Goal: Communication & Community: Answer question/provide support

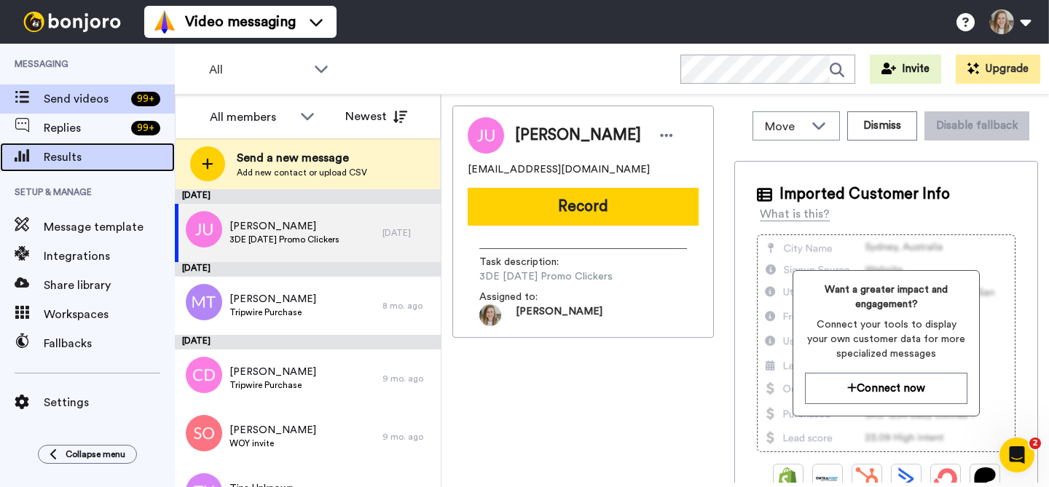
click at [81, 169] on div "Results" at bounding box center [87, 157] width 175 height 29
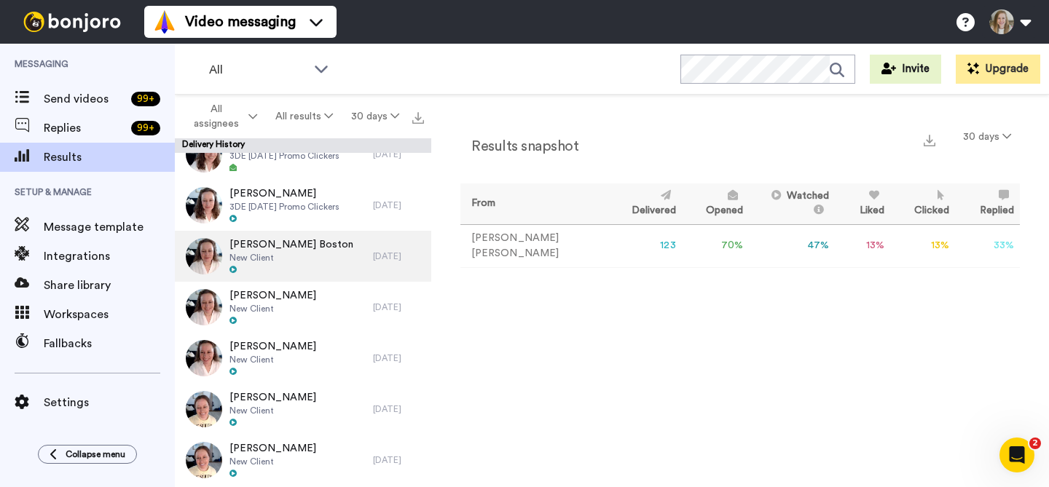
scroll to position [1796, 0]
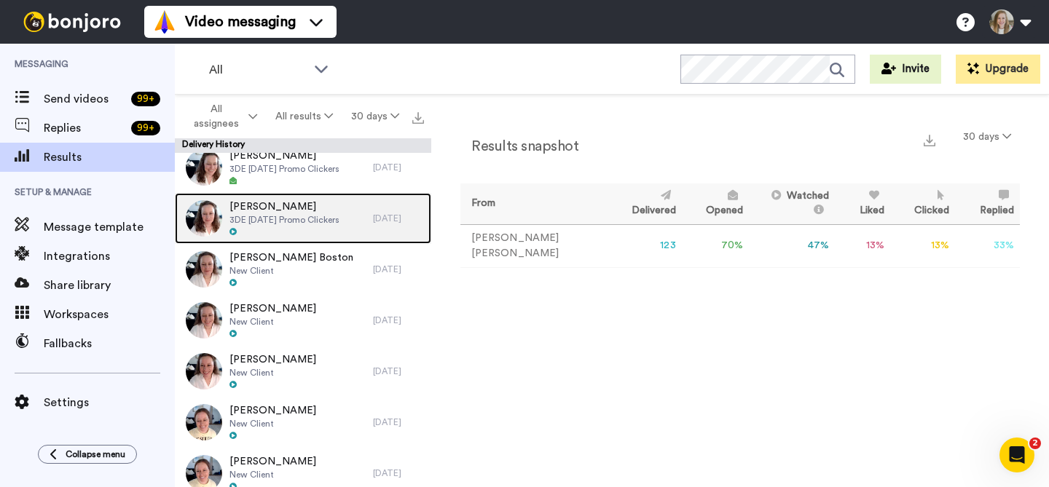
click at [318, 225] on div "Elena Willitts 3DE October 2025 Promo Clickers" at bounding box center [284, 219] width 110 height 38
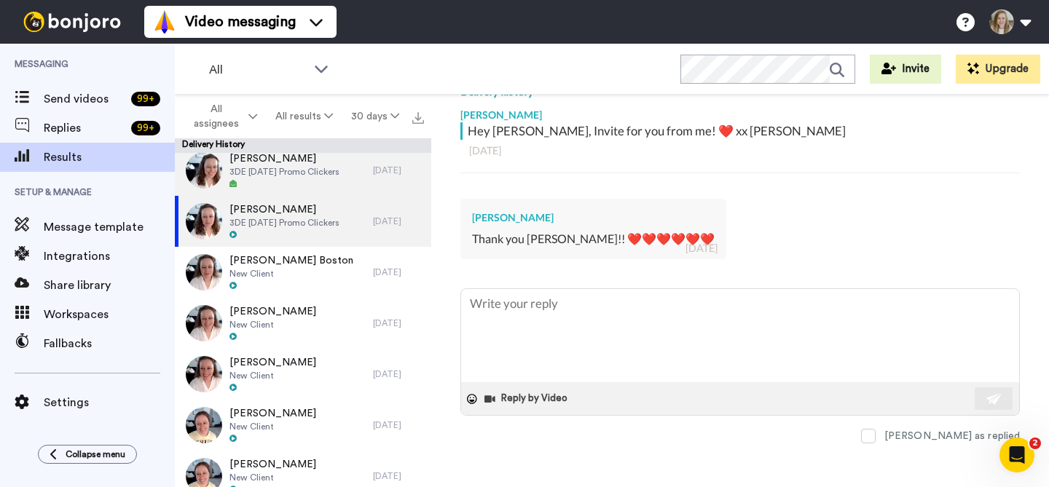
scroll to position [1793, 0]
click at [304, 169] on span "3DE [DATE] Promo Clickers" at bounding box center [284, 172] width 110 height 12
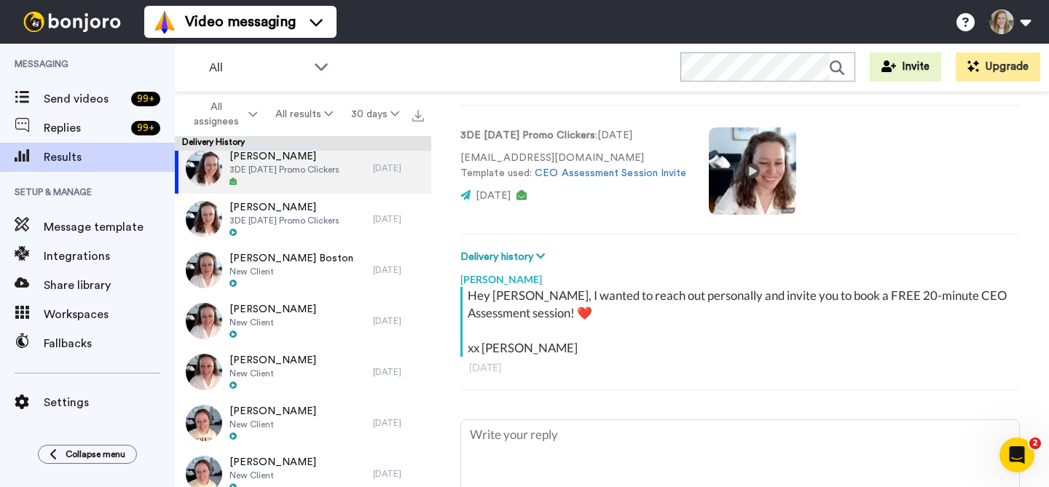
scroll to position [141, 0]
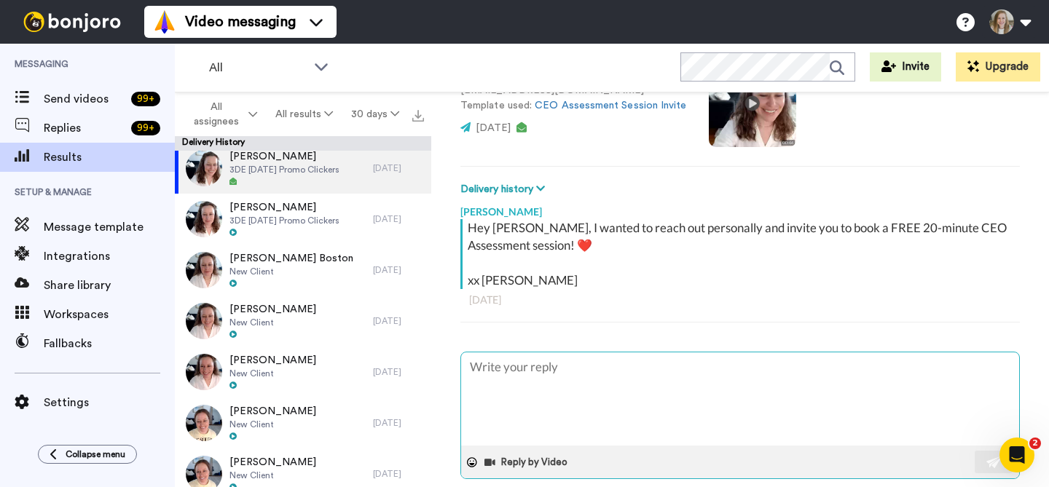
click at [553, 370] on textarea at bounding box center [740, 399] width 558 height 93
paste textarea "bumping this to make sure it went through to you! XX Anna"
type textarea "x"
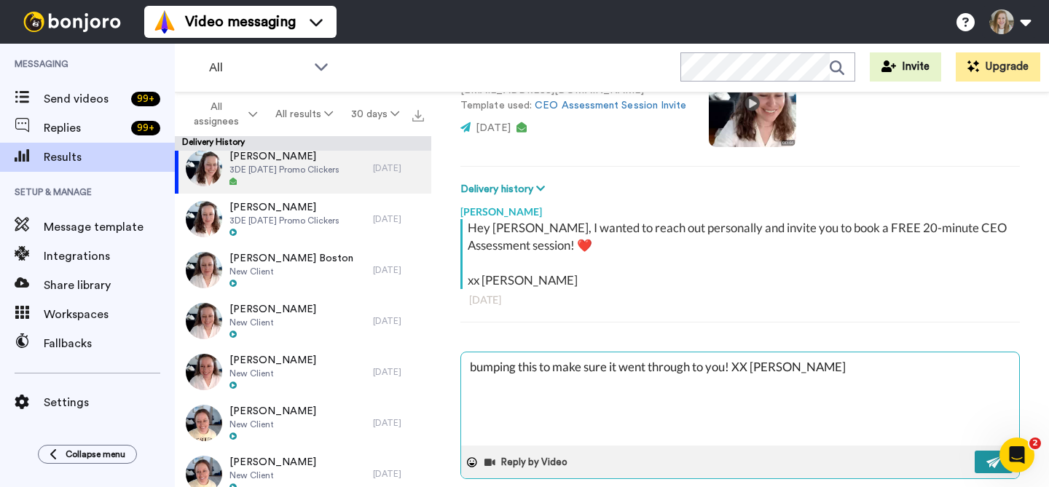
type textarea "bumping this to make sure it went through to you! XX Anna"
click at [981, 470] on button at bounding box center [994, 462] width 38 height 23
type textarea "x"
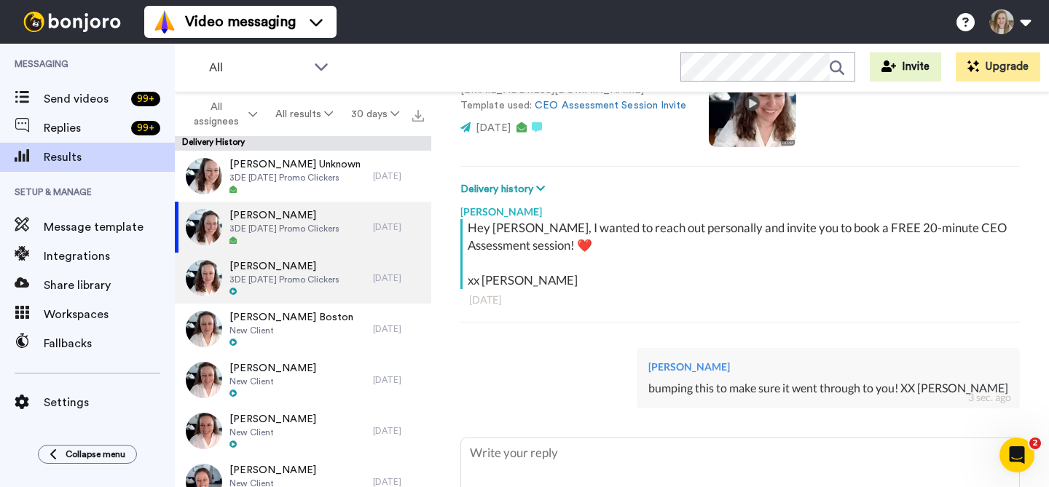
scroll to position [1724, 0]
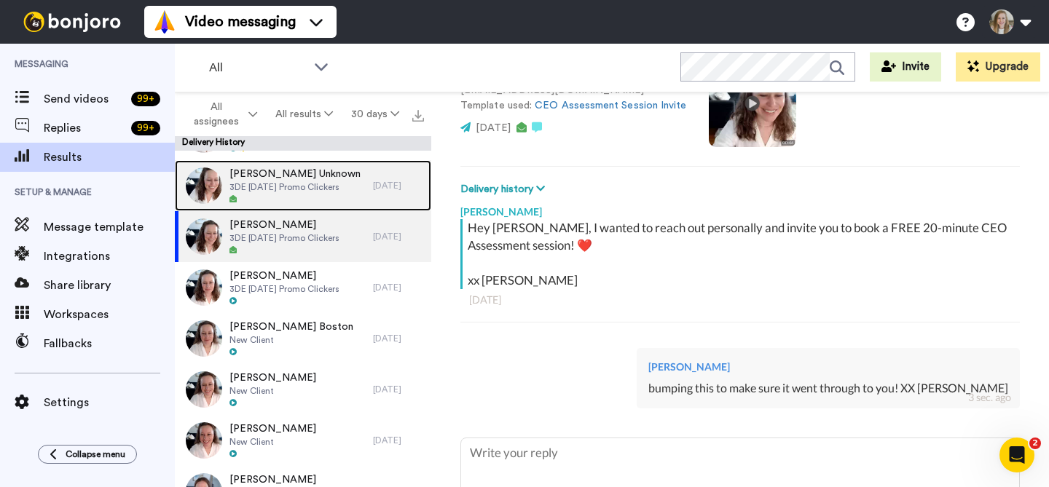
click at [296, 195] on div at bounding box center [294, 200] width 131 height 10
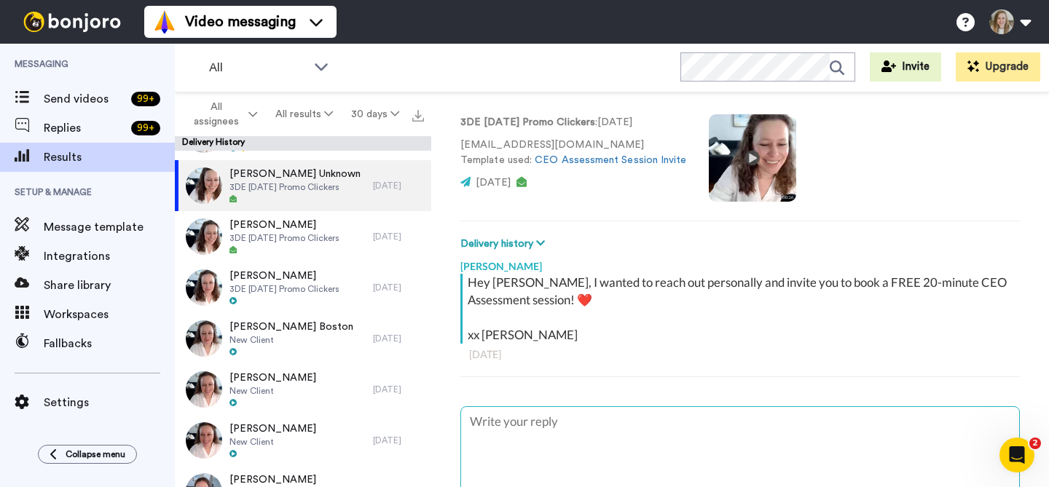
scroll to position [147, 0]
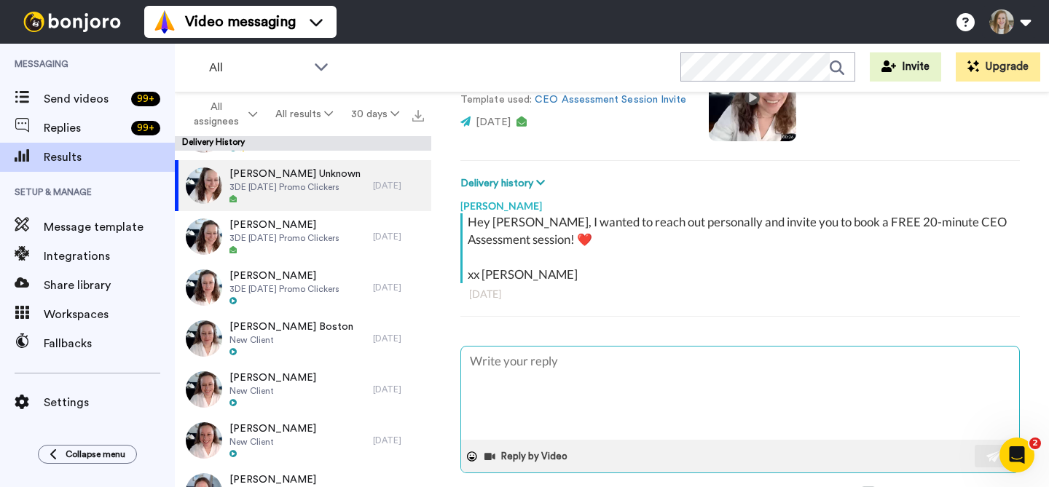
click at [619, 378] on textarea at bounding box center [740, 393] width 558 height 93
type textarea "x"
type textarea "bumping this to make sure it went through to you! XX Anna"
click at [986, 451] on img at bounding box center [994, 457] width 16 height 12
type textarea "x"
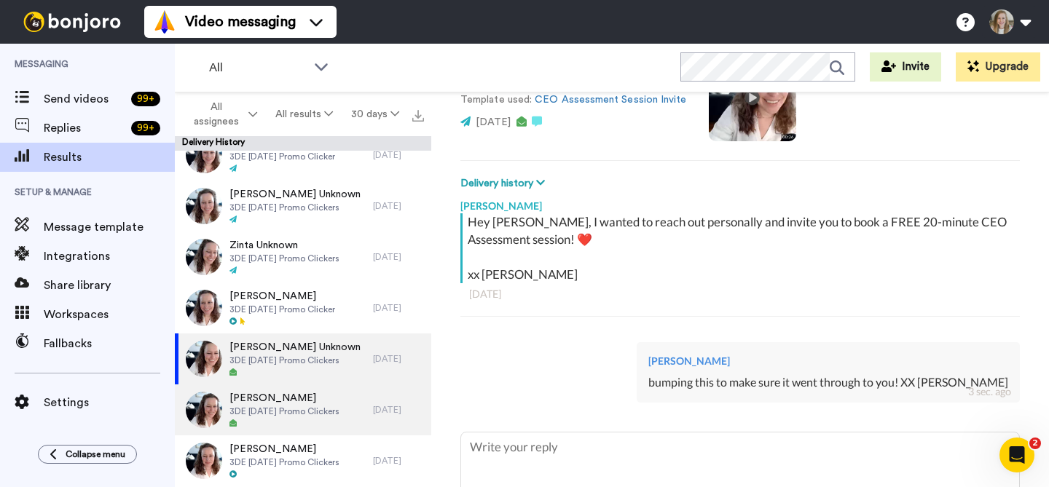
scroll to position [1549, 0]
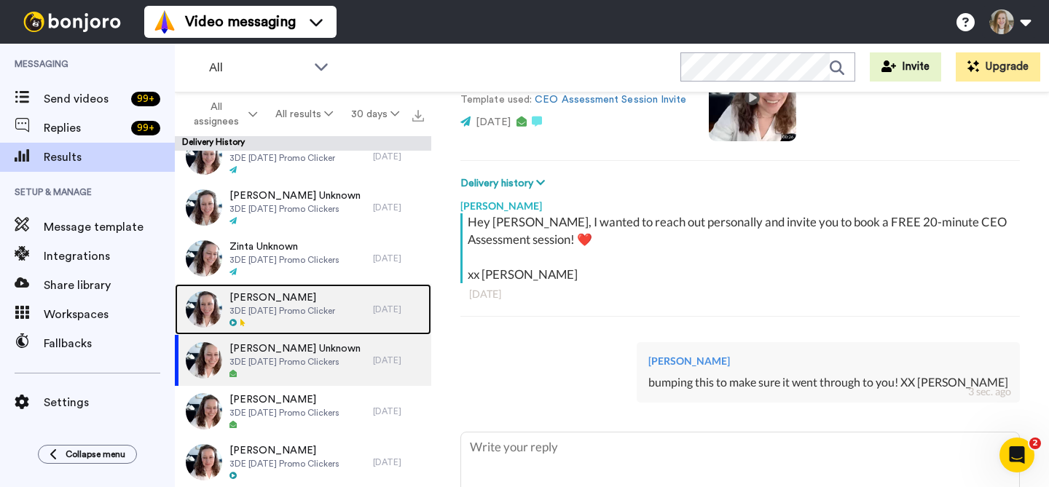
click at [315, 300] on span "Kim Martin" at bounding box center [282, 298] width 106 height 15
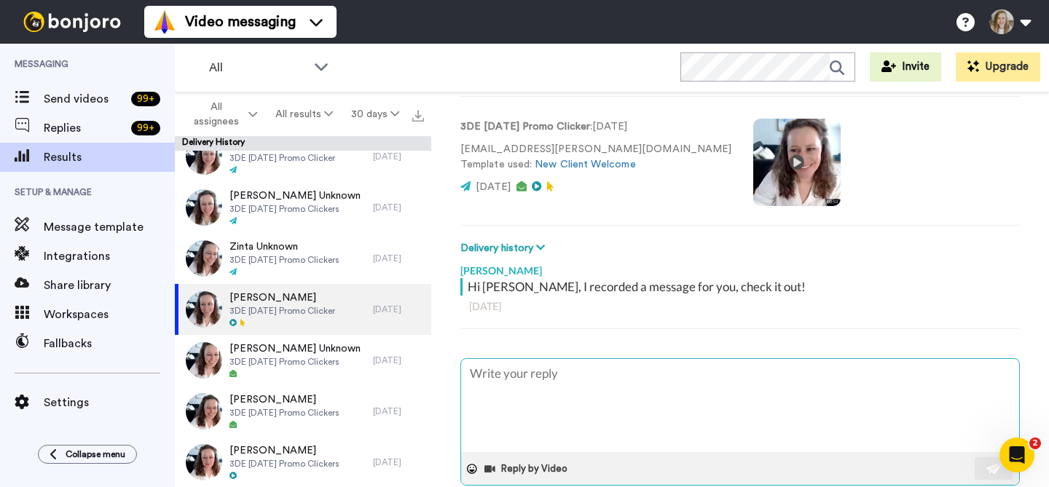
scroll to position [100, 0]
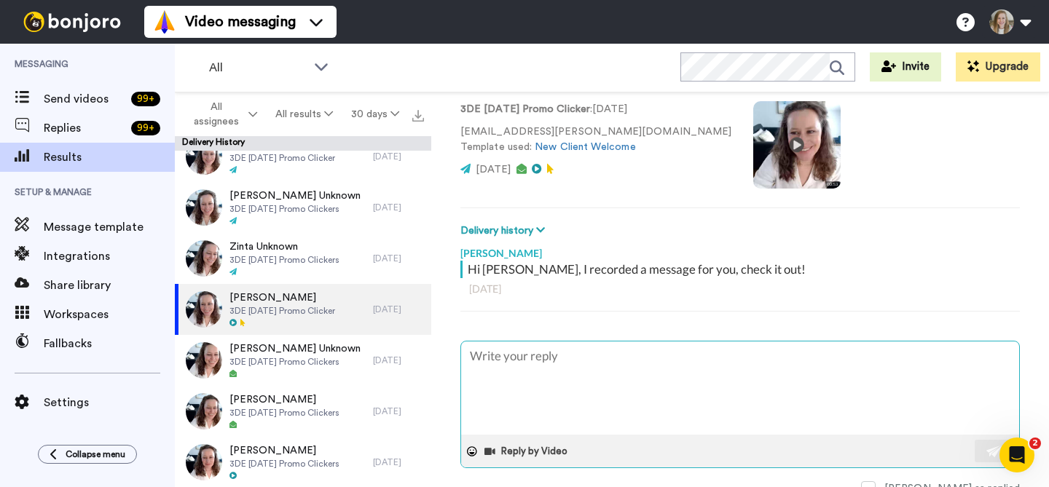
click at [629, 374] on textarea at bounding box center [740, 388] width 558 height 93
type textarea "x"
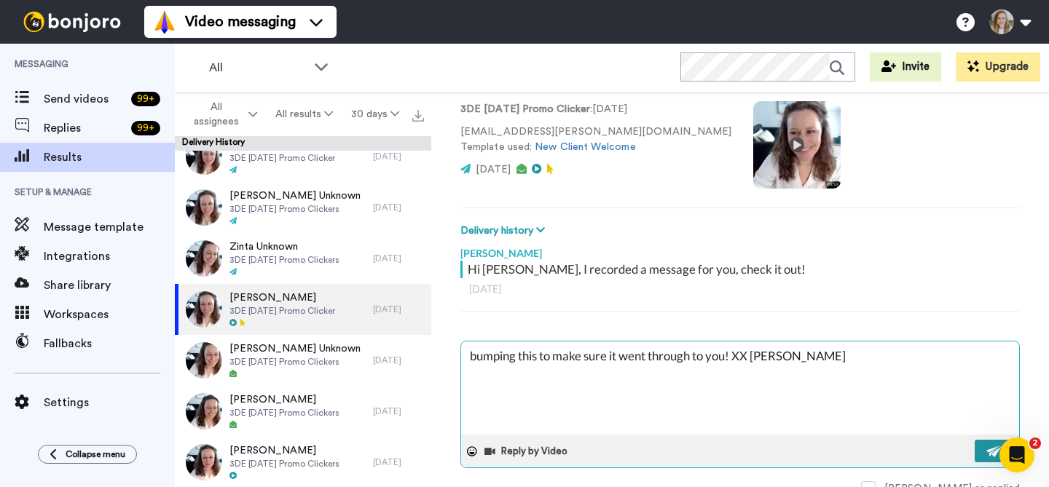
type textarea "bumping this to make sure it went through to you! XX Anna"
click at [975, 449] on button at bounding box center [994, 451] width 38 height 23
type textarea "x"
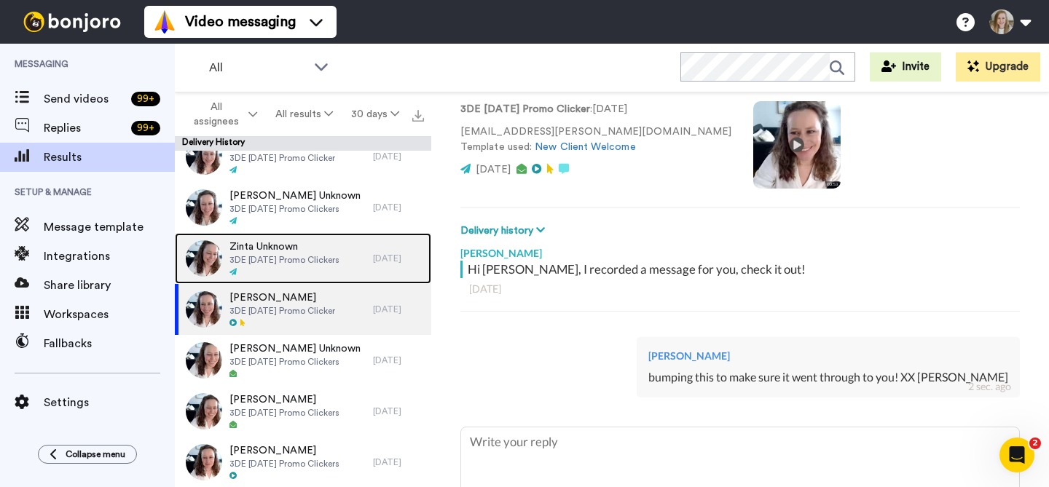
click at [270, 250] on span "Zinta Unknown" at bounding box center [284, 247] width 110 height 15
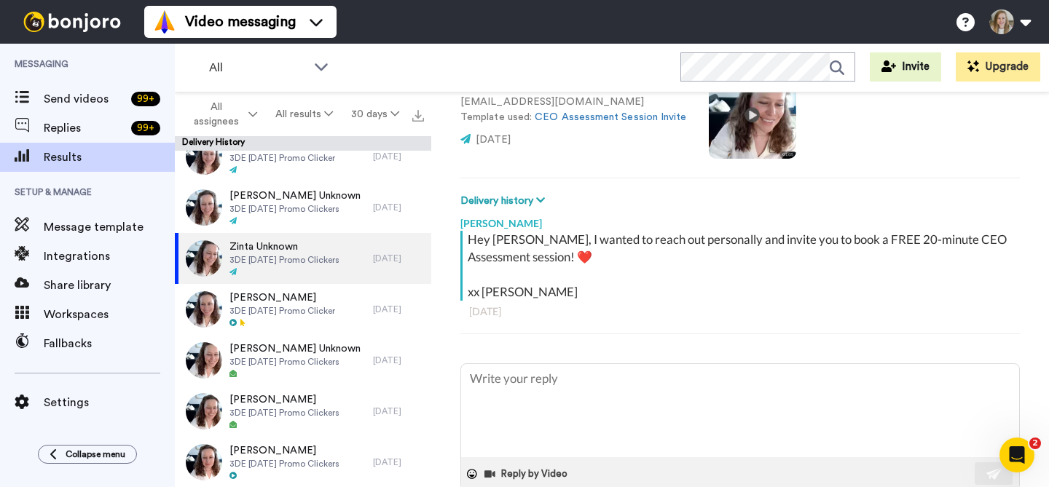
scroll to position [141, 0]
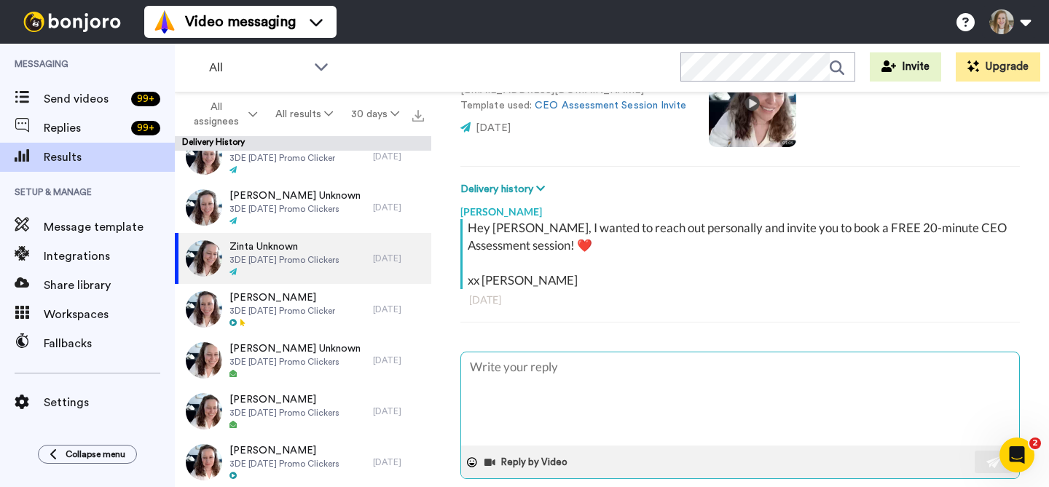
click at [594, 363] on textarea at bounding box center [740, 399] width 558 height 93
type textarea "x"
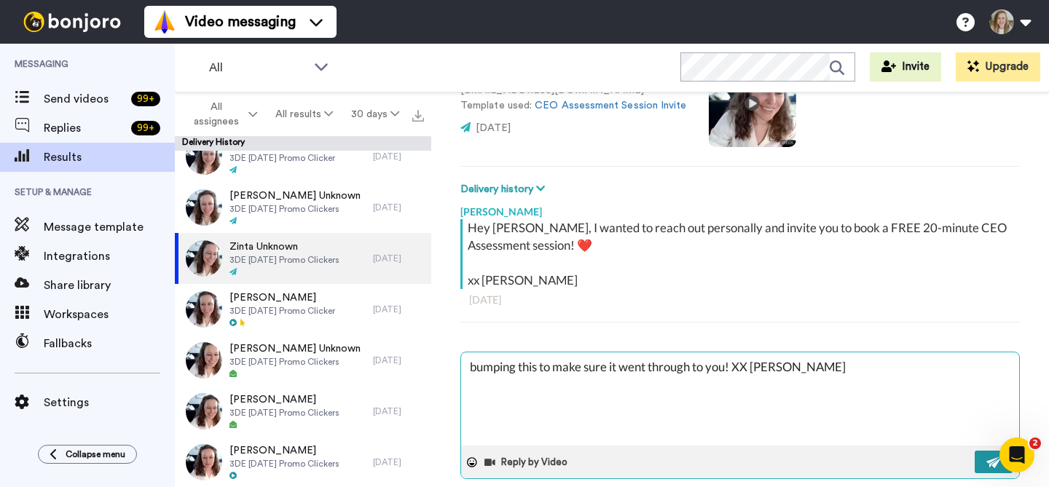
type textarea "bumping this to make sure it went through to you! XX Anna"
click at [975, 460] on button at bounding box center [994, 462] width 38 height 23
type textarea "x"
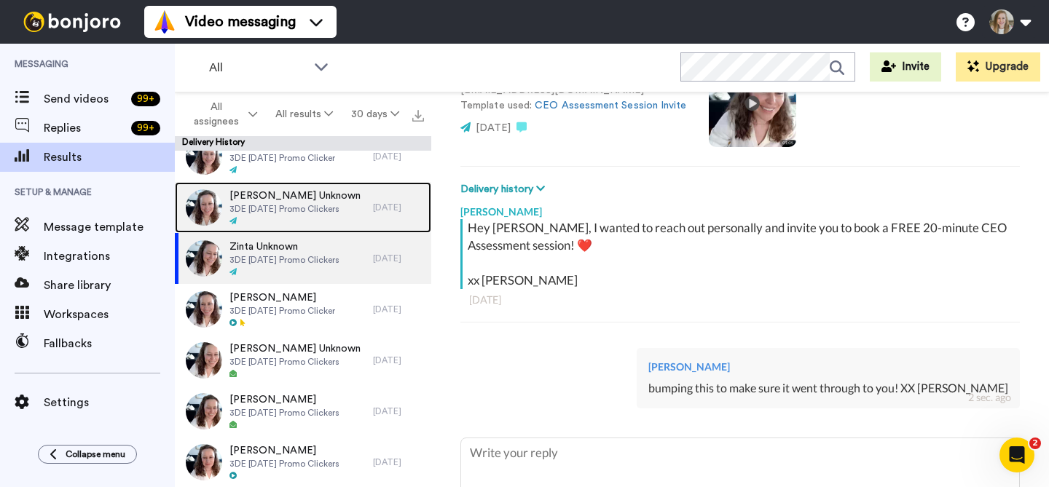
click at [329, 200] on span "Kori Unknown" at bounding box center [294, 196] width 131 height 15
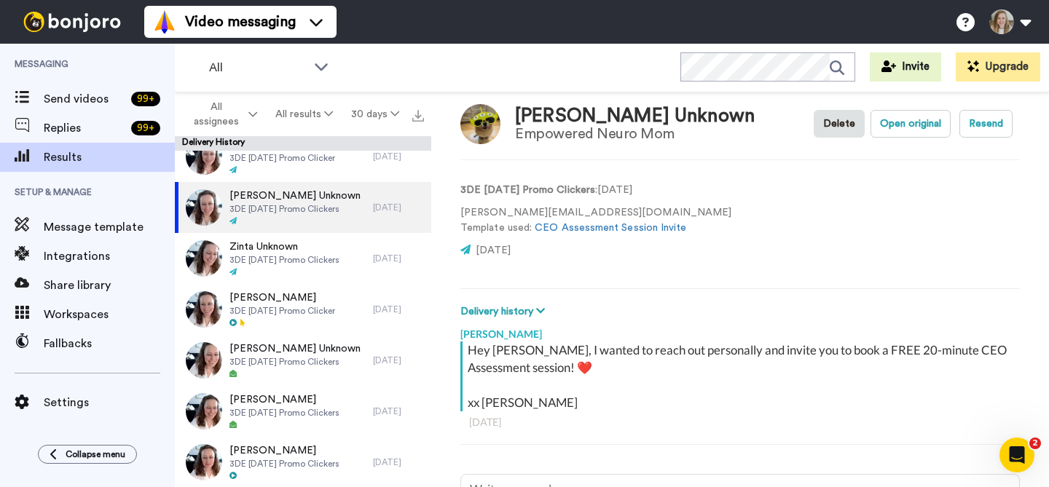
scroll to position [161, 0]
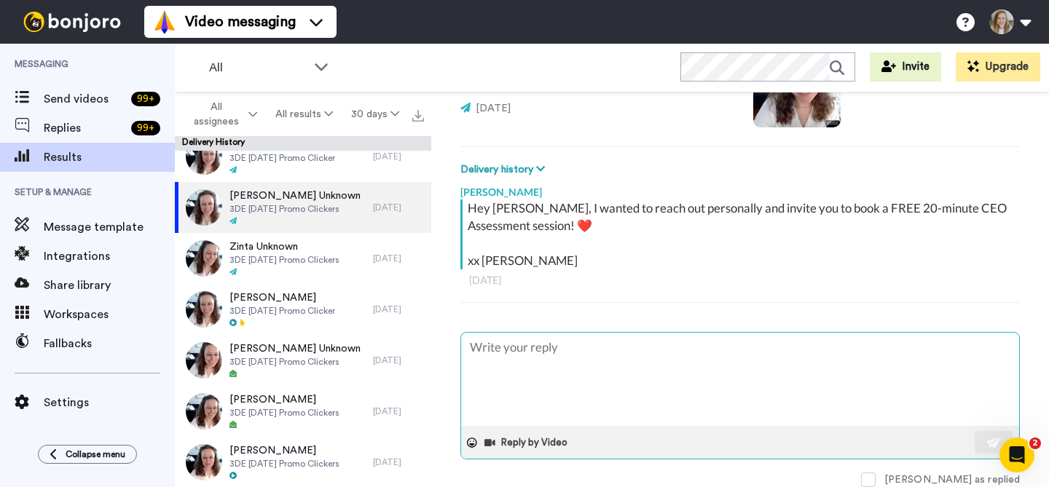
click at [537, 354] on textarea at bounding box center [740, 379] width 558 height 93
type textarea "x"
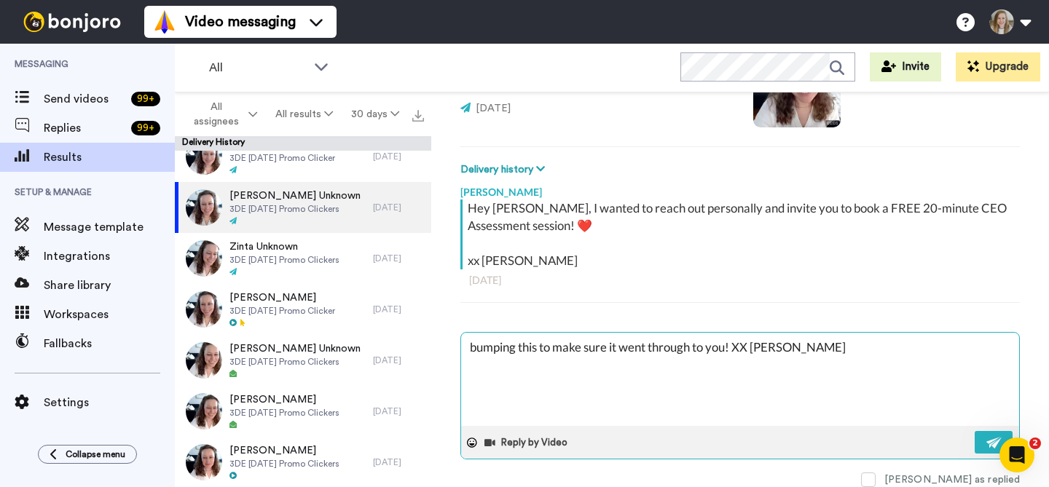
type textarea "bumping this to make sure it went through to you! XX Anna"
click at [962, 449] on div "Reply by Video" at bounding box center [740, 442] width 558 height 33
click at [986, 437] on img at bounding box center [994, 443] width 16 height 12
type textarea "x"
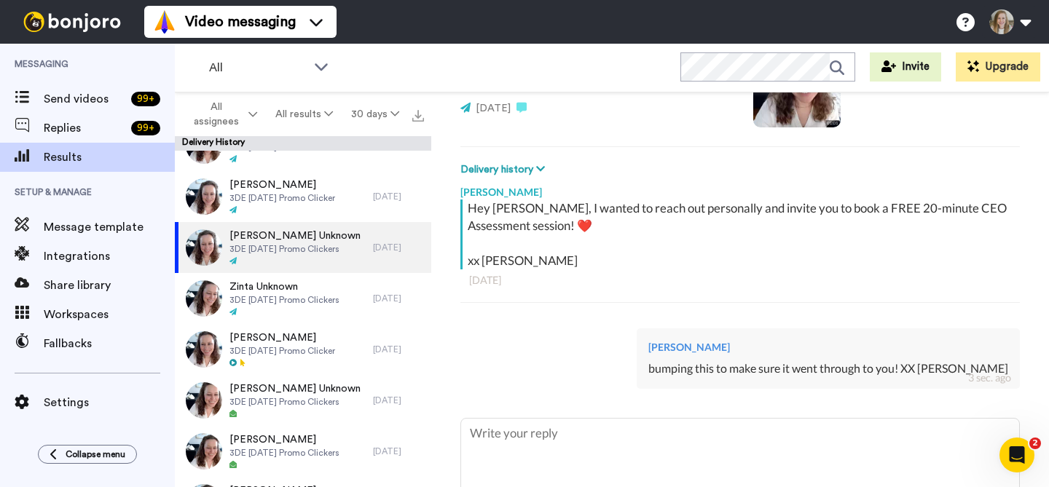
scroll to position [1482, 0]
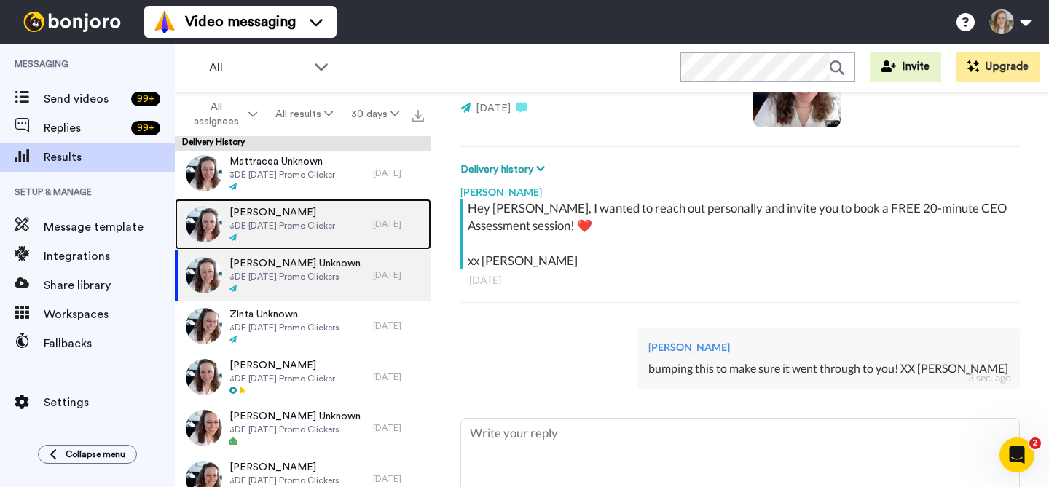
click at [305, 224] on span "3DE October 2025 Promo Clicker" at bounding box center [282, 226] width 106 height 12
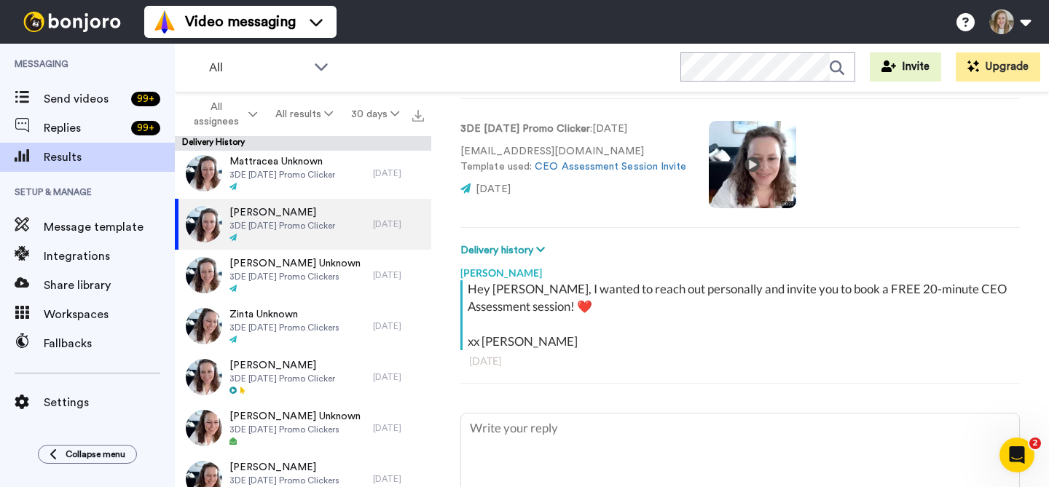
scroll to position [153, 0]
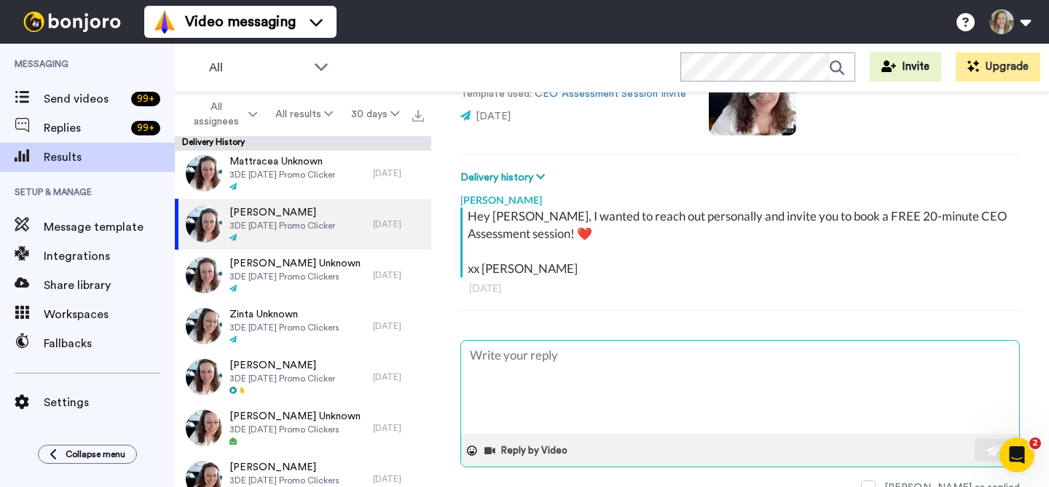
click at [593, 350] on textarea at bounding box center [740, 387] width 558 height 93
type textarea "x"
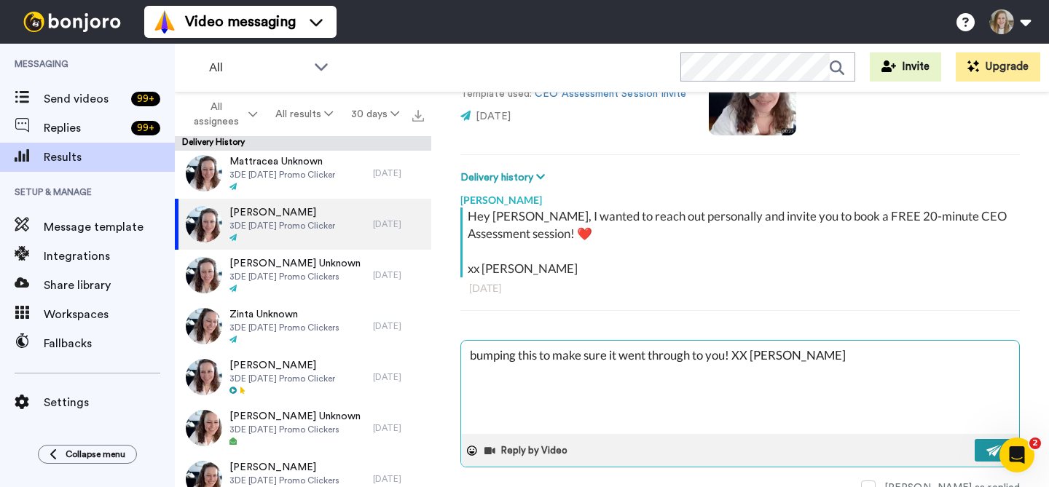
type textarea "bumping this to make sure it went through to you! XX Anna"
click at [975, 452] on button at bounding box center [994, 450] width 38 height 23
type textarea "x"
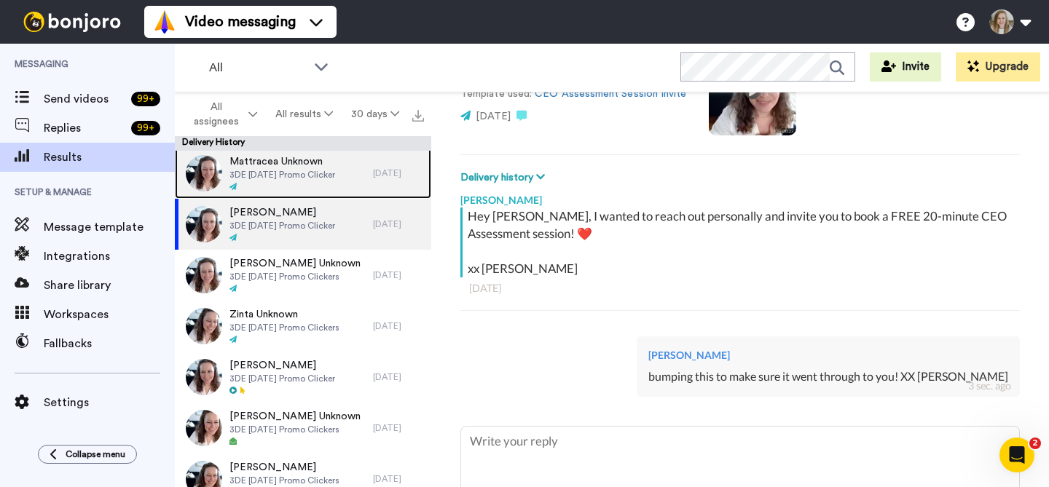
click at [282, 189] on div at bounding box center [282, 187] width 106 height 10
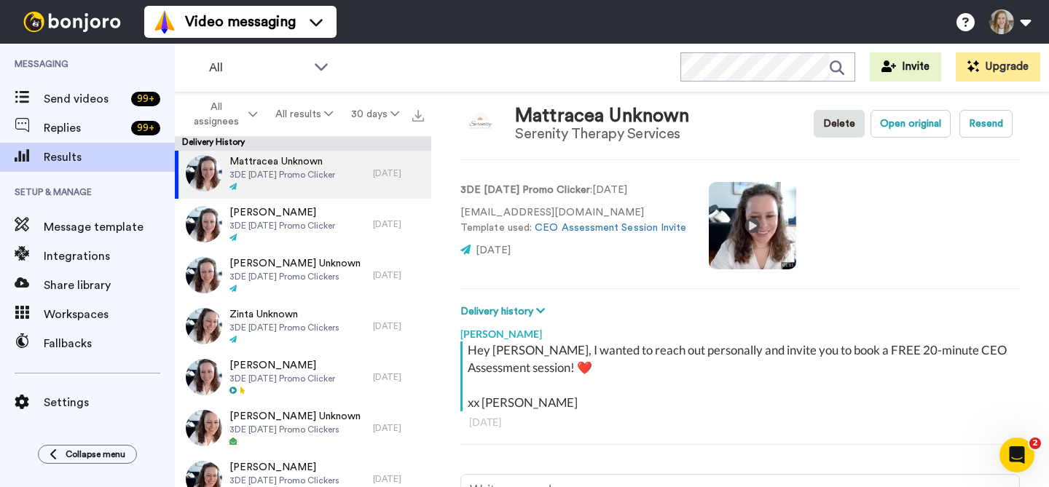
scroll to position [147, 0]
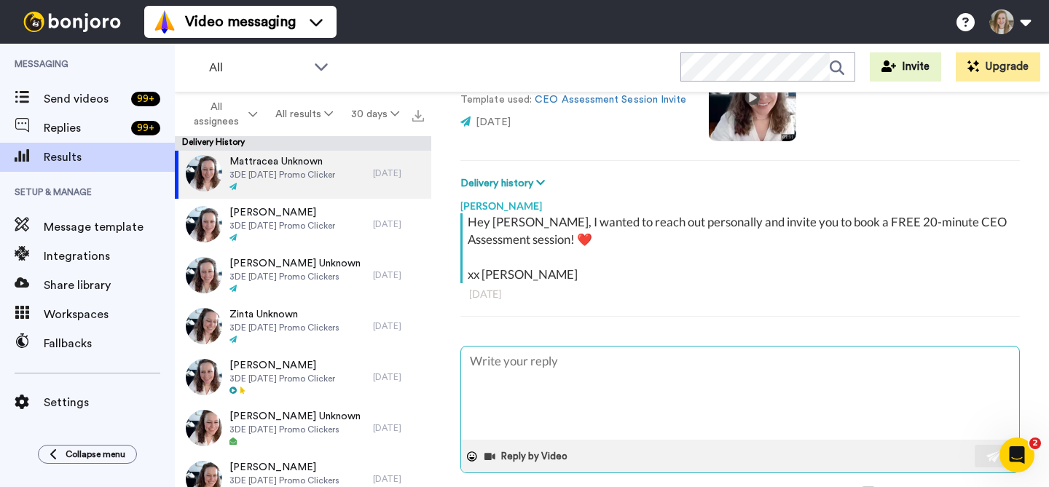
click at [596, 370] on textarea at bounding box center [740, 393] width 558 height 93
type textarea "x"
type textarea "bumping this to make sure it went through to you! XX Anna"
click at [986, 451] on img at bounding box center [994, 457] width 16 height 12
type textarea "x"
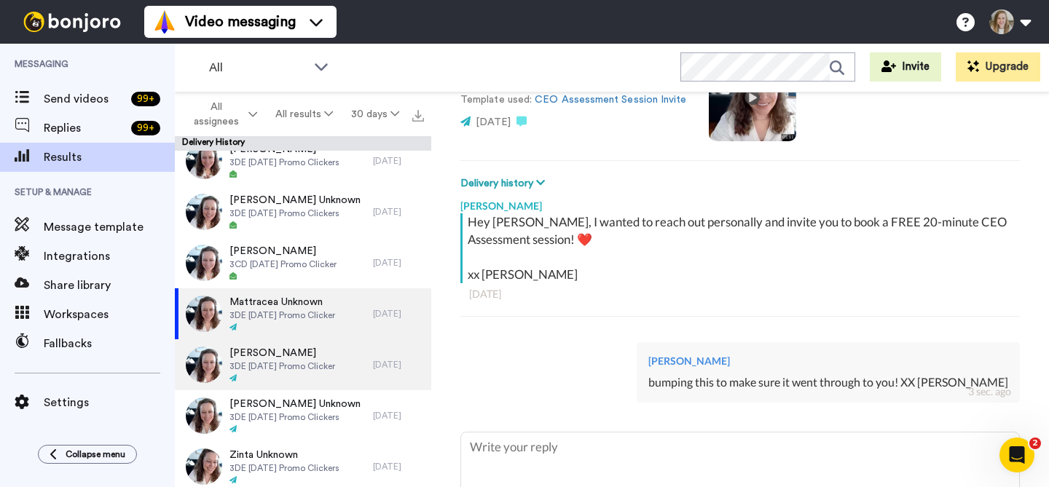
scroll to position [1333, 0]
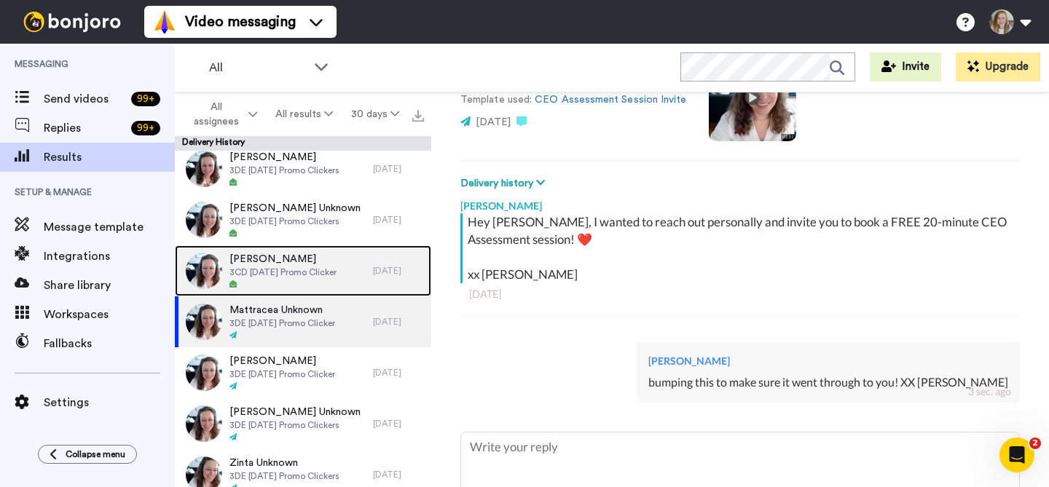
click at [314, 262] on span "Jenny" at bounding box center [282, 259] width 107 height 15
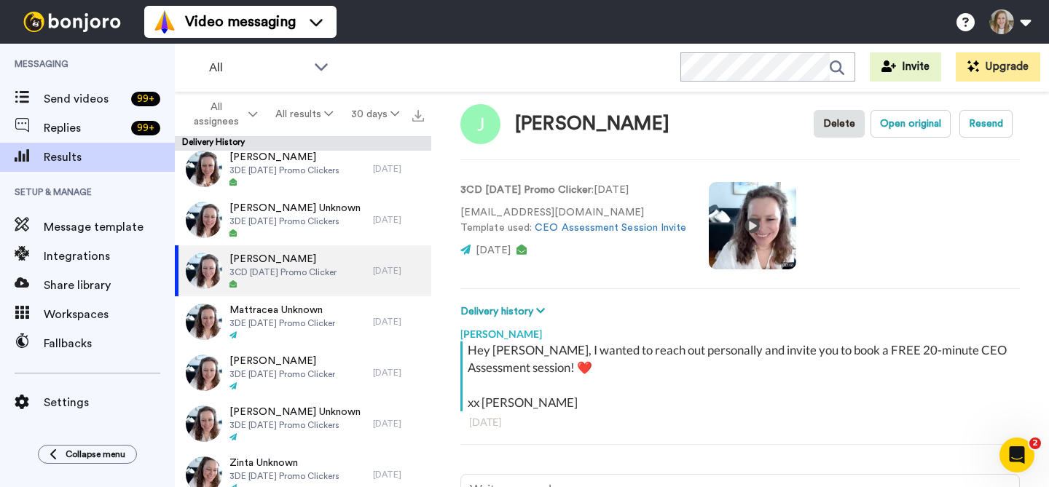
scroll to position [147, 0]
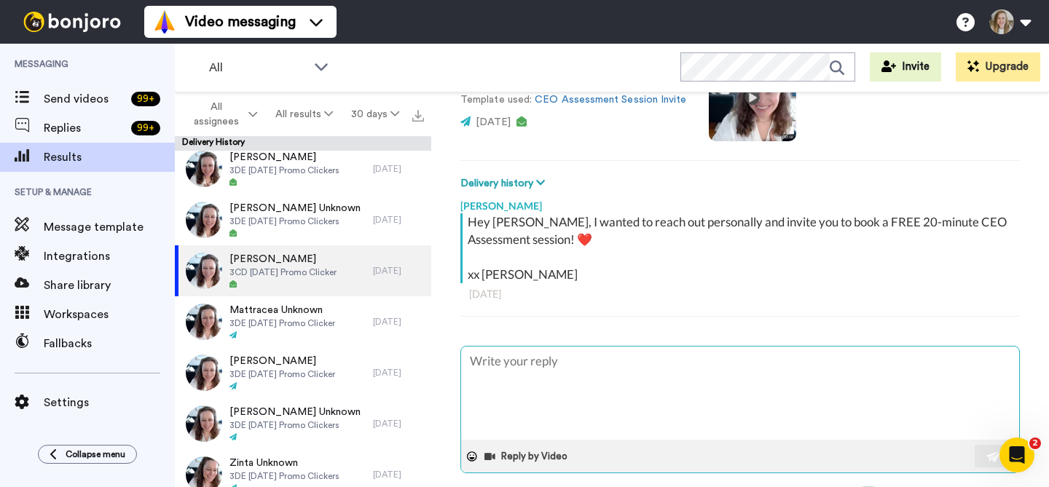
click at [643, 372] on textarea at bounding box center [740, 393] width 558 height 93
type textarea "x"
type textarea "bumping this to make sure it went through to you! XX Anna"
click at [975, 463] on button at bounding box center [994, 456] width 38 height 23
type textarea "x"
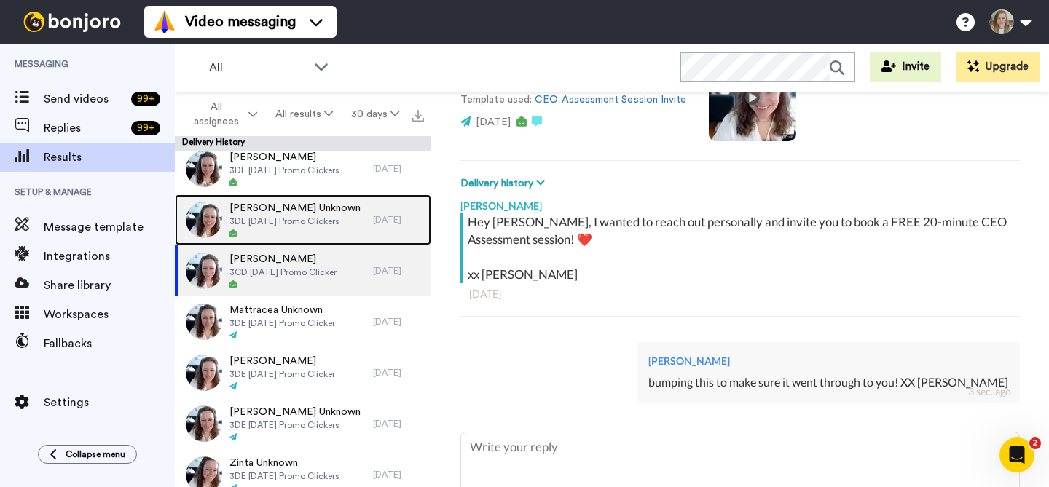
click at [311, 219] on span "3DE [DATE] Promo Clickers" at bounding box center [294, 222] width 131 height 12
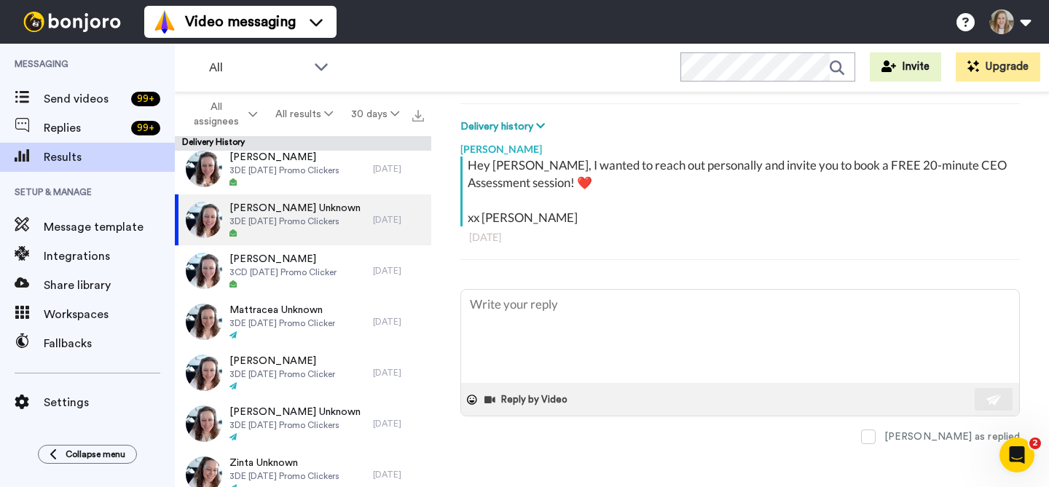
scroll to position [207, 0]
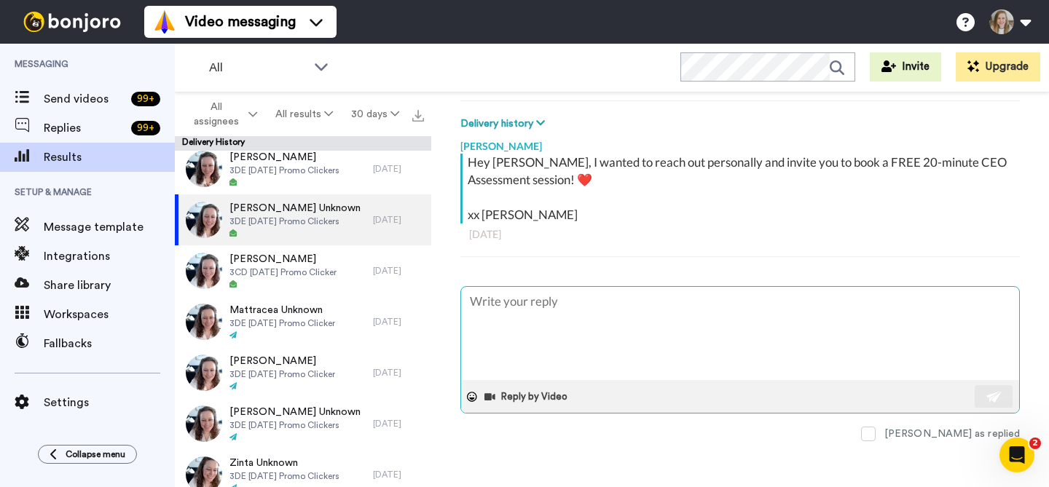
click at [573, 320] on textarea at bounding box center [740, 333] width 558 height 93
type textarea "x"
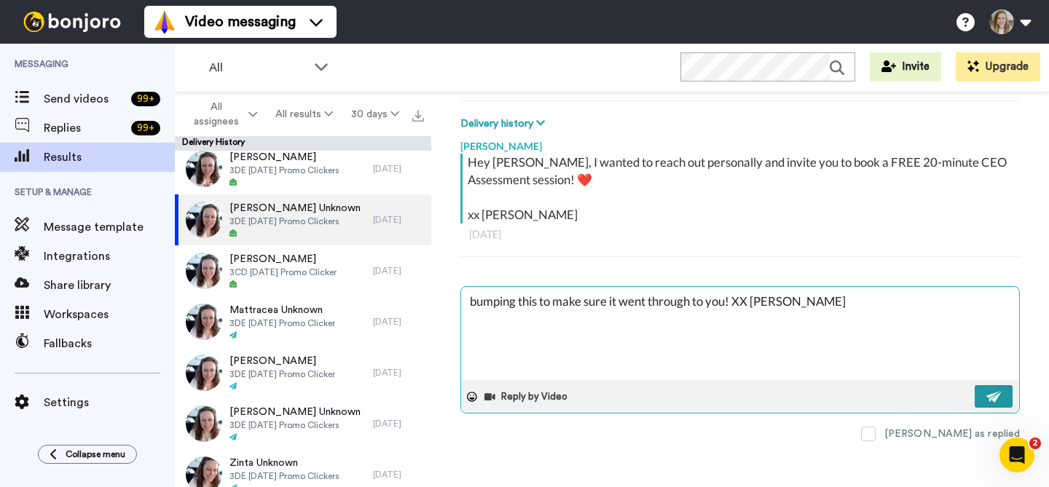
type textarea "bumping this to make sure it went through to you! XX Anna"
click at [975, 394] on button at bounding box center [994, 396] width 38 height 23
type textarea "x"
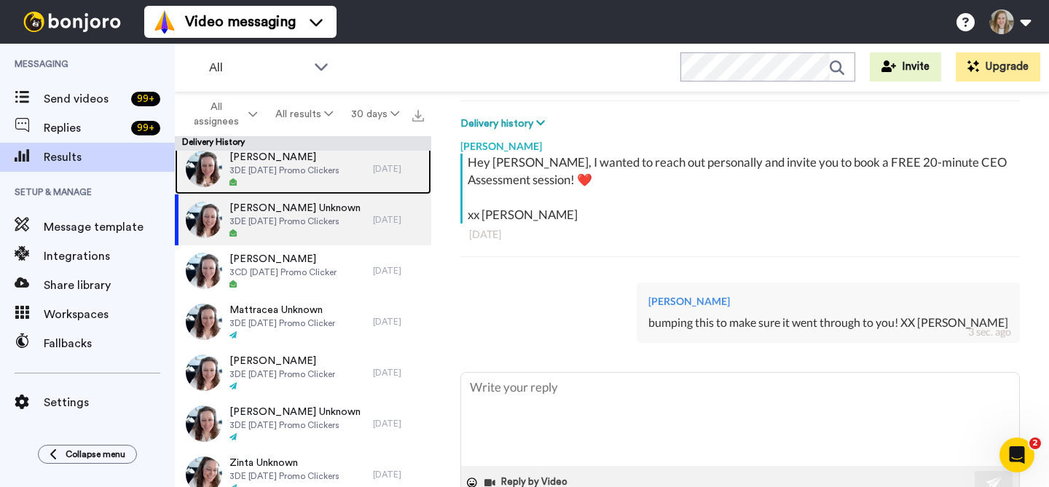
click at [304, 178] on div at bounding box center [284, 183] width 110 height 10
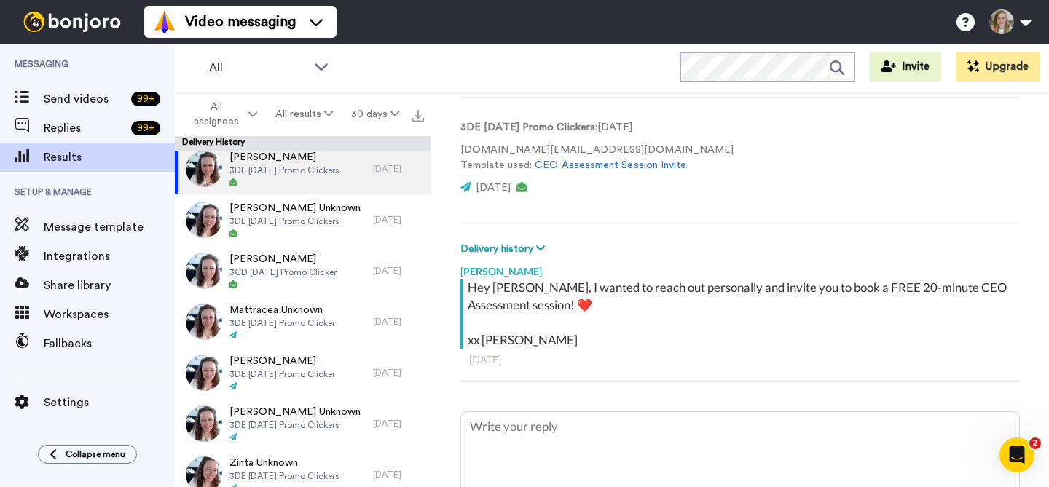
scroll to position [131, 0]
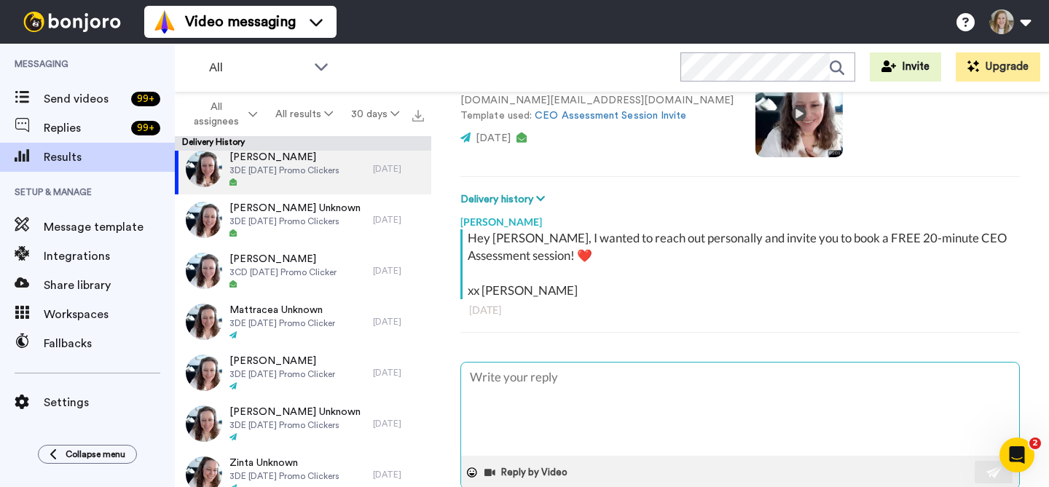
click at [587, 378] on textarea at bounding box center [740, 409] width 558 height 93
type textarea "x"
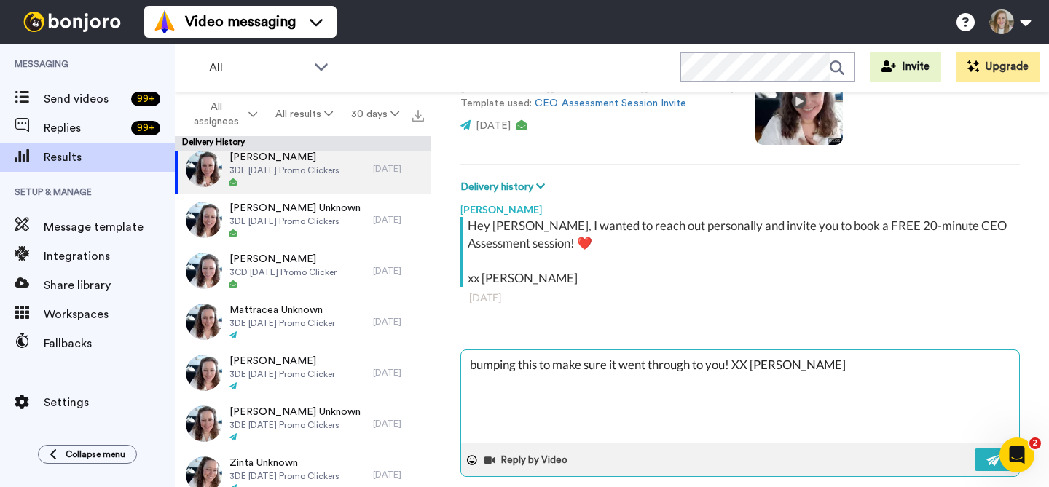
scroll to position [157, 0]
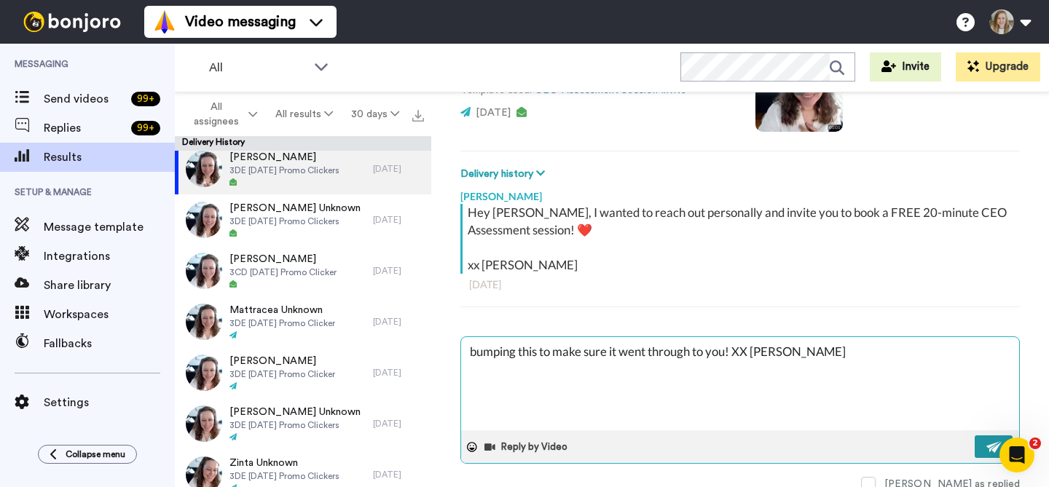
type textarea "bumping this to make sure it went through to you! XX Anna"
click at [986, 446] on img at bounding box center [994, 447] width 16 height 12
type textarea "x"
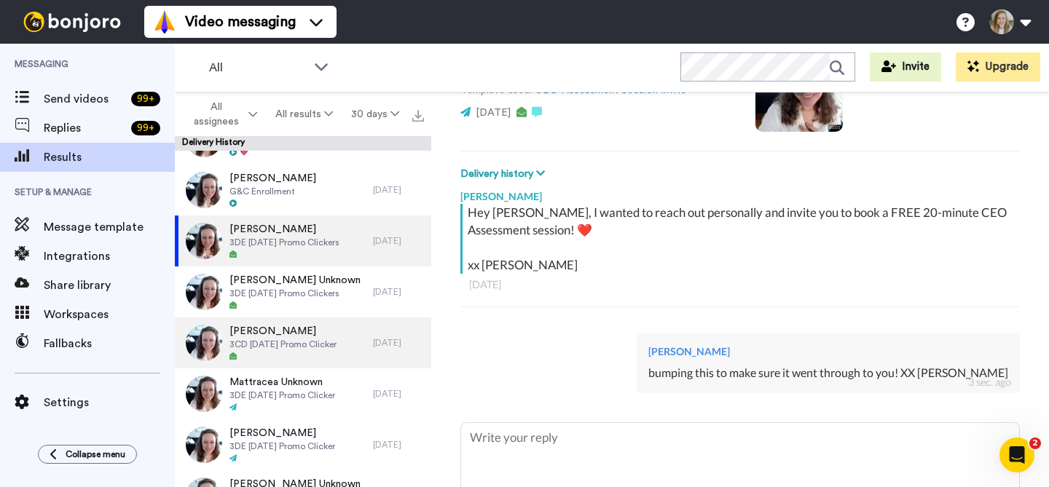
scroll to position [1205, 0]
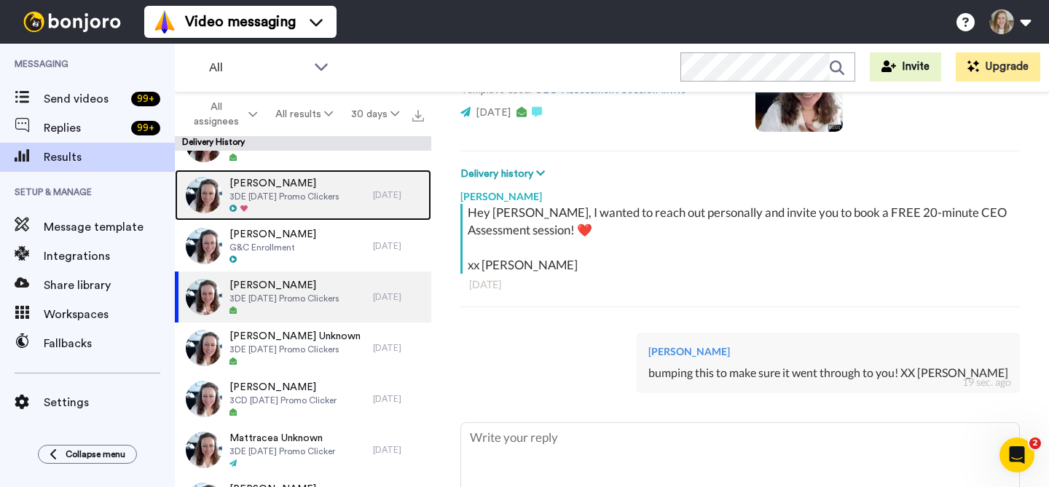
click at [291, 208] on div at bounding box center [284, 209] width 110 height 10
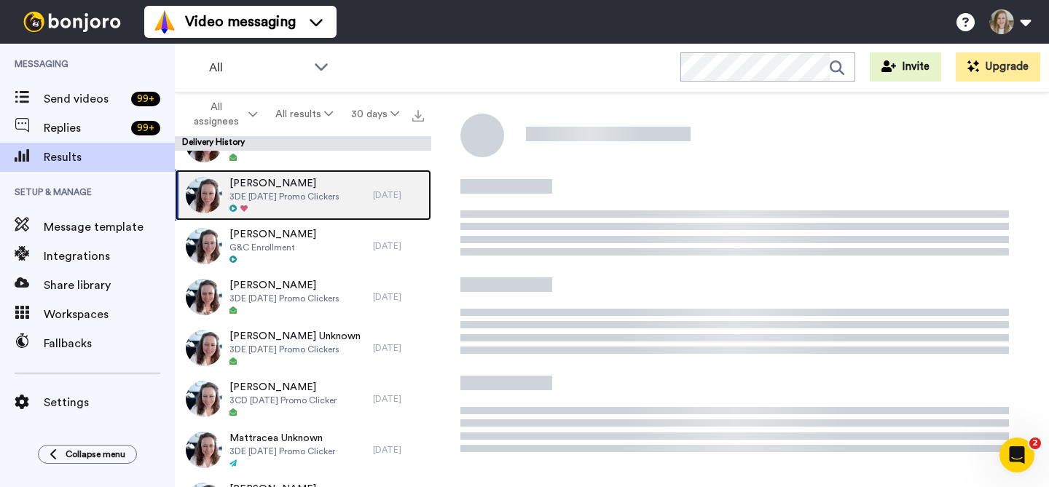
scroll to position [19, 0]
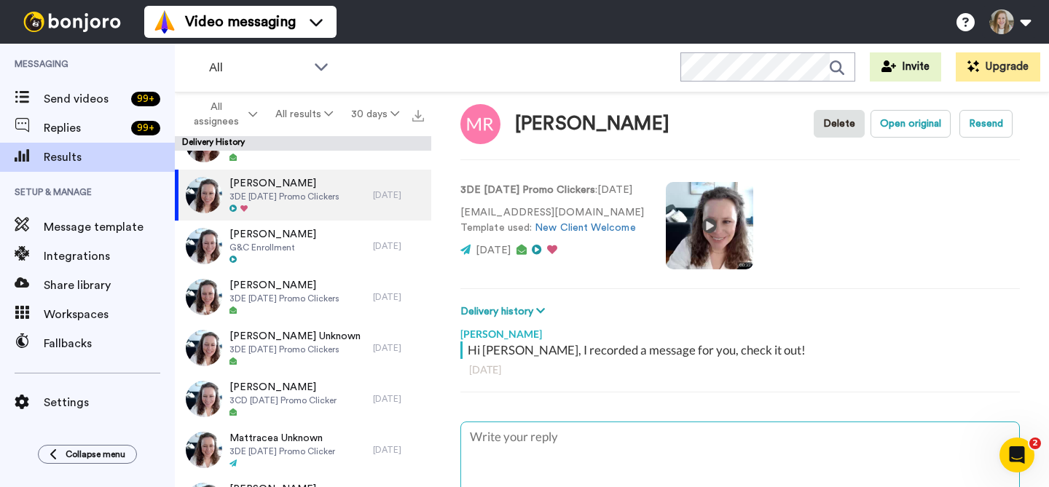
click at [604, 440] on textarea at bounding box center [740, 469] width 558 height 93
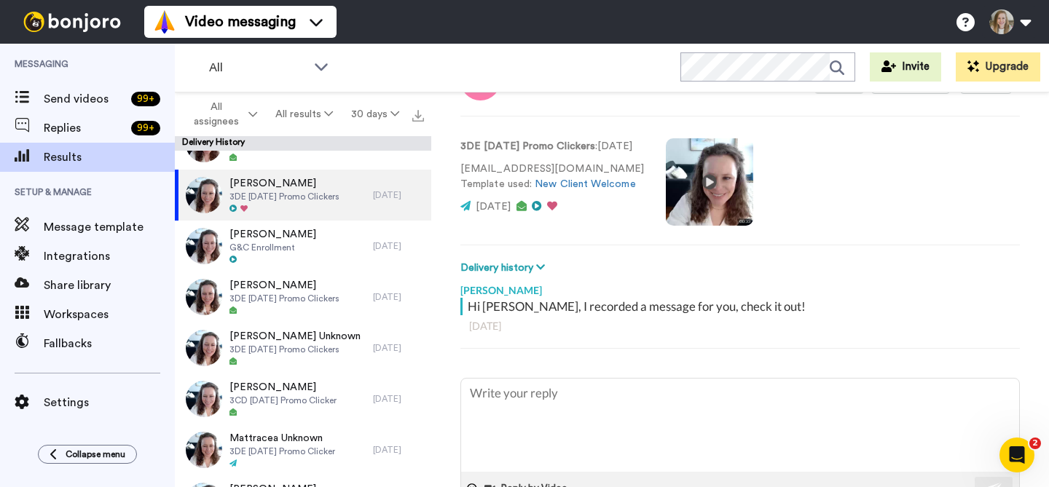
scroll to position [154, 0]
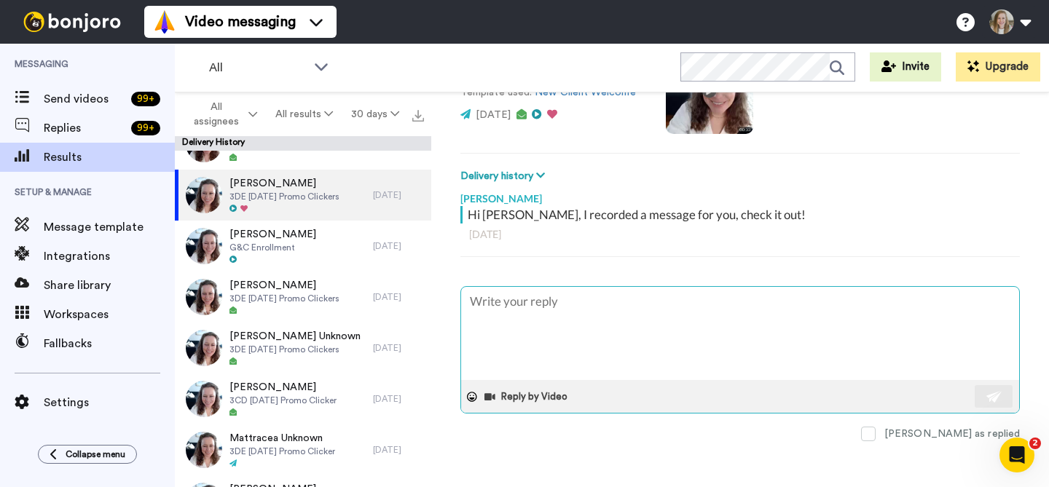
click at [541, 313] on textarea at bounding box center [740, 333] width 558 height 93
type textarea "x"
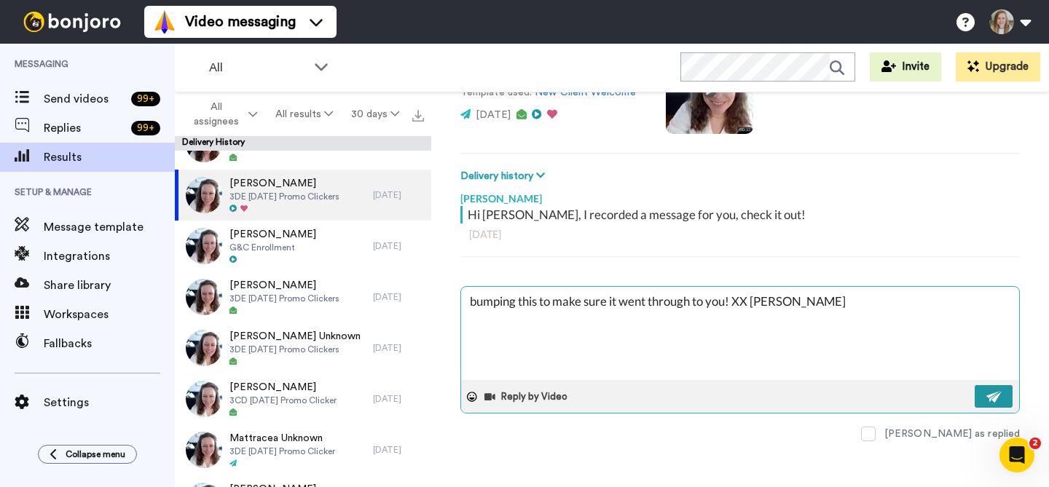
type textarea "bumping this to make sure it went through to you! XX Anna"
click at [975, 394] on button at bounding box center [994, 396] width 38 height 23
type textarea "x"
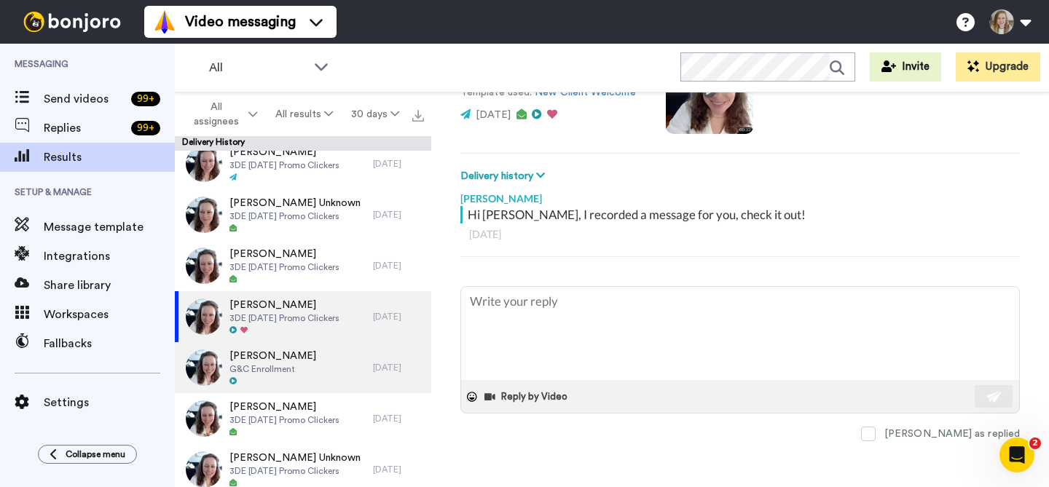
scroll to position [1074, 0]
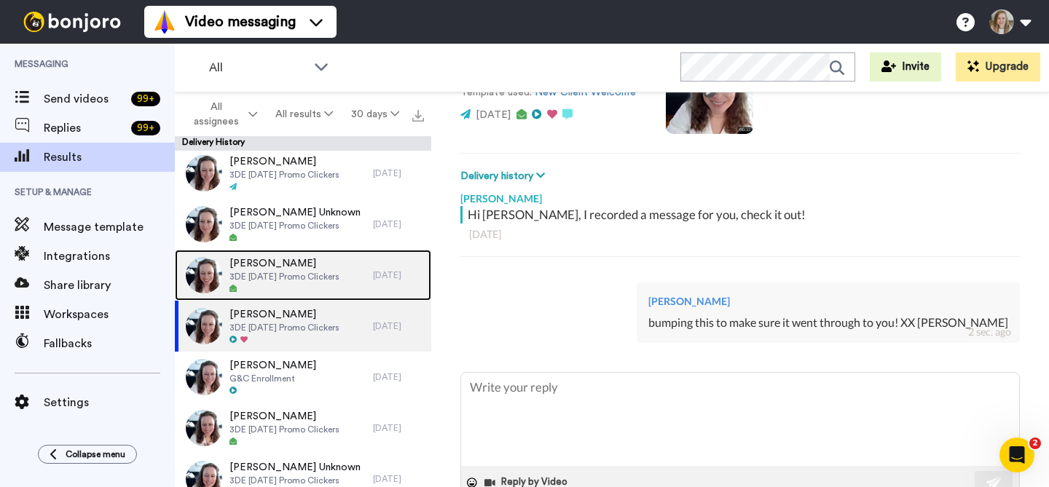
click at [333, 271] on span "3DE [DATE] Promo Clickers" at bounding box center [284, 277] width 110 height 12
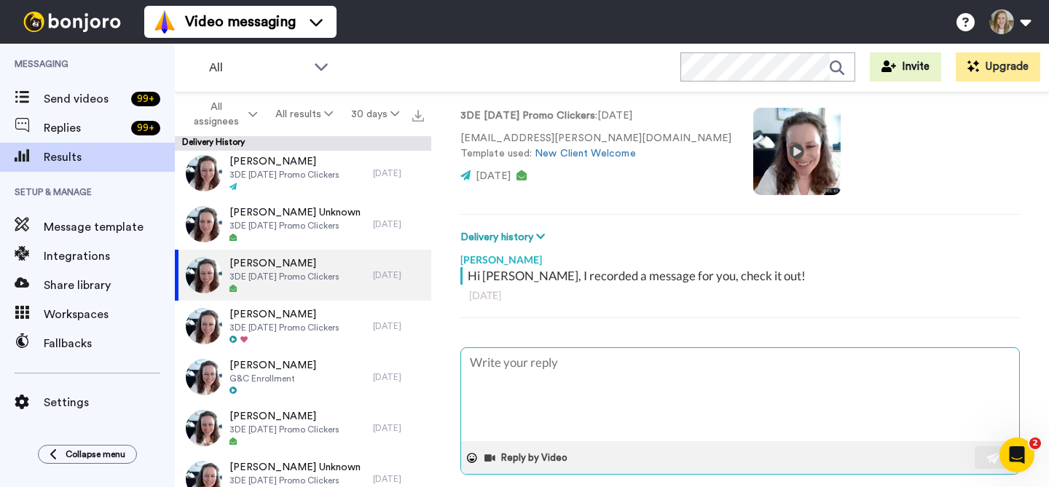
scroll to position [97, 0]
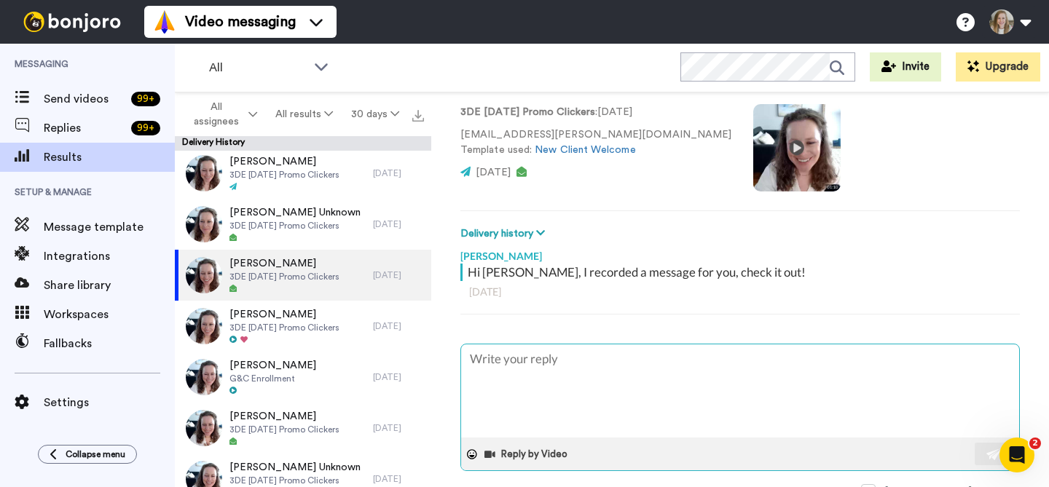
click at [619, 372] on textarea at bounding box center [740, 391] width 558 height 93
type textarea "x"
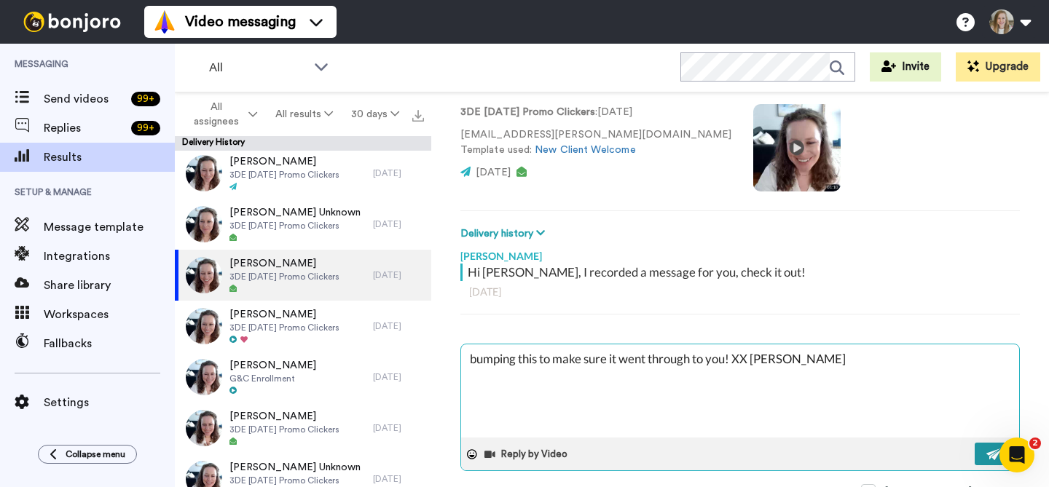
type textarea "bumping this to make sure it went through to you! XX Anna"
click at [987, 449] on img at bounding box center [994, 455] width 16 height 12
type textarea "x"
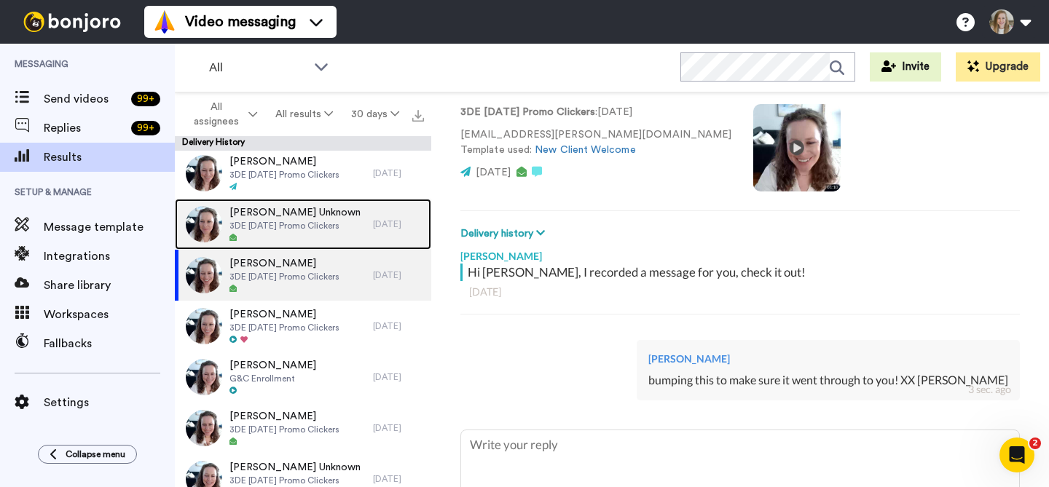
click at [324, 209] on span "Charmaine Unknown" at bounding box center [294, 212] width 131 height 15
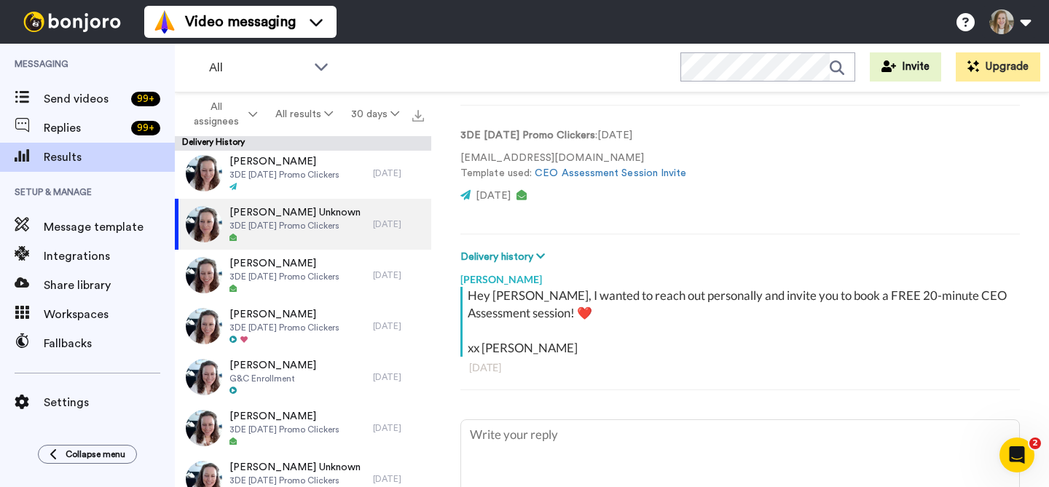
scroll to position [133, 0]
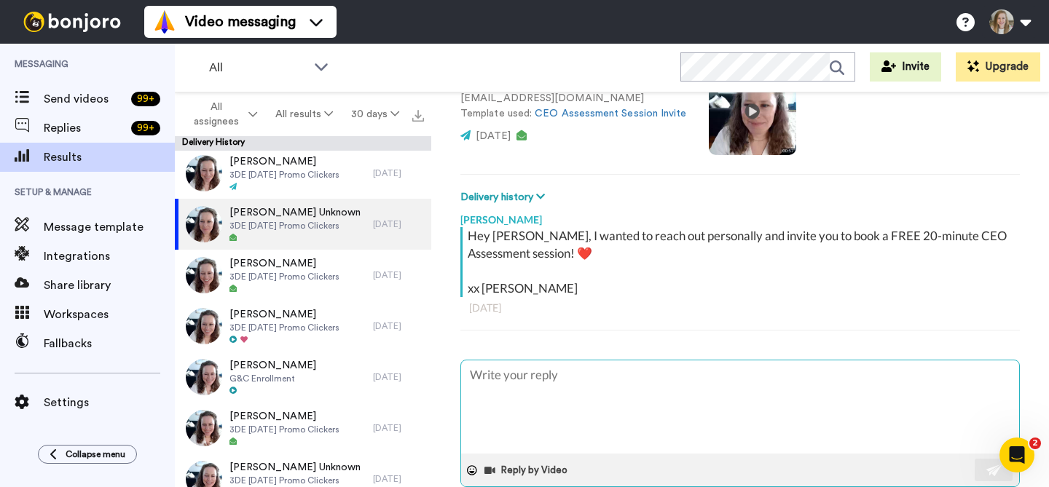
click at [621, 385] on textarea at bounding box center [740, 407] width 558 height 93
type textarea "x"
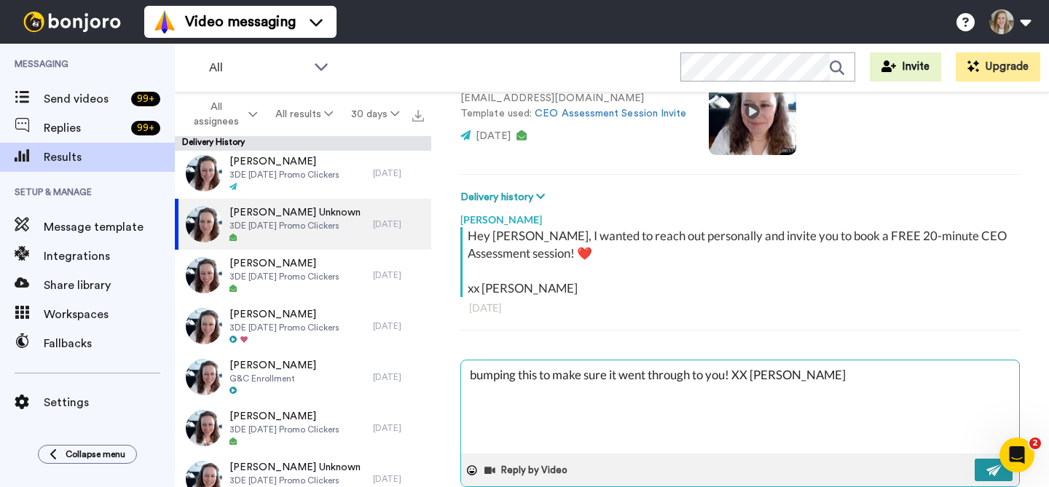
type textarea "bumping this to make sure it went through to you! XX Anna"
click at [976, 476] on button at bounding box center [994, 470] width 38 height 23
type textarea "x"
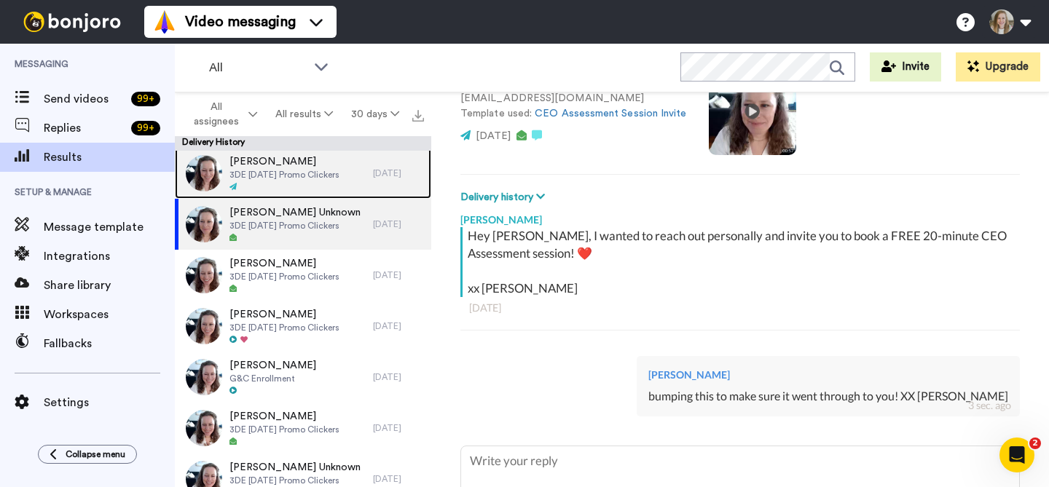
click at [288, 183] on div at bounding box center [284, 187] width 110 height 10
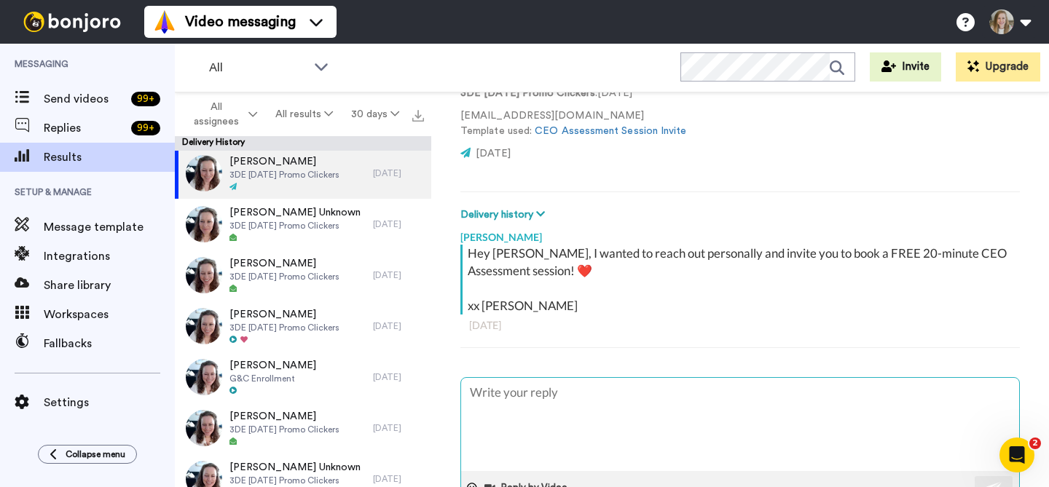
scroll to position [147, 0]
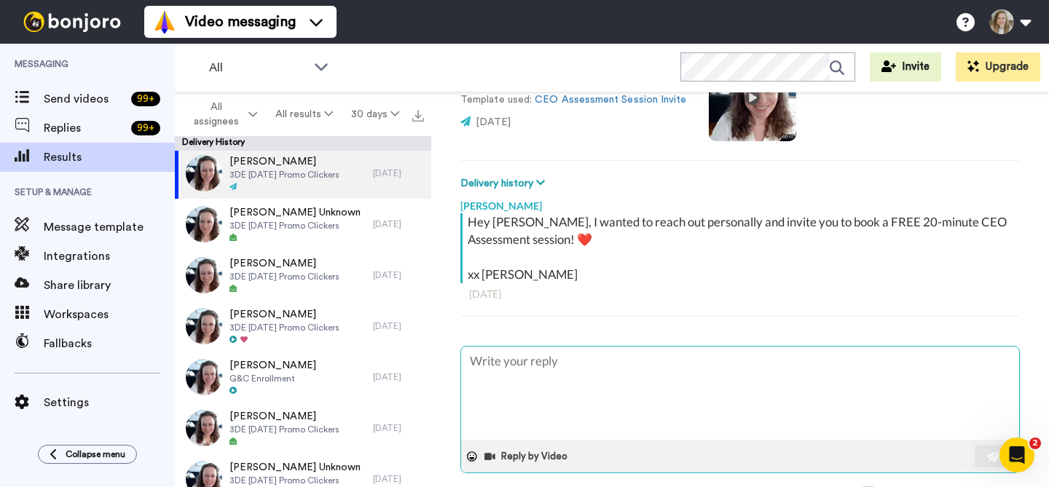
click at [575, 378] on textarea at bounding box center [740, 393] width 558 height 93
type textarea "x"
type textarea "bumping this to make sure it went through to you! XX Anna"
click at [975, 451] on button at bounding box center [994, 456] width 38 height 23
type textarea "x"
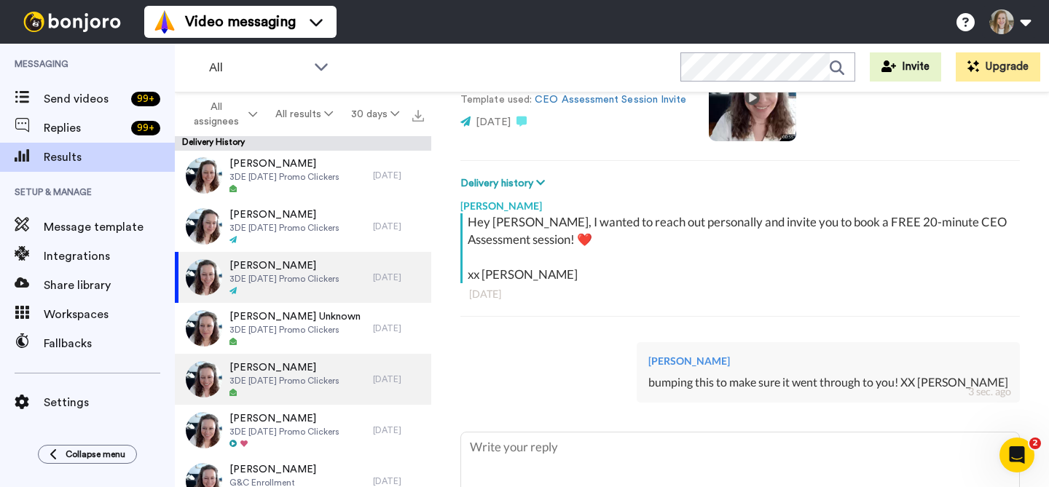
scroll to position [936, 0]
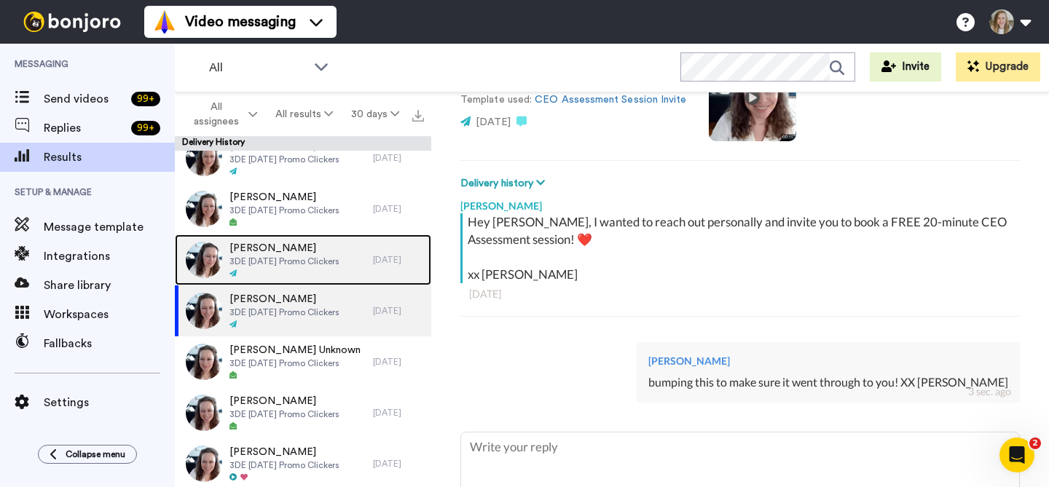
click at [313, 264] on span "3DE [DATE] Promo Clickers" at bounding box center [284, 262] width 110 height 12
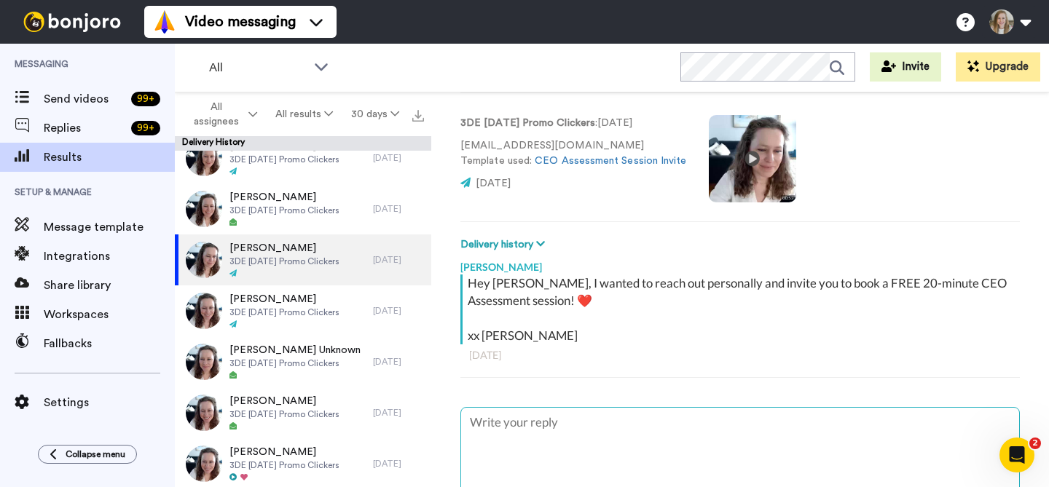
scroll to position [141, 0]
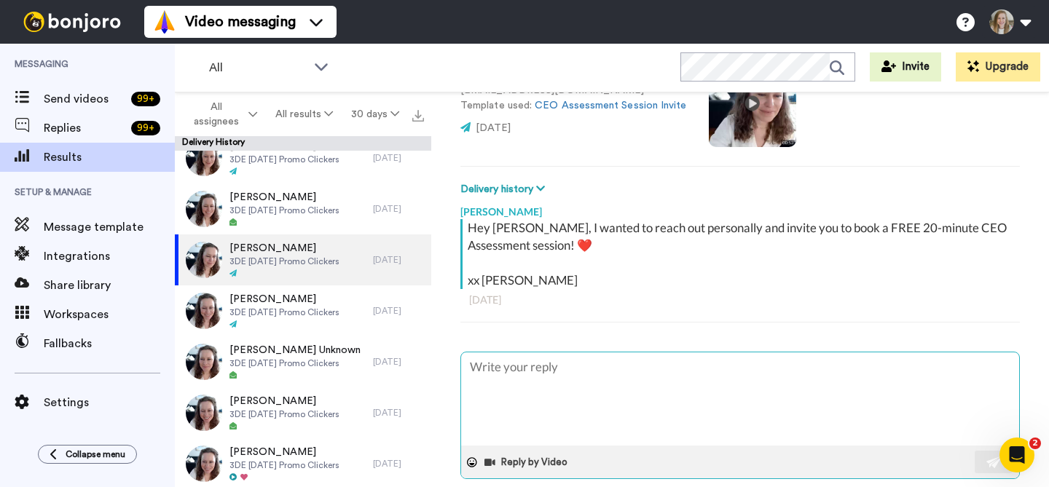
click at [569, 393] on textarea at bounding box center [740, 399] width 558 height 93
type textarea "x"
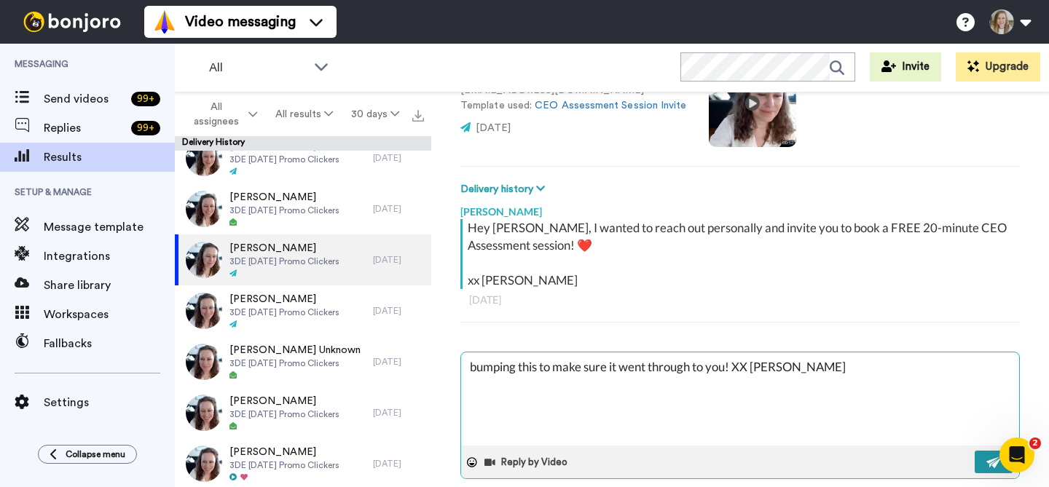
type textarea "bumping this to make sure it went through to you! XX Anna"
click at [988, 466] on img at bounding box center [994, 463] width 16 height 12
type textarea "x"
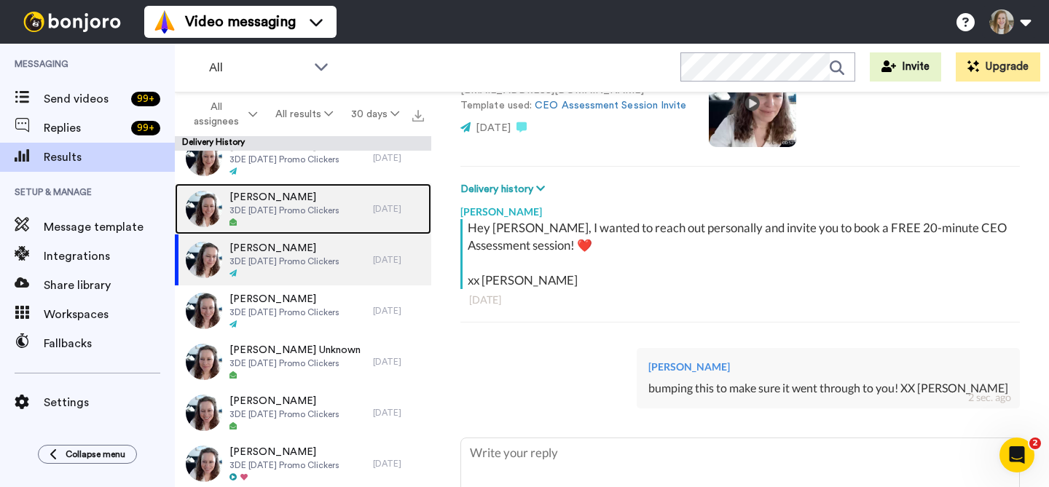
click at [288, 208] on span "3DE [DATE] Promo Clickers" at bounding box center [284, 211] width 110 height 12
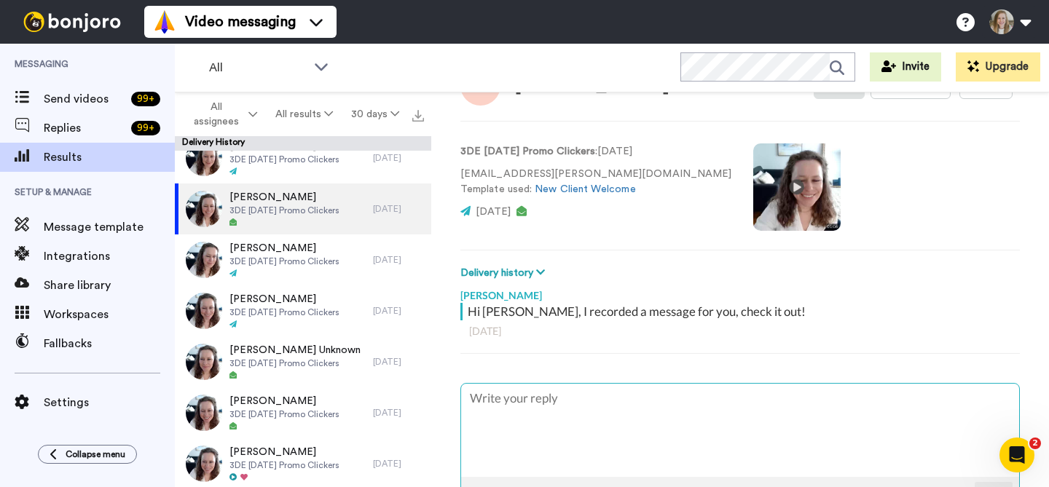
scroll to position [136, 0]
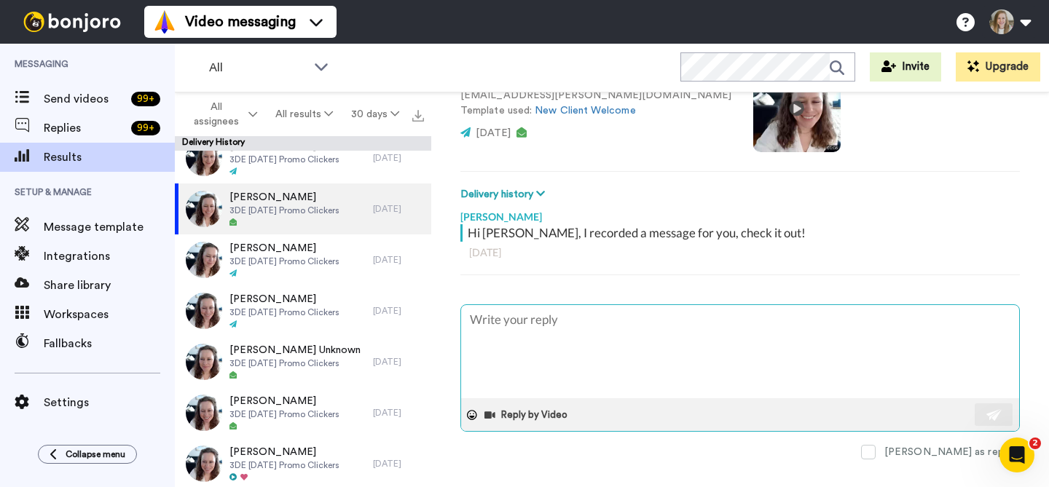
click at [639, 340] on textarea at bounding box center [740, 351] width 558 height 93
type textarea "x"
type textarea "bumping this to make sure it went through to you! XX Anna"
click at [976, 420] on button at bounding box center [994, 415] width 38 height 23
type textarea "x"
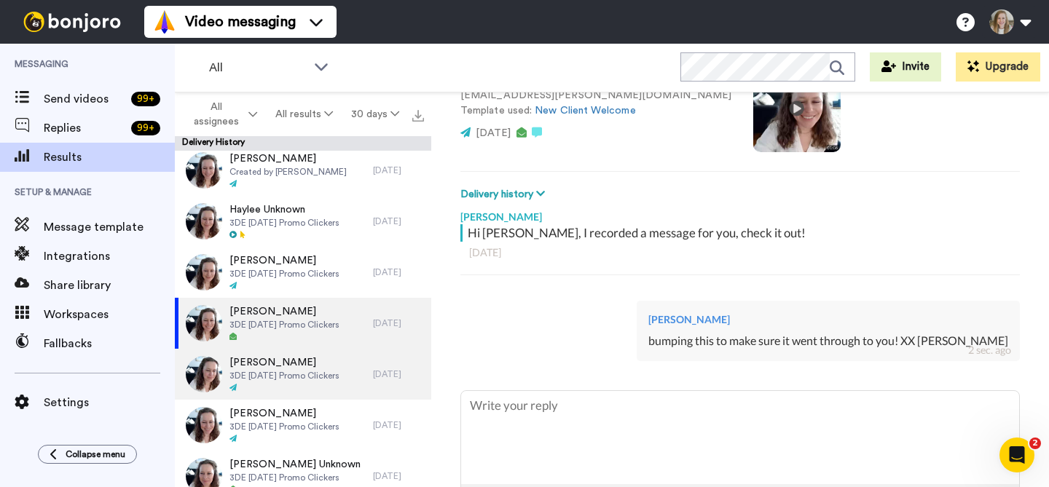
scroll to position [821, 0]
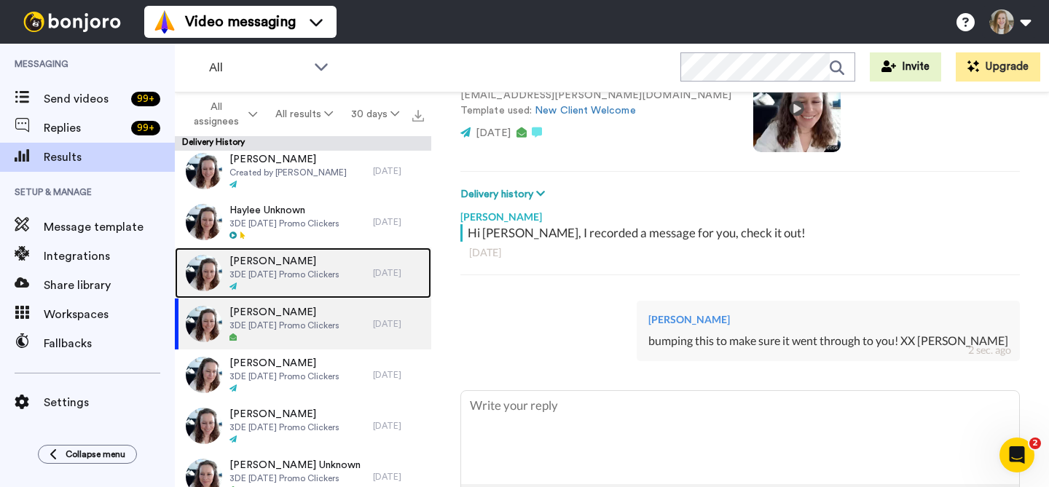
click at [323, 273] on span "3DE [DATE] Promo Clickers" at bounding box center [284, 275] width 110 height 12
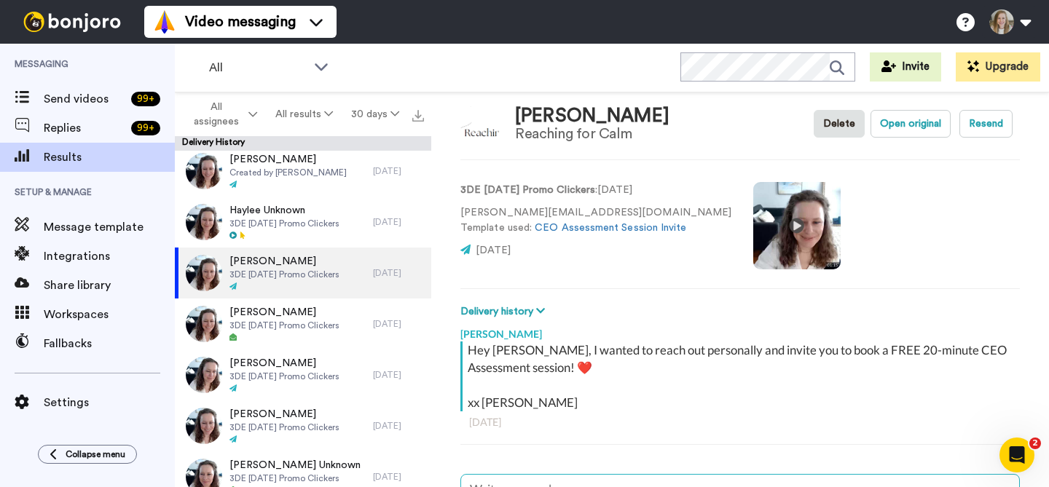
scroll to position [133, 0]
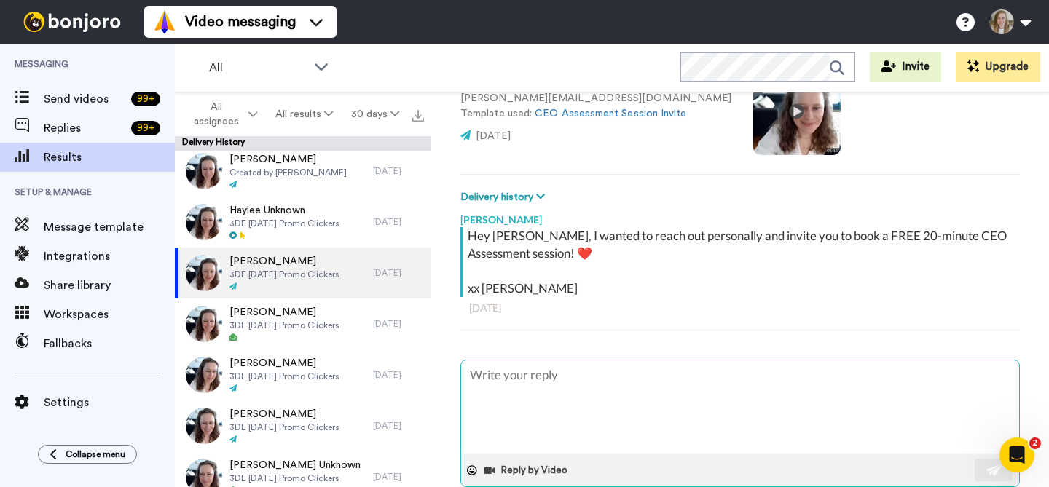
click at [635, 386] on textarea at bounding box center [740, 407] width 558 height 93
type textarea "x"
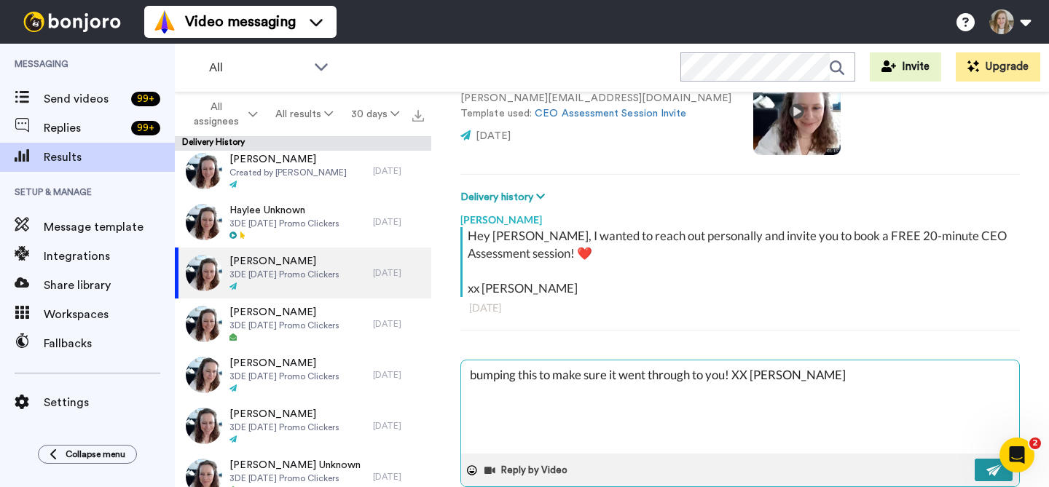
type textarea "bumping this to make sure it went through to you! XX Anna"
click at [975, 466] on button at bounding box center [994, 470] width 38 height 23
type textarea "x"
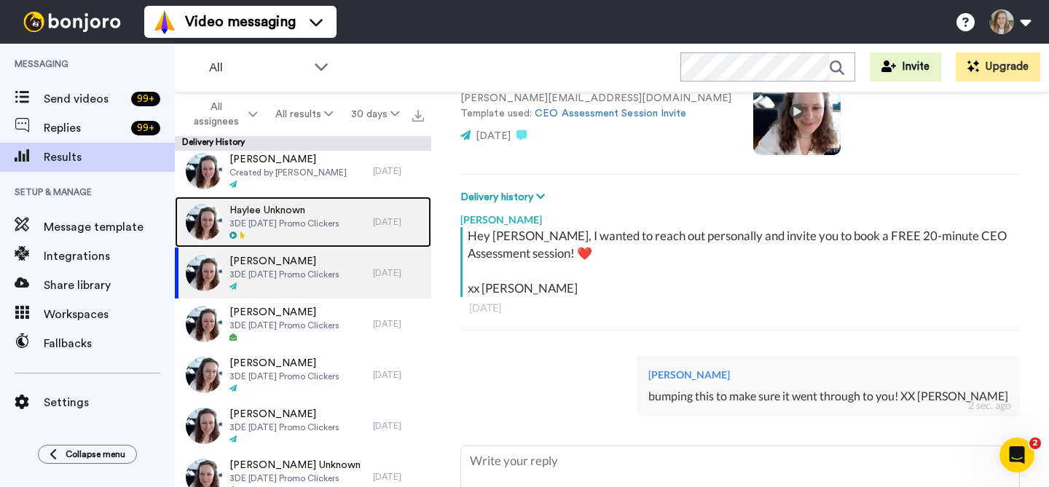
click at [299, 222] on span "3DE [DATE] Promo Clickers" at bounding box center [284, 224] width 110 height 12
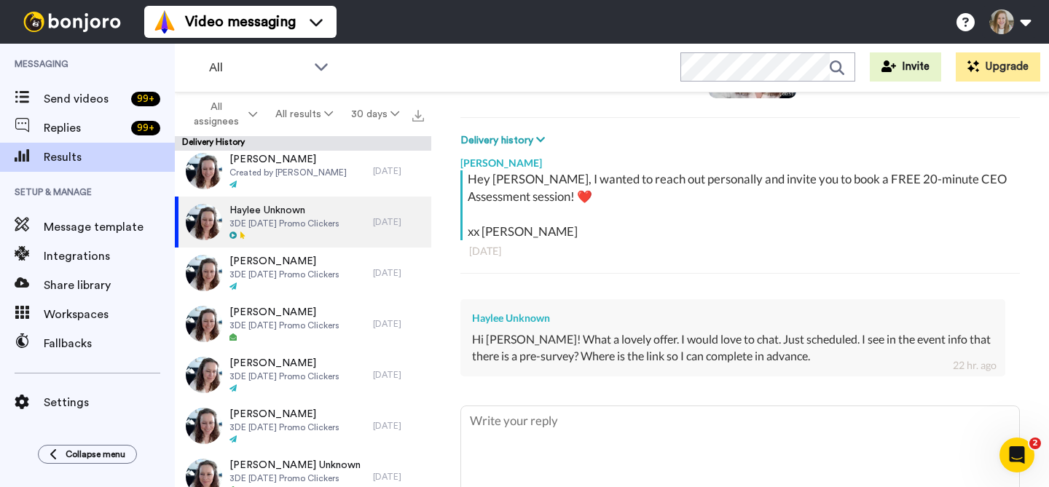
scroll to position [221, 0]
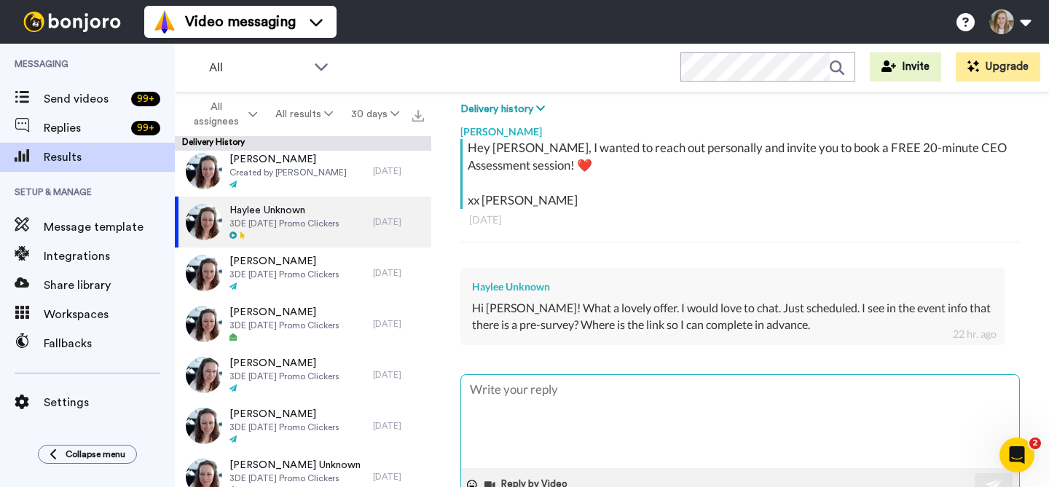
type textarea "x"
type textarea "I"
type textarea "x"
type textarea "Is"
type textarea "x"
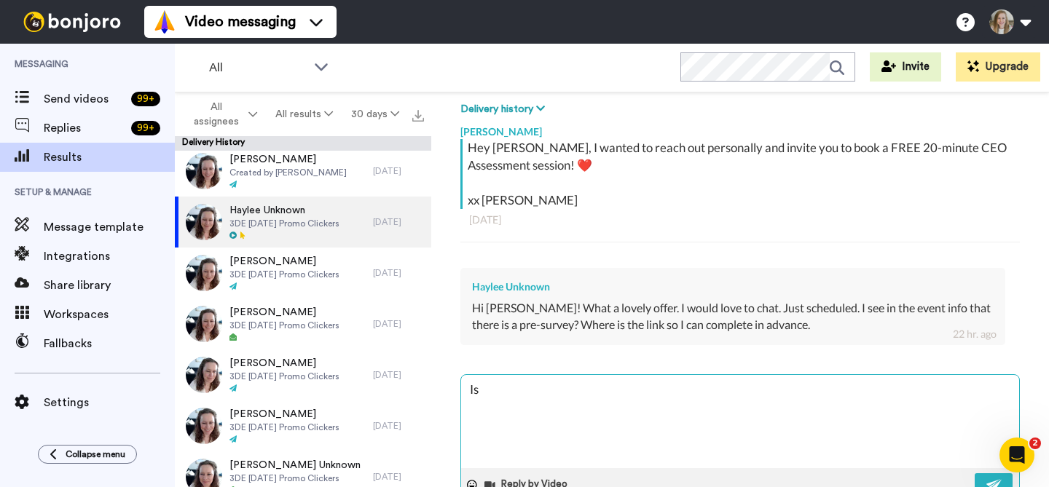
type textarea "Ise"
type textarea "x"
type textarea "Isee"
type textarea "x"
type textarea "Isee"
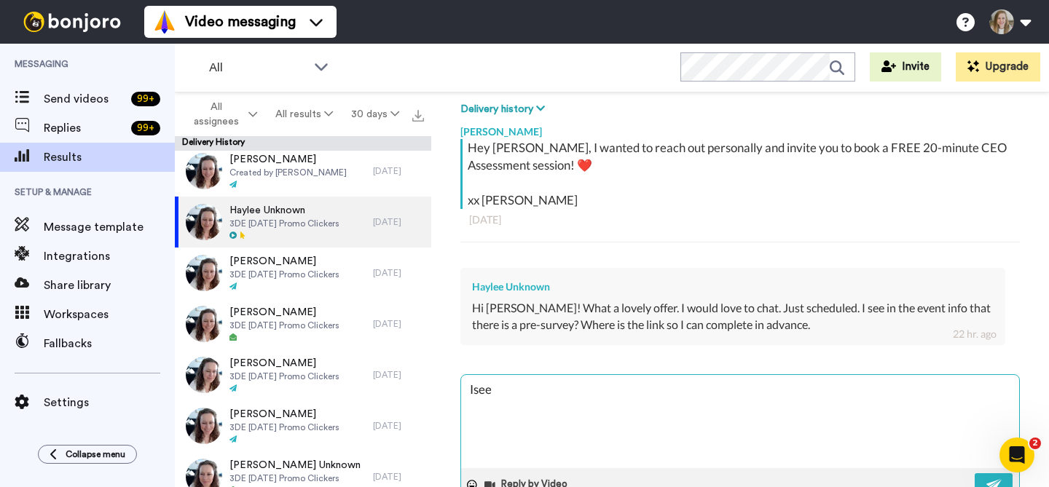
type textarea "x"
type textarea "Isee"
type textarea "x"
type textarea "Ise"
type textarea "x"
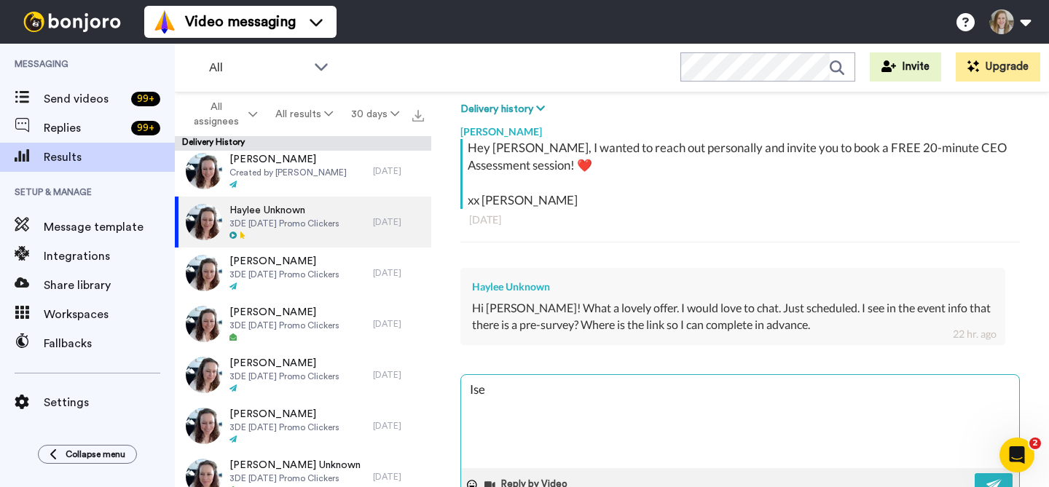
type textarea "Is"
type textarea "x"
type textarea "I"
type textarea "x"
type textarea "I s"
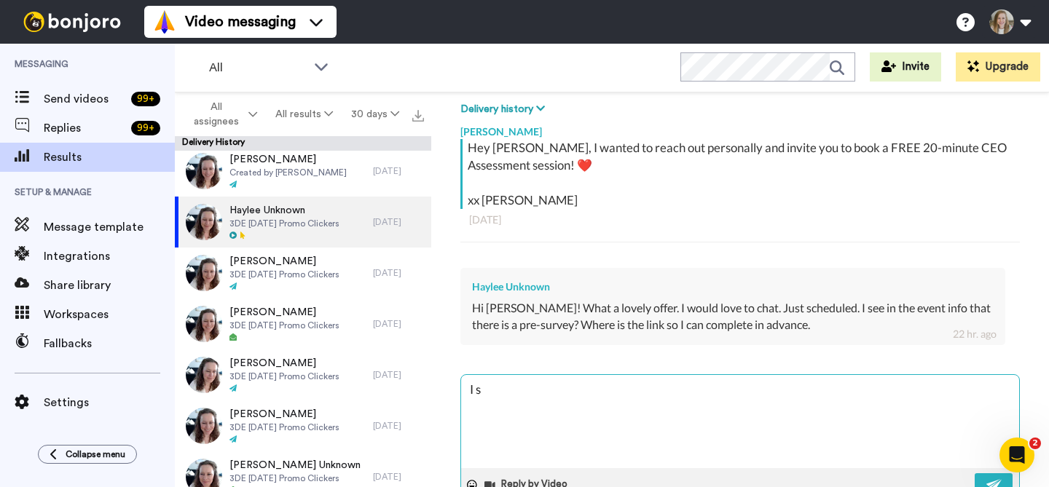
type textarea "x"
type textarea "I se"
type textarea "x"
type textarea "I see"
type textarea "x"
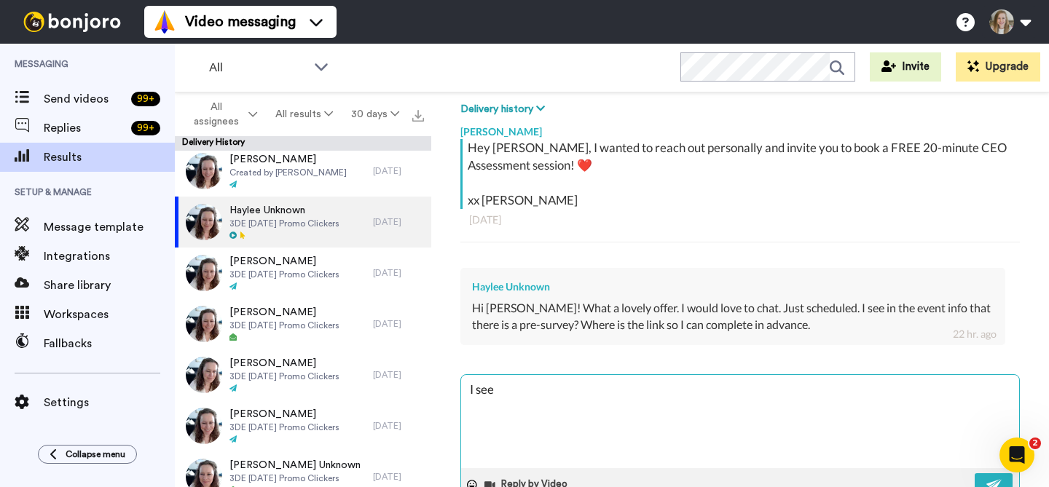
type textarea "I see"
type textarea "x"
type textarea "I see y"
type textarea "x"
type textarea "I see yo"
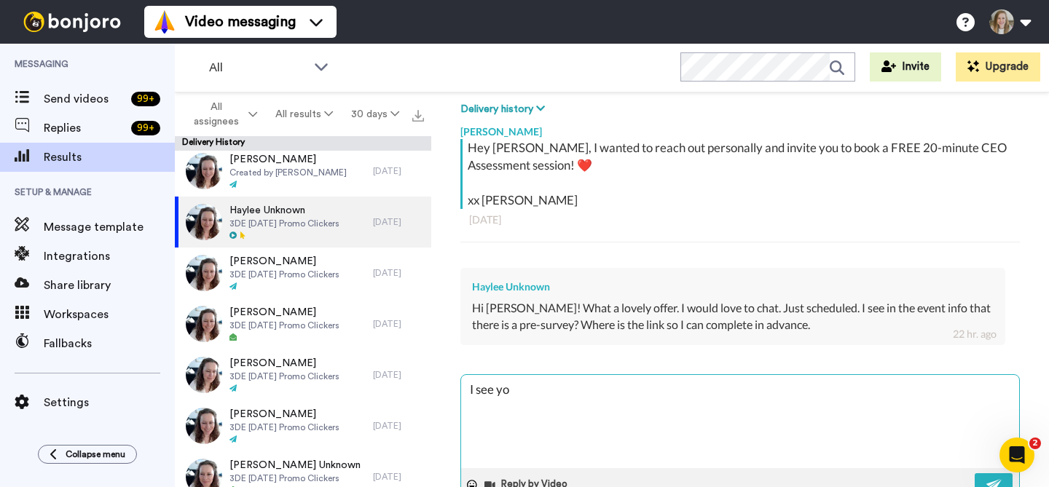
type textarea "x"
type textarea "I see you"
type textarea "x"
type textarea "I see you"
type textarea "x"
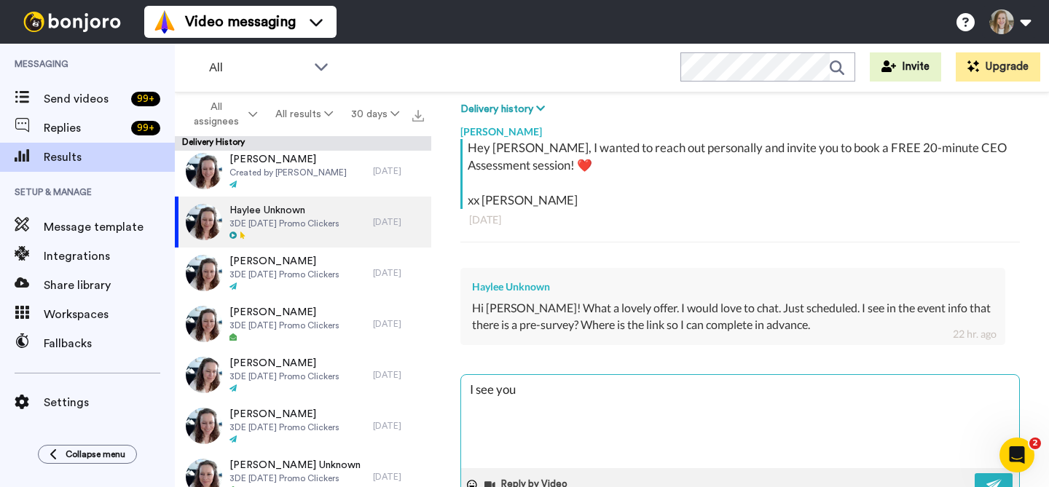
type textarea "I see you w"
type textarea "x"
type textarea "I see you we"
type textarea "x"
type textarea "I see you wer"
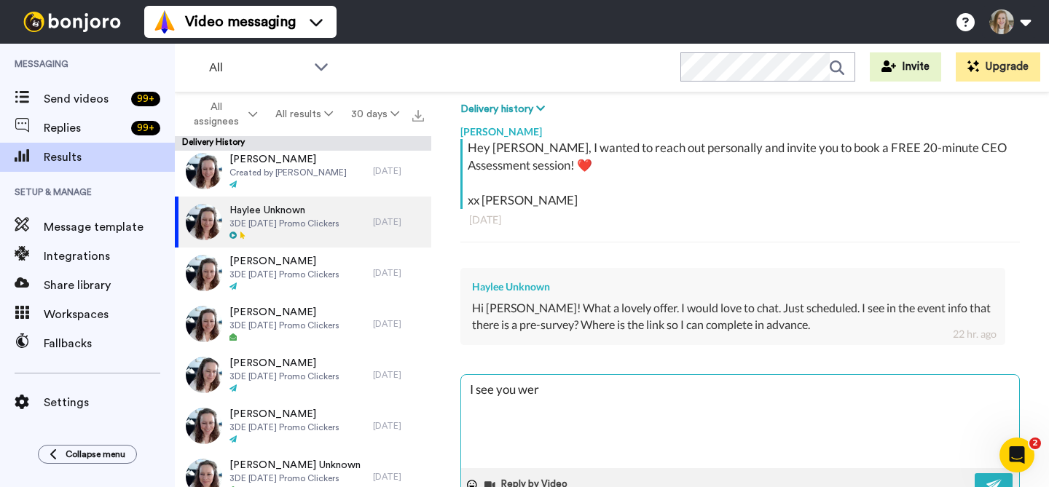
type textarea "x"
type textarea "I see you were"
type textarea "x"
type textarea "I see you were a"
type textarea "x"
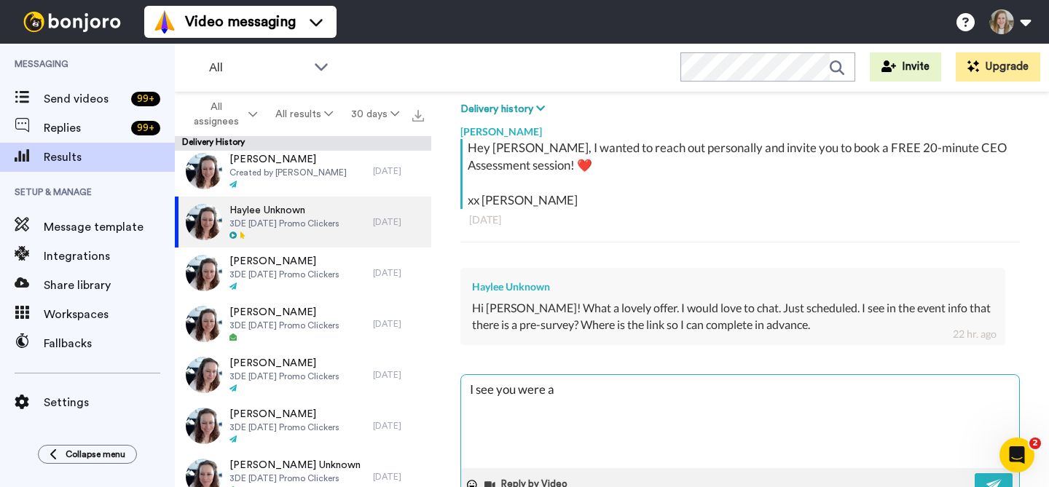
type textarea "I see you were ab"
type textarea "x"
type textarea "I see you were abl"
type textarea "x"
type textarea "I see you were able"
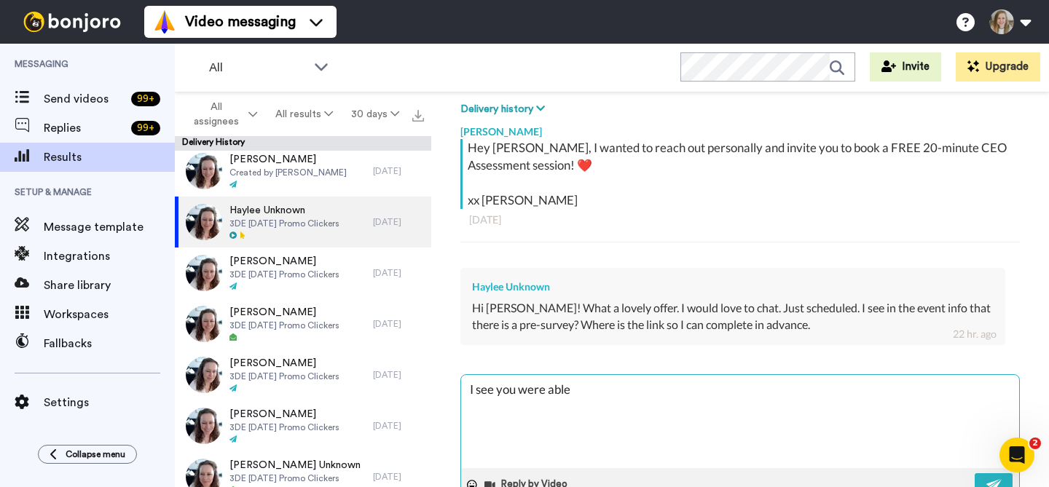
type textarea "x"
type textarea "I see you were able"
type textarea "x"
type textarea "I see you were able to"
type textarea "x"
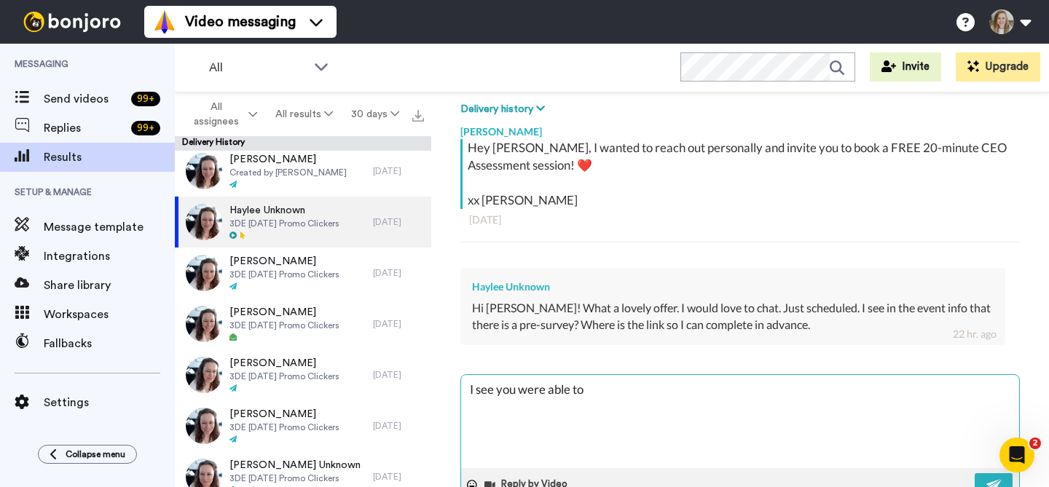
type textarea "I see you were able to f"
type textarea "x"
type textarea "I see you were able to fi"
type textarea "x"
type textarea "I see you were able to find"
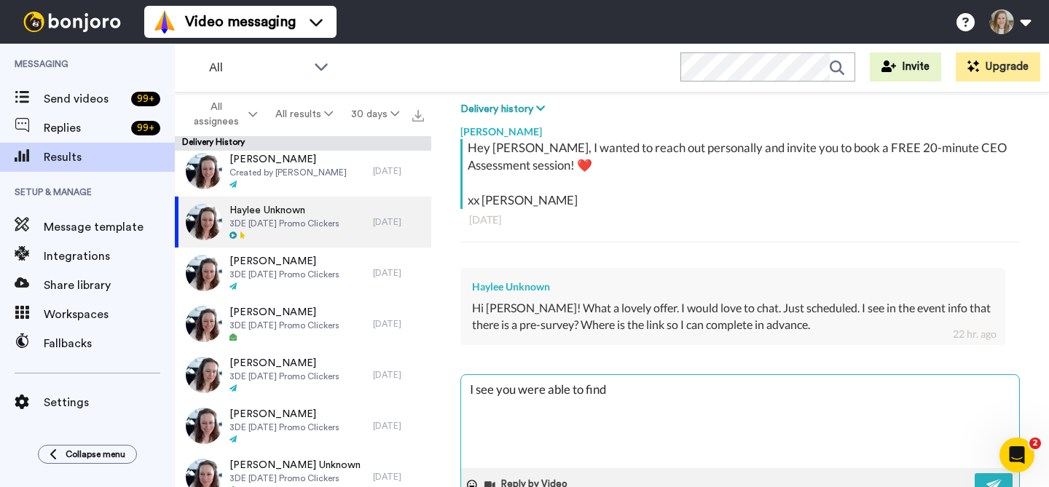
type textarea "x"
type textarea "I see you were able to find"
type textarea "x"
type textarea "I see you were able to find a"
type textarea "x"
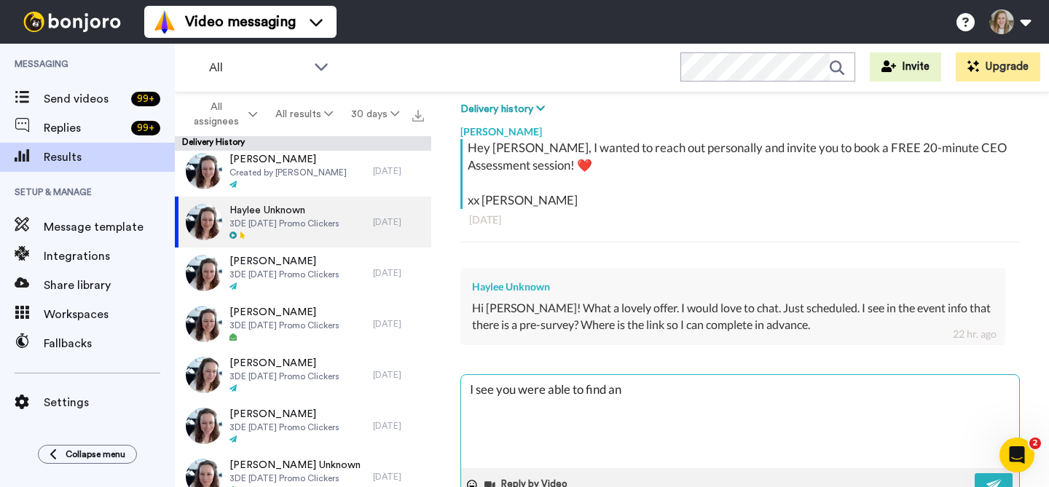
type textarea "I see you were able to find and"
type textarea "x"
type textarea "I see you were able to find and"
type textarea "x"
type textarea "I see you were able to find and f"
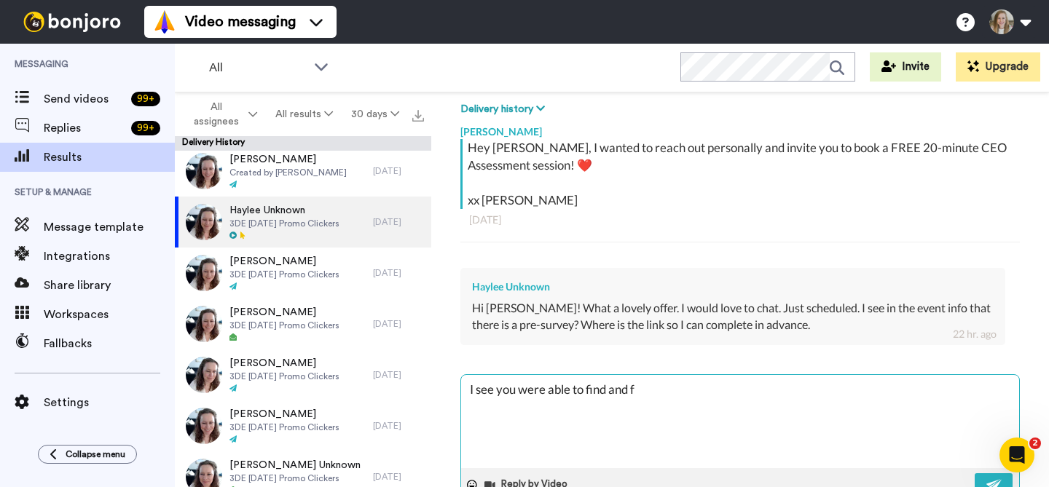
type textarea "x"
type textarea "I see you were able to find and fi"
type textarea "x"
type textarea "I see you were able to find and fil"
type textarea "x"
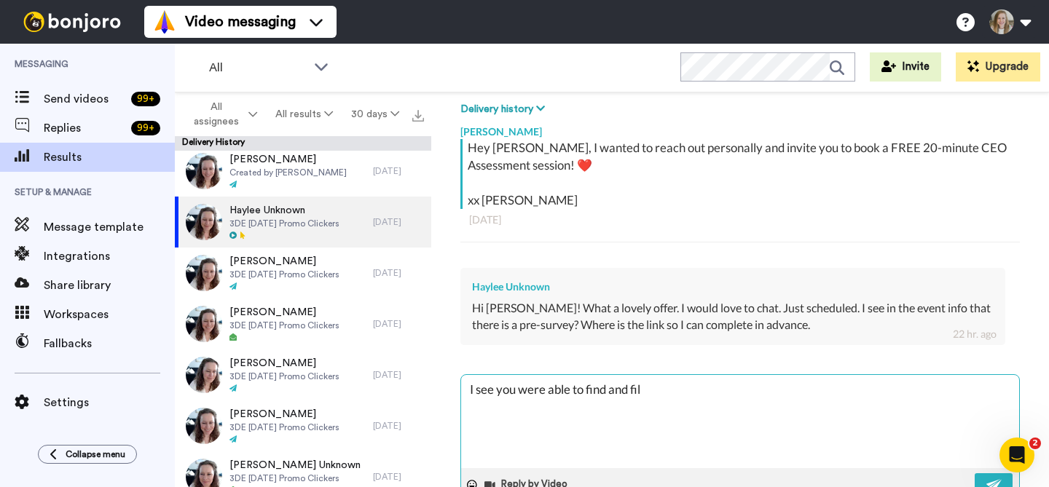
type textarea "I see you were able to find and fill"
type textarea "x"
type textarea "I see you were able to find and fill"
type textarea "x"
type textarea "I see you were able to find and fill i"
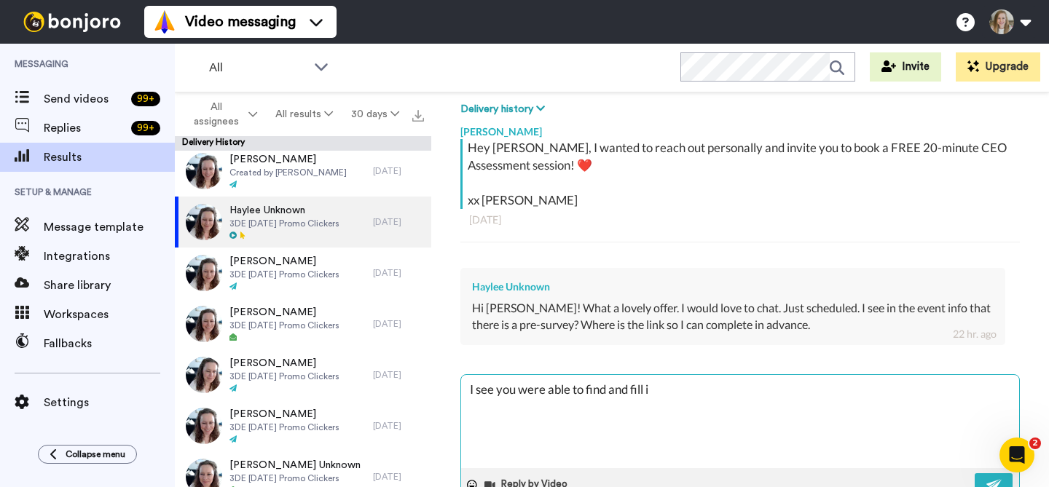
type textarea "x"
type textarea "I see you were able to find and fill it"
type textarea "x"
type textarea "I see you were able to find and fill it"
type textarea "x"
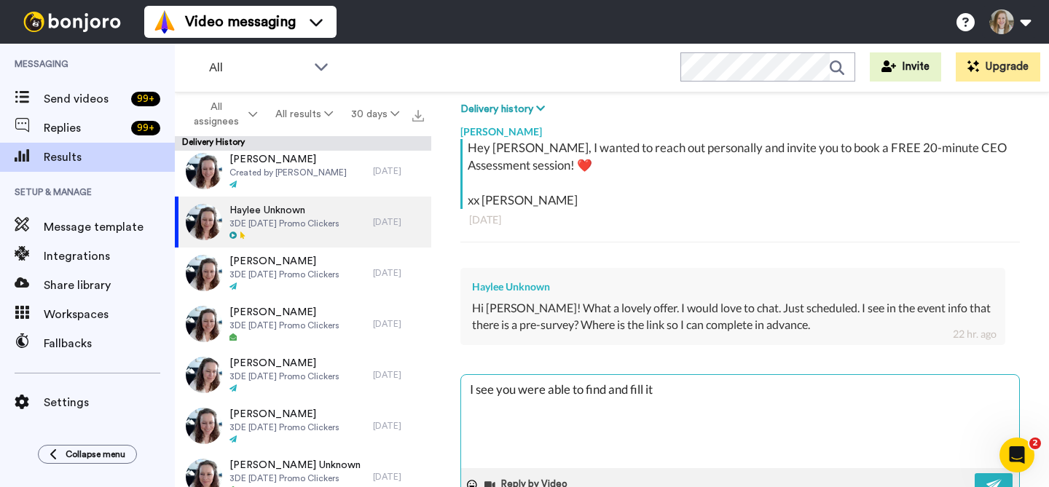
type textarea "I see you were able to find and fill it o"
type textarea "x"
type textarea "I see you were able to find and fill it ou"
type textarea "x"
type textarea "I see you were able to find and fill it out"
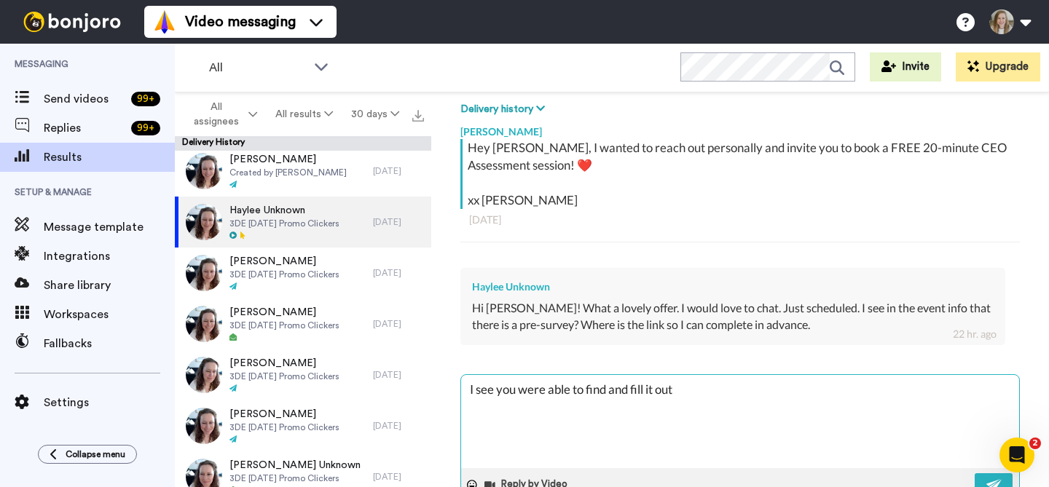
type textarea "x"
type textarea "I see you were able to find and fill it out-"
type textarea "x"
type textarea "I see you were able to find and fill it out-"
type textarea "x"
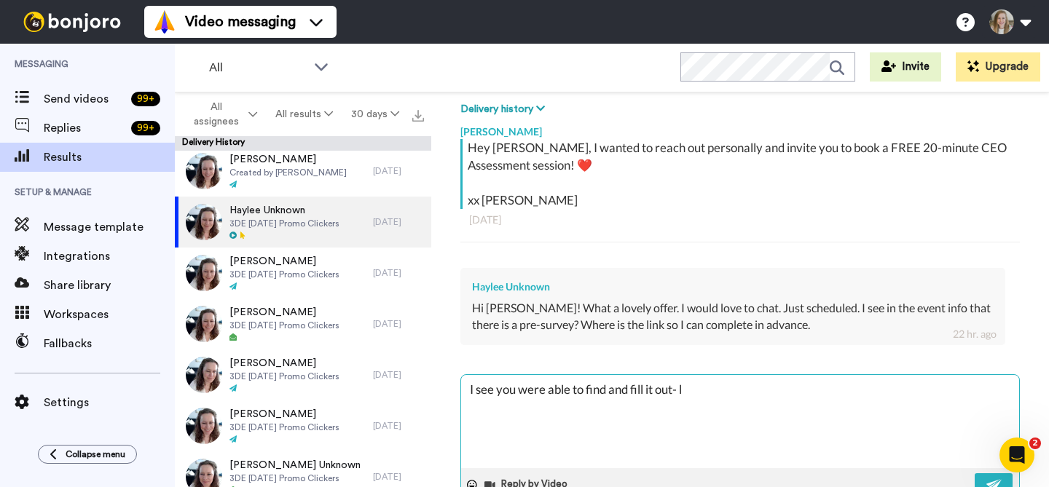
type textarea "I see you were able to find and fill it out- le"
type textarea "x"
type textarea "I see you were able to find and fill it out- let"
type textarea "x"
type textarea "I see you were able to find and fill it out- let"
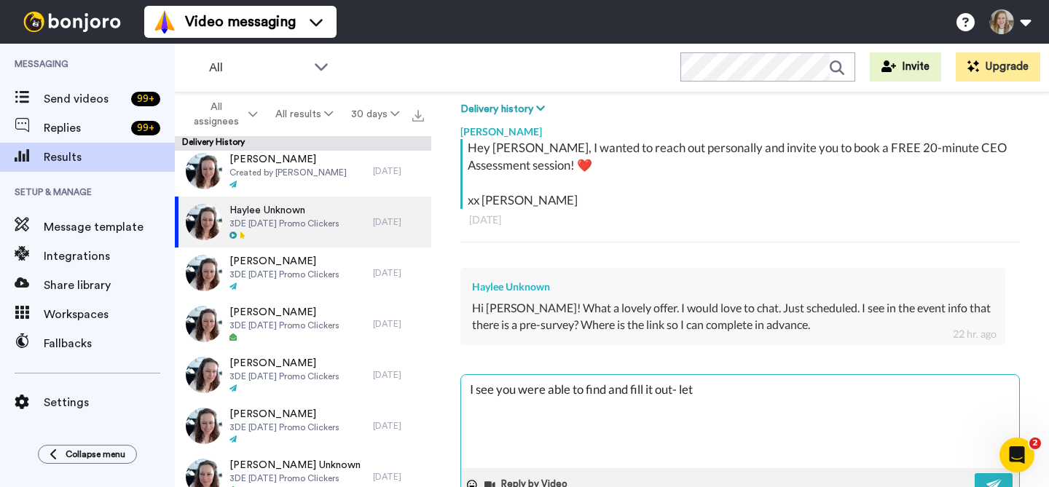
type textarea "x"
type textarea "I see you were able to find and fill it out- let me"
type textarea "x"
type textarea "I see you were able to find and fill it out- let me"
type textarea "x"
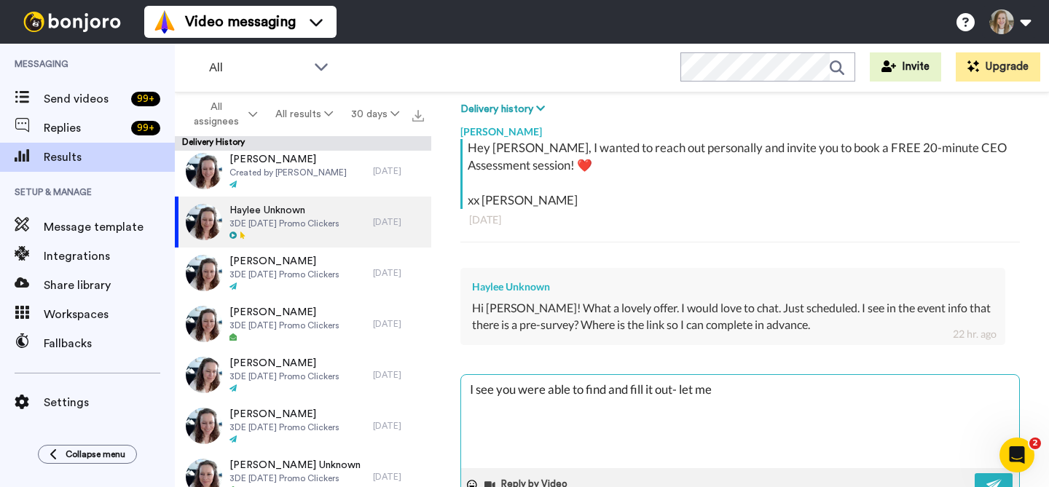
type textarea "I see you were able to find and fill it out- let me k"
type textarea "x"
type textarea "I see you were able to find and fill it out- let me kn"
type textarea "x"
type textarea "I see you were able to find and fill it out- let me kno"
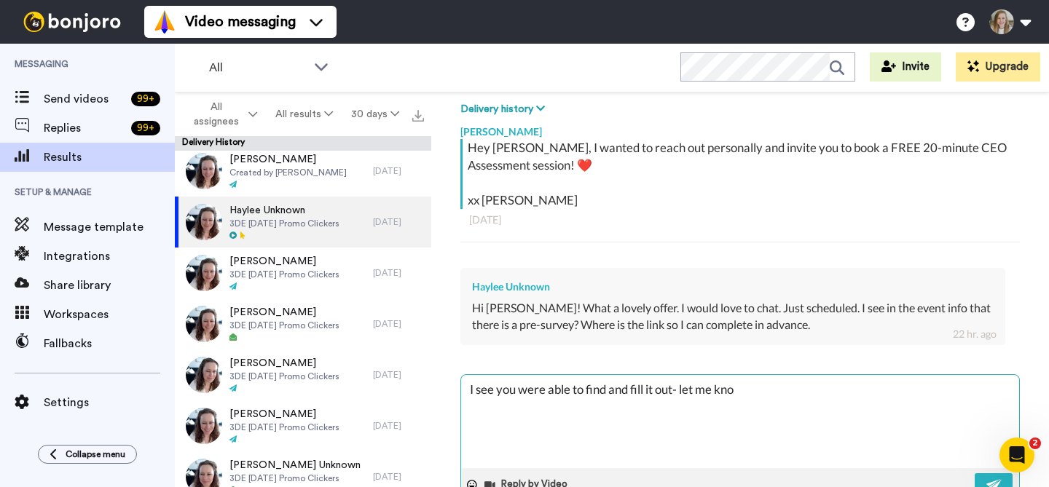
type textarea "x"
type textarea "I see you were able to find and fill it out- let me know"
type textarea "x"
type textarea "I see you were able to find and fill it out- let me know"
type textarea "x"
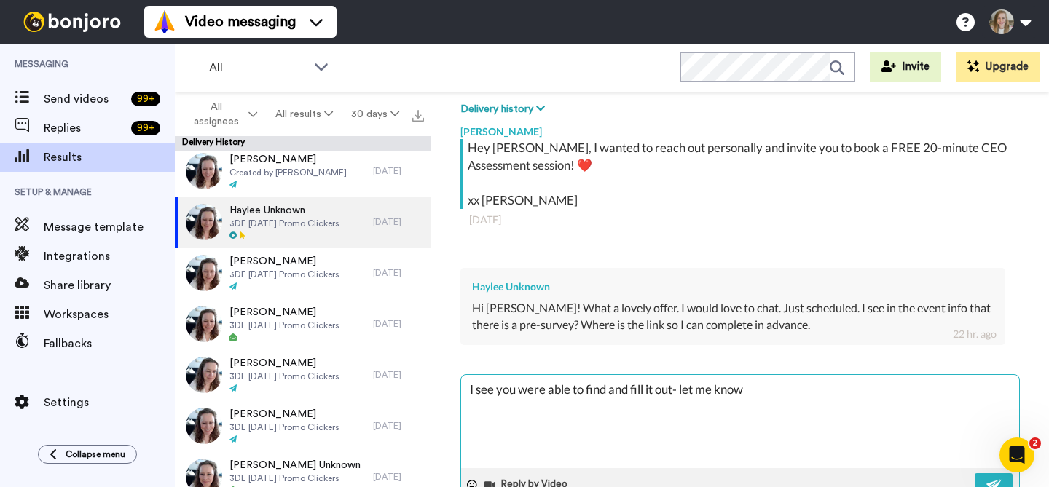
type textarea "I see you were able to find and fill it out- let me know i"
type textarea "x"
type textarea "I see you were able to find and fill it out- let me know if"
type textarea "x"
type textarea "I see you were able to find and fill it out- let me know if"
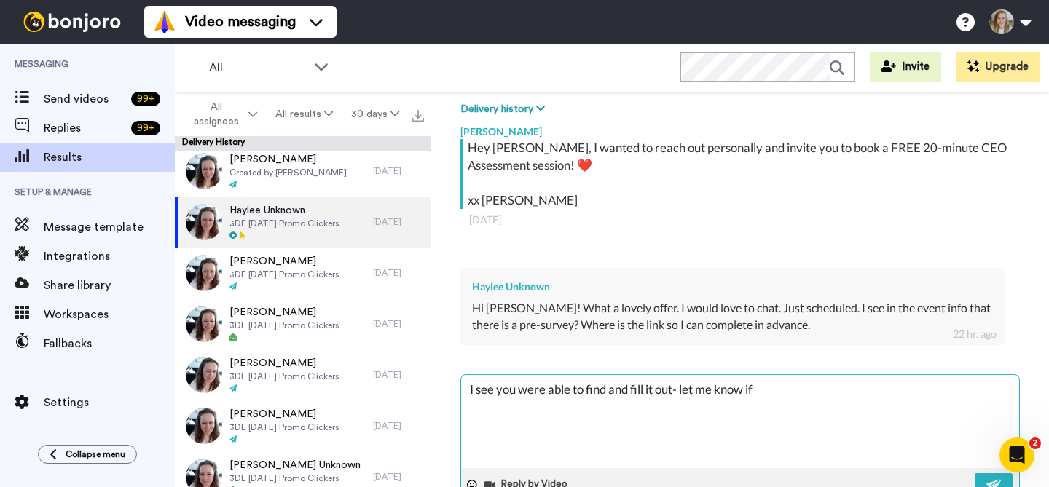
type textarea "x"
type textarea "I see you were able to find and fill it out- let me know if y"
type textarea "x"
type textarea "I see you were able to find and fill it out- let me know if yo"
type textarea "x"
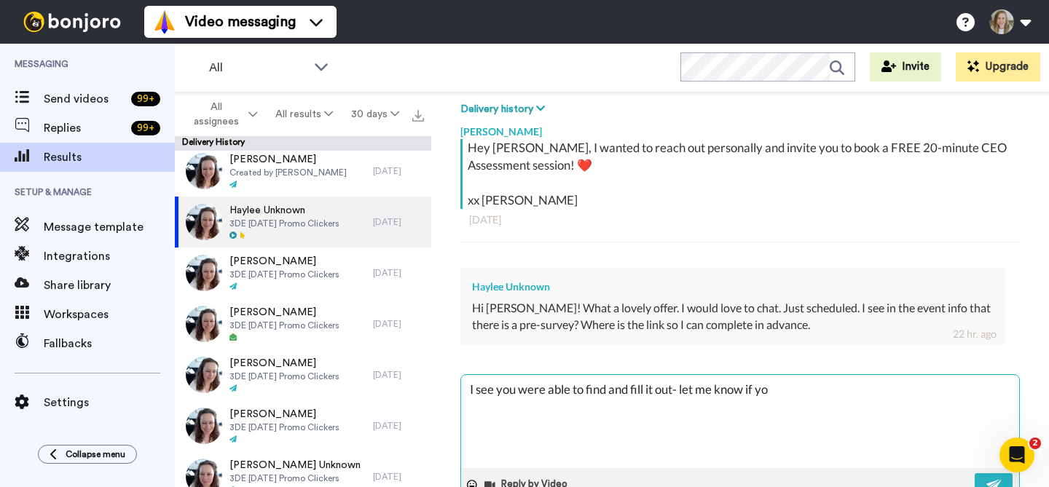
type textarea "I see you were able to find and fill it out- let me know if you"
type textarea "x"
type textarea "I see you were able to find and fill it out- let me know if you"
type textarea "x"
type textarea "I see you were able to find and fill it out- let me know if you h"
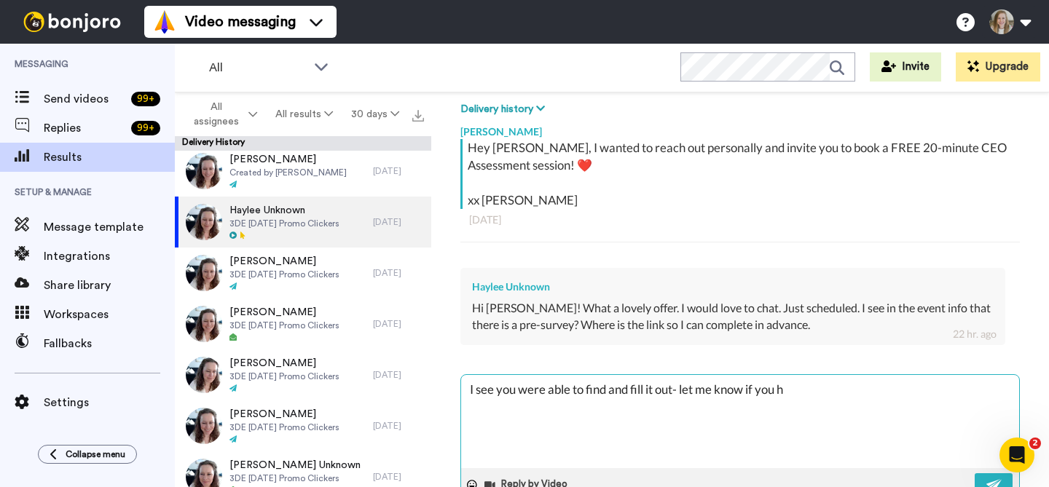
type textarea "x"
type textarea "I see you were able to find and fill it out- let me know if you ha"
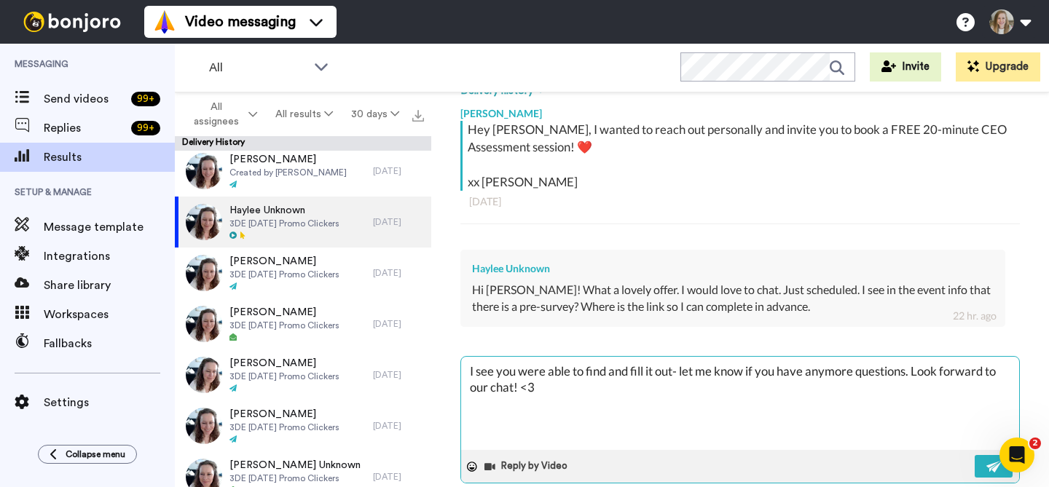
scroll to position [248, 0]
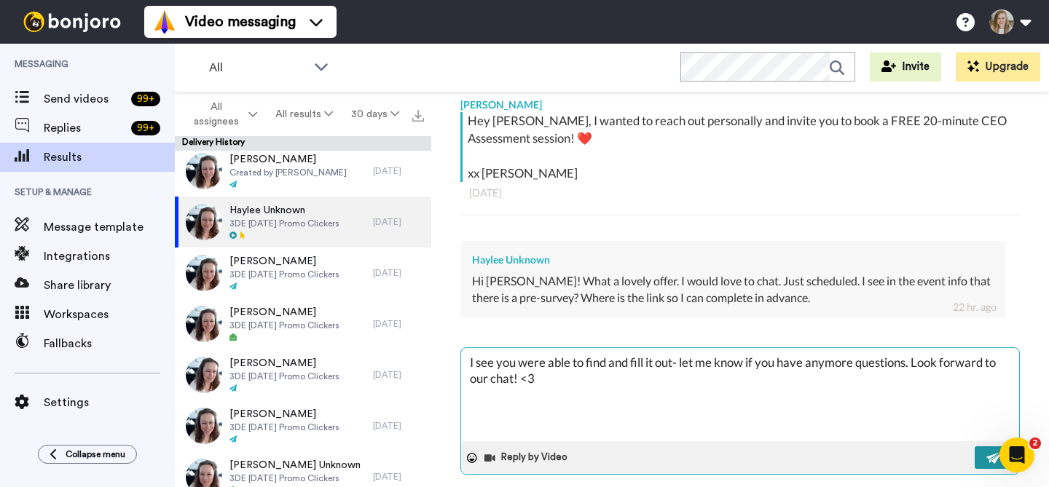
click at [986, 462] on img at bounding box center [994, 458] width 16 height 12
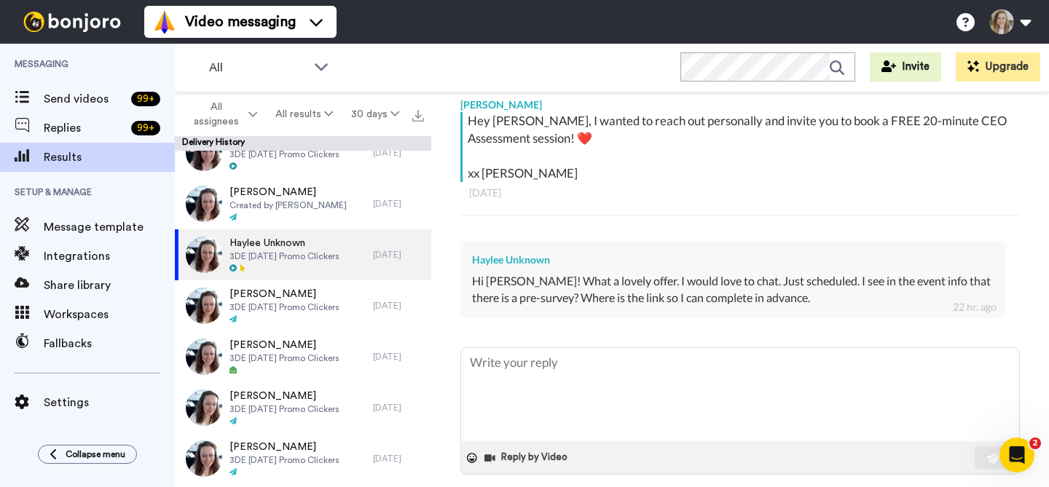
scroll to position [786, 0]
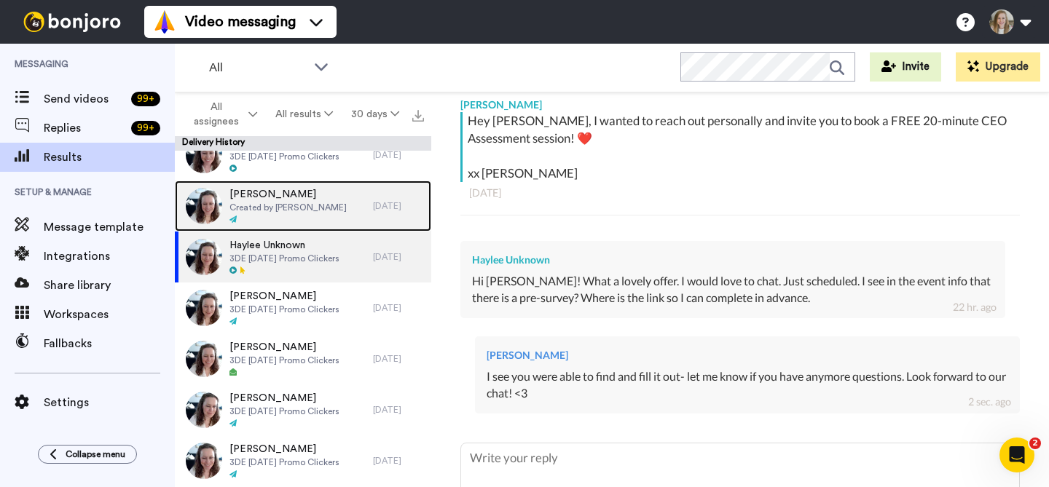
click at [299, 210] on span "Created by Anna Rapp" at bounding box center [287, 208] width 117 height 12
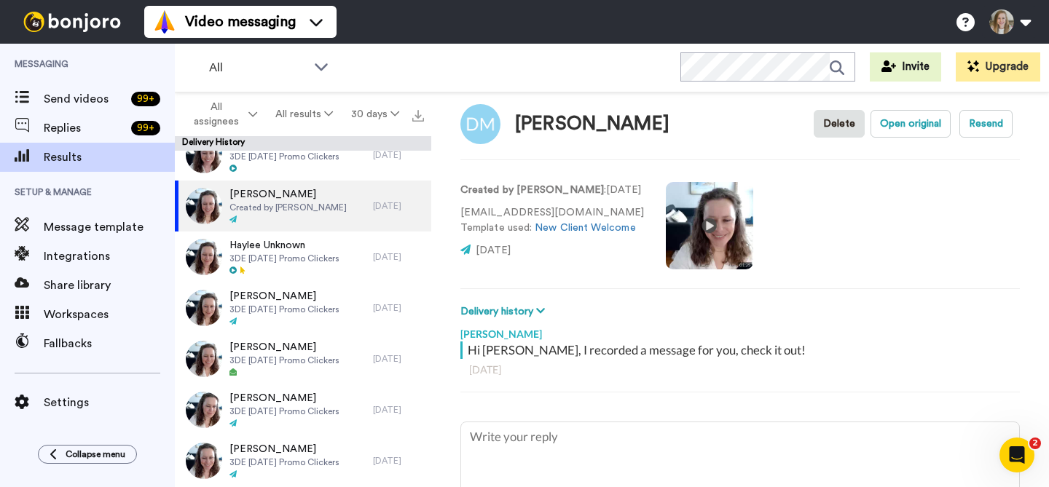
scroll to position [45, 0]
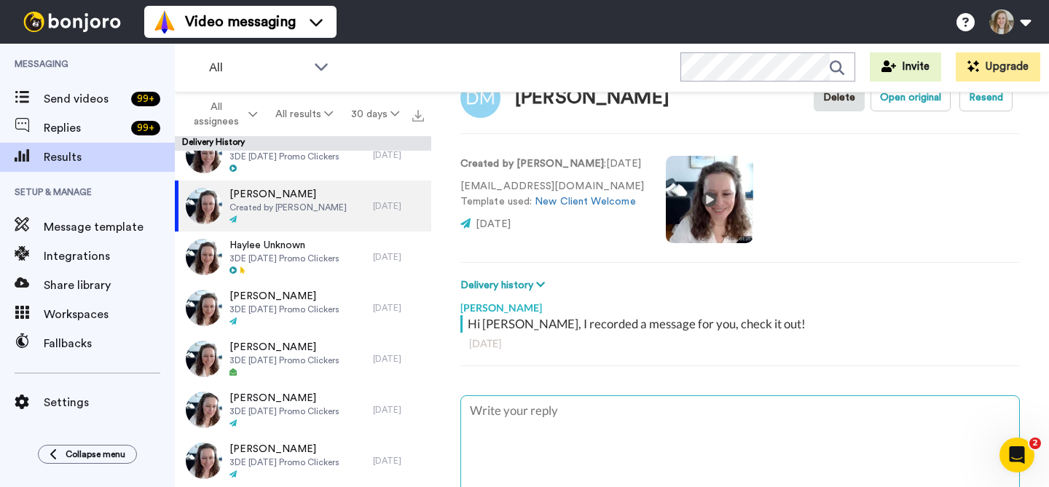
click at [616, 415] on textarea at bounding box center [740, 442] width 558 height 93
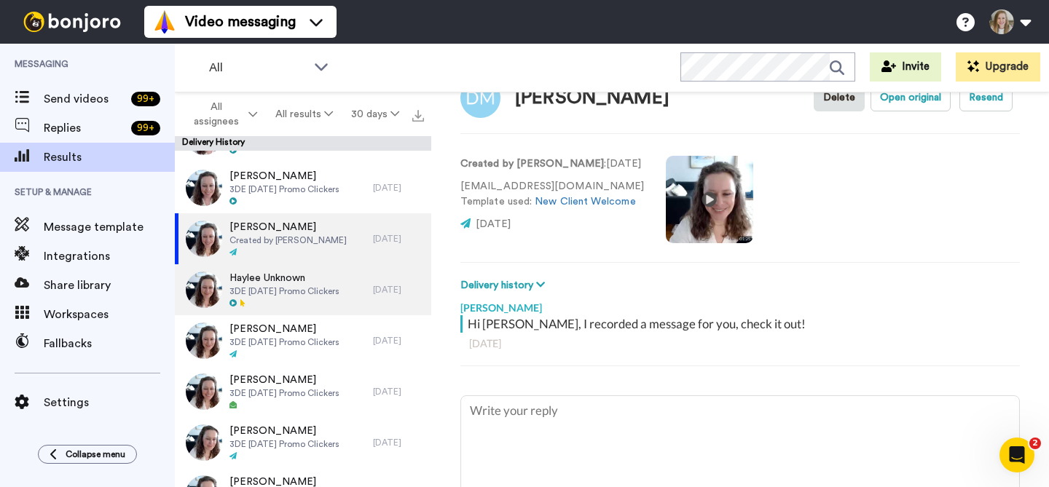
scroll to position [730, 0]
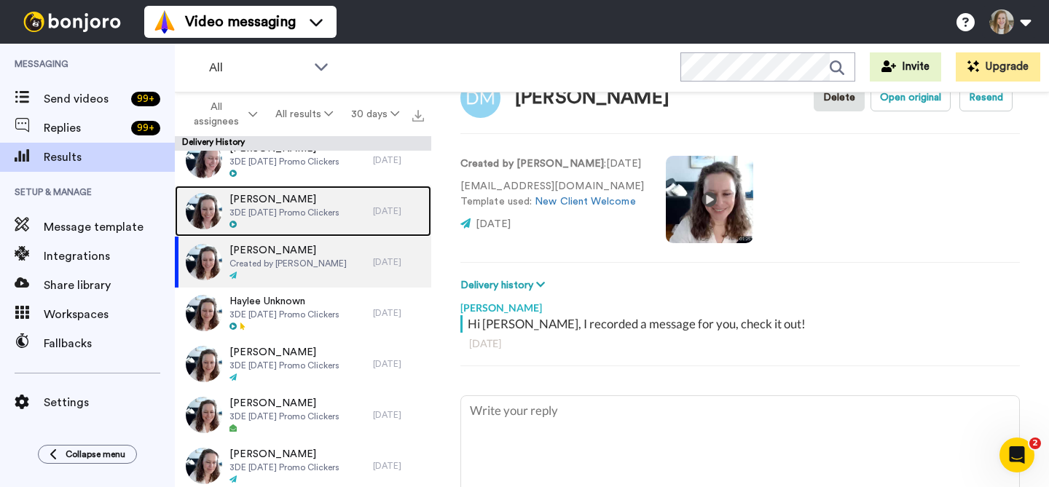
click at [336, 221] on div at bounding box center [284, 225] width 110 height 10
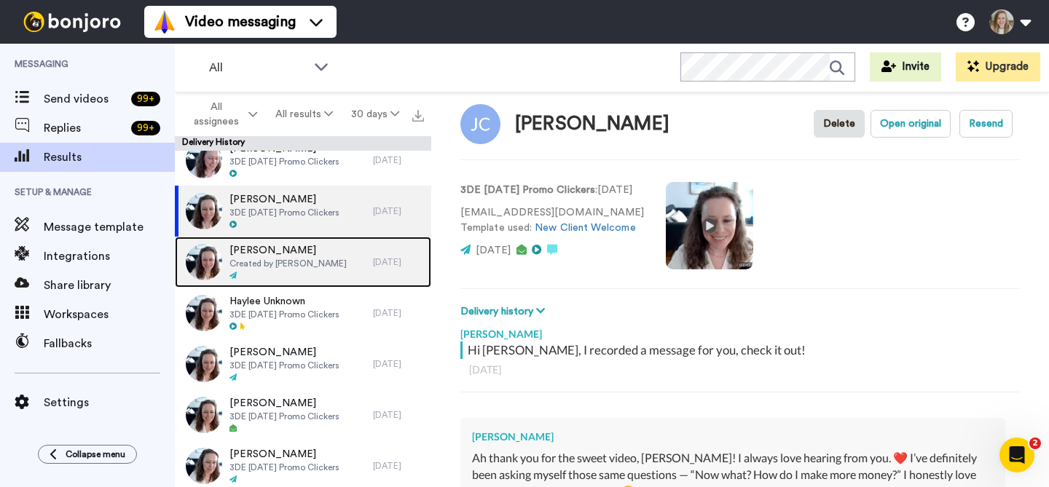
click at [313, 262] on span "Created by Anna Rapp" at bounding box center [287, 264] width 117 height 12
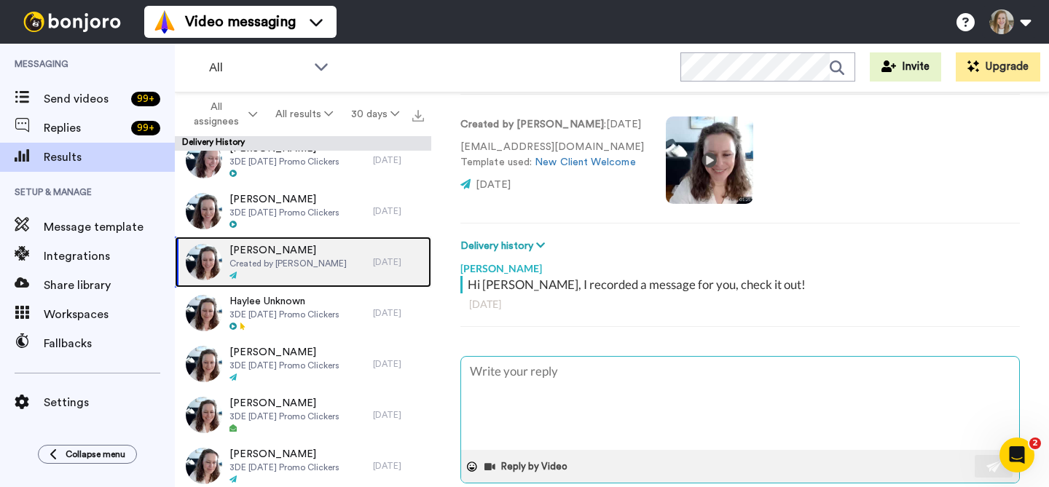
scroll to position [98, 0]
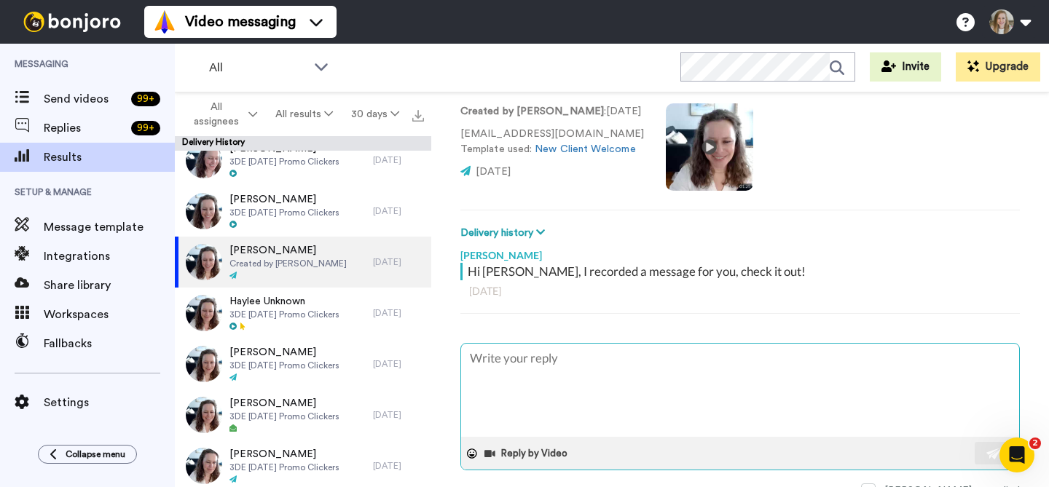
click at [596, 377] on textarea at bounding box center [740, 390] width 558 height 93
paste textarea "bumping this to make sure it went through to you! XX Anna"
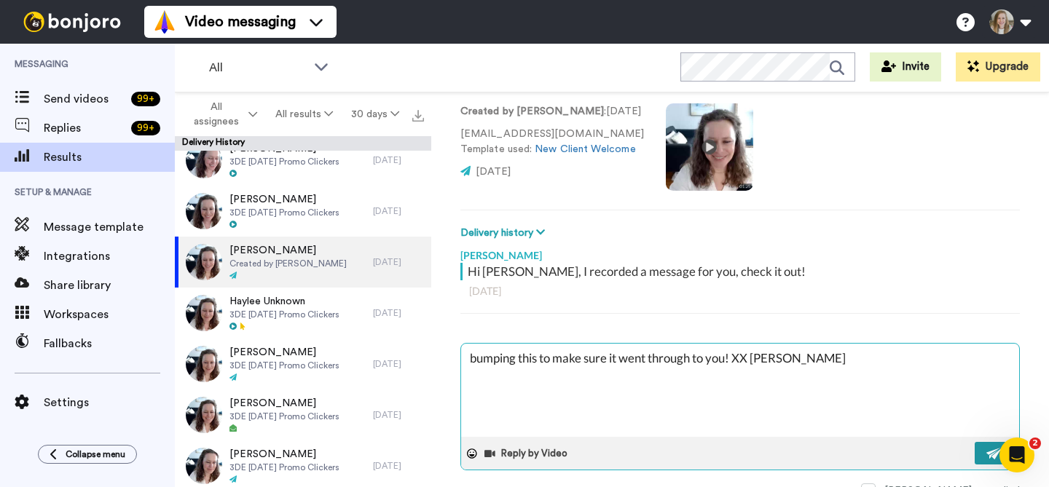
click at [975, 442] on button at bounding box center [994, 453] width 38 height 23
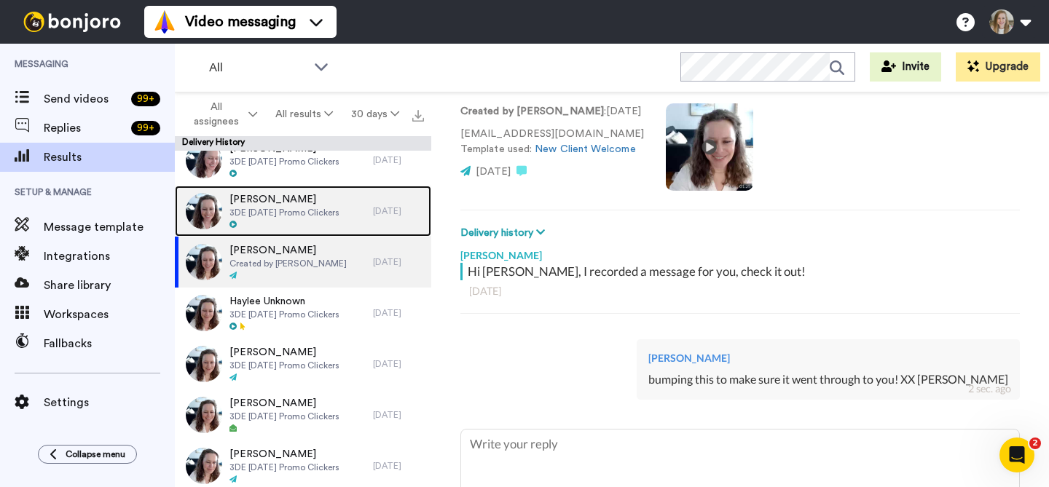
click at [315, 221] on div at bounding box center [284, 225] width 110 height 10
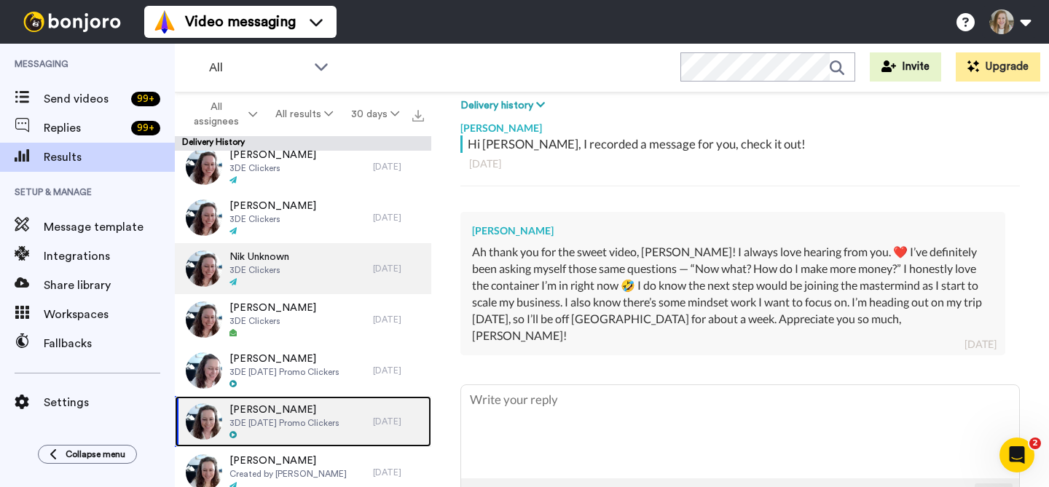
scroll to position [527, 0]
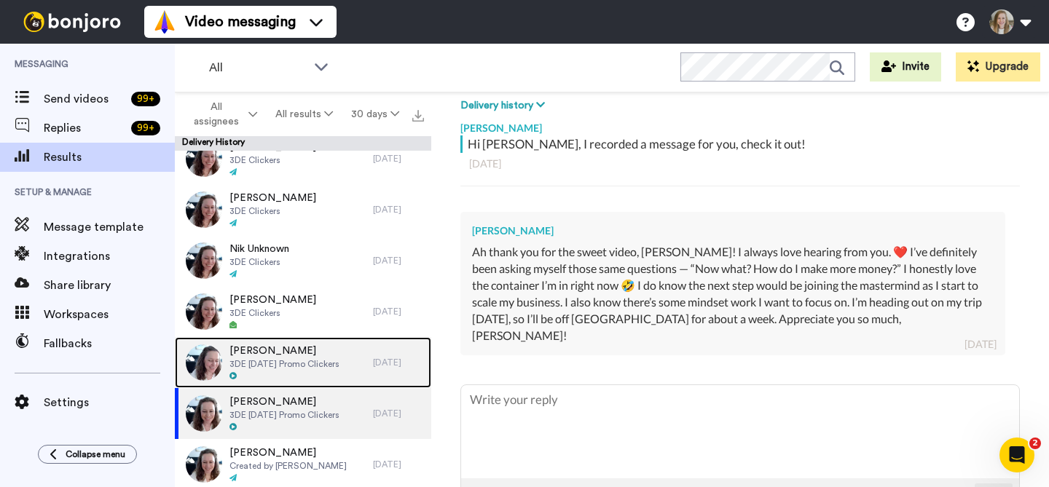
click at [326, 361] on span "3DE [DATE] Promo Clickers" at bounding box center [284, 364] width 110 height 12
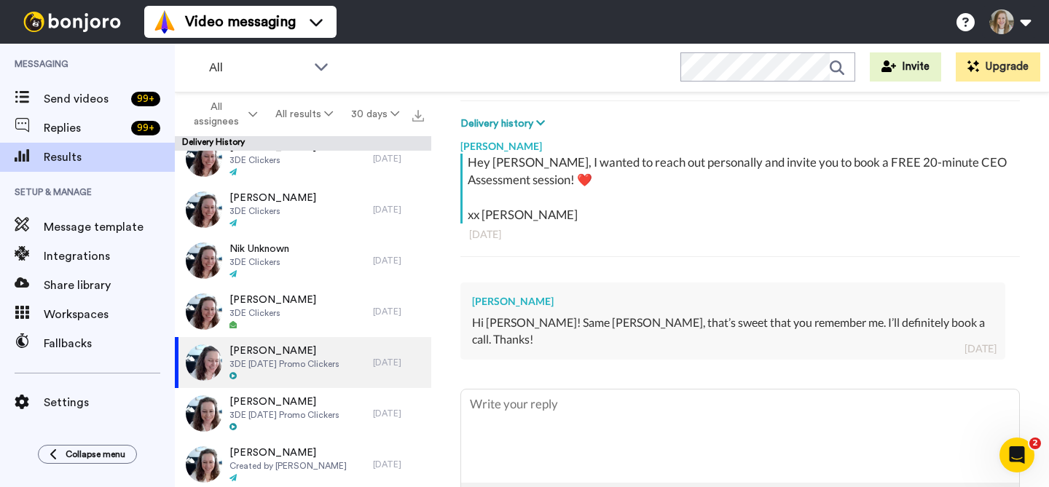
scroll to position [220, 0]
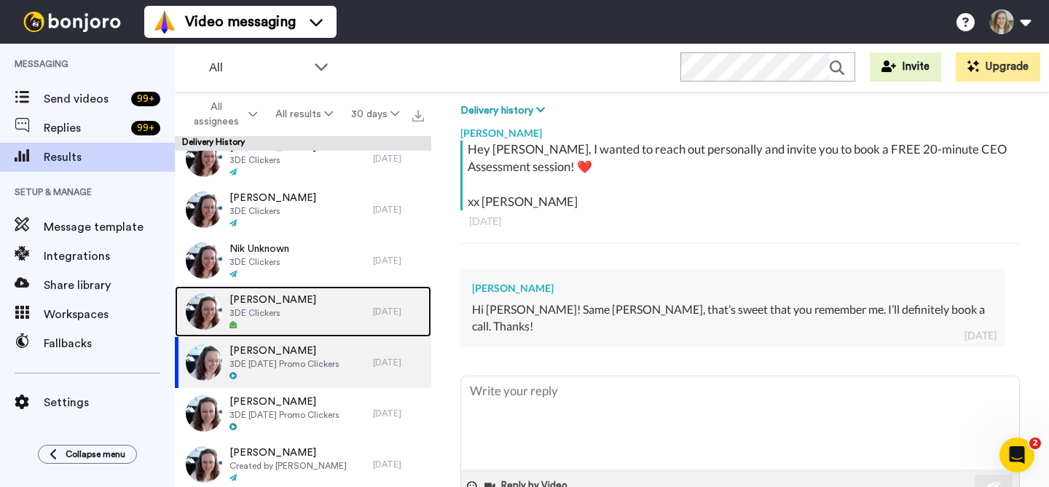
click at [275, 315] on span "3DE Clickers" at bounding box center [272, 313] width 87 height 12
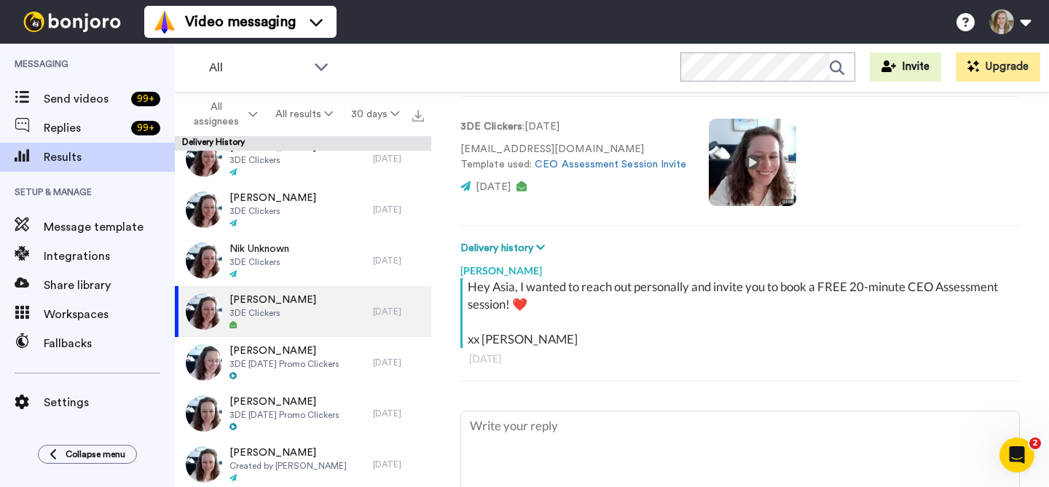
scroll to position [153, 0]
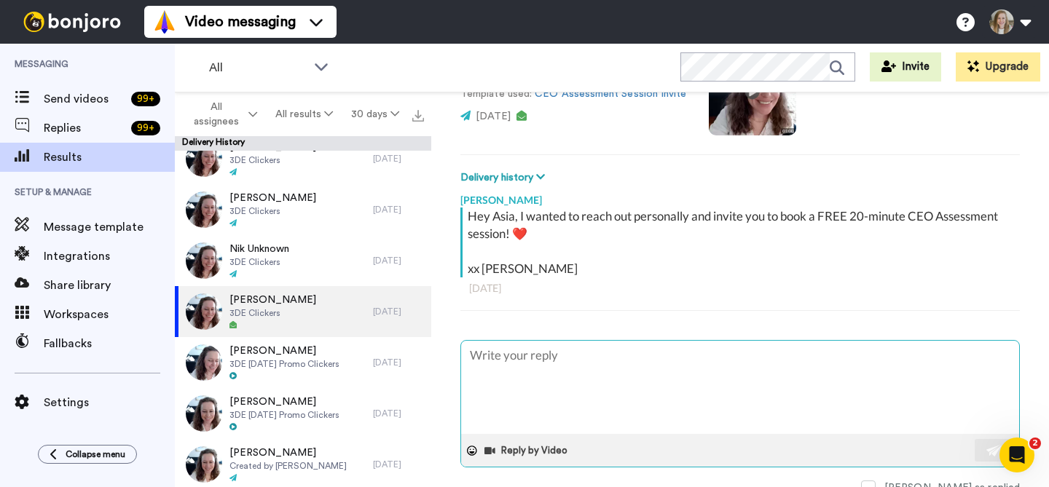
click at [634, 358] on textarea at bounding box center [740, 387] width 558 height 93
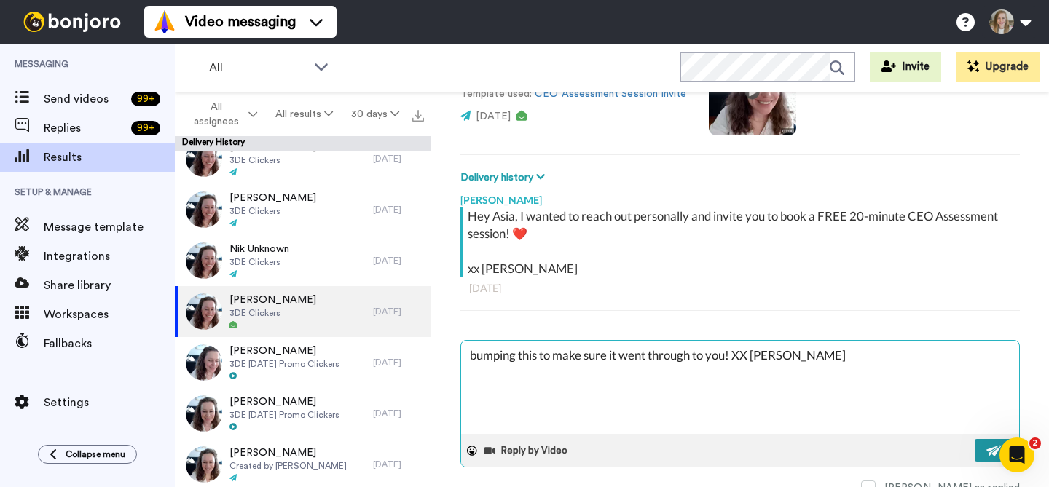
click at [975, 449] on button at bounding box center [994, 450] width 38 height 23
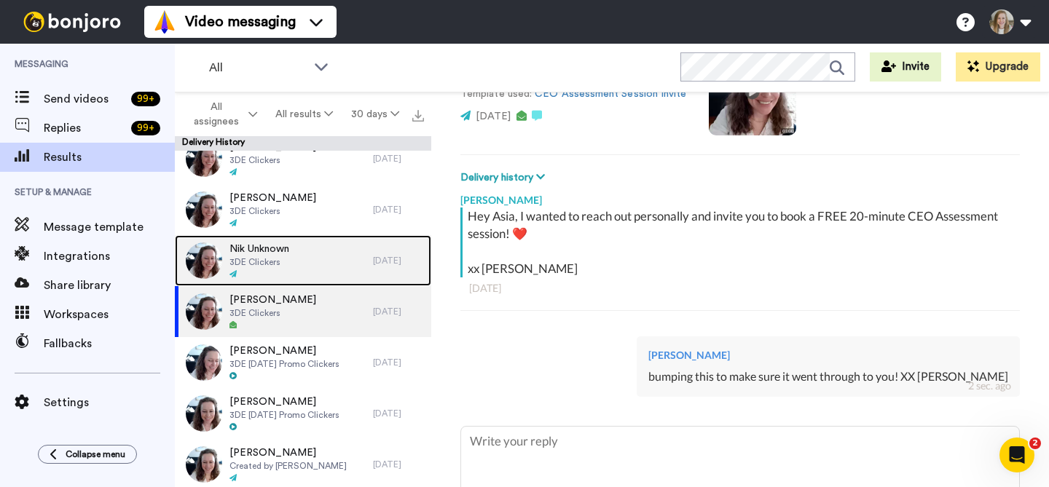
click at [312, 270] on div "Nik Unknown 3DE Clickers" at bounding box center [274, 260] width 198 height 51
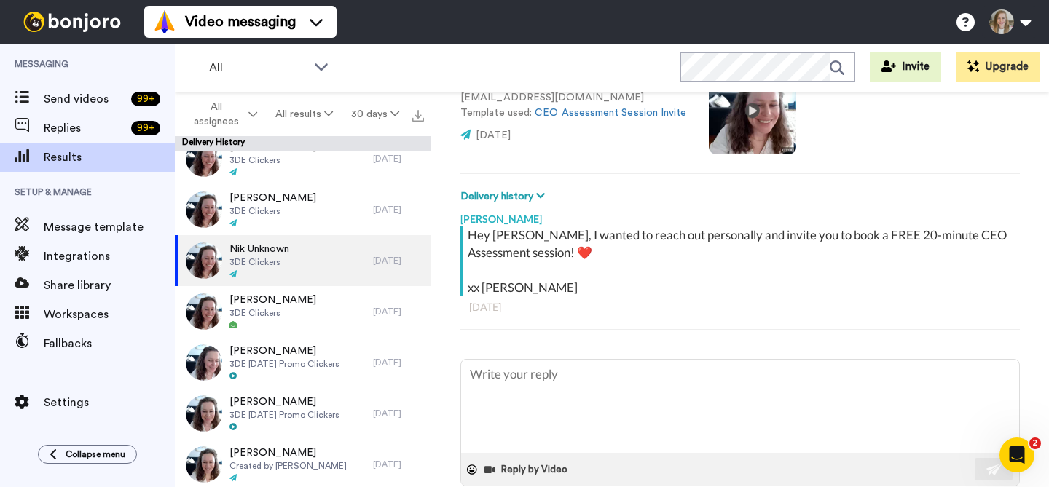
scroll to position [207, 0]
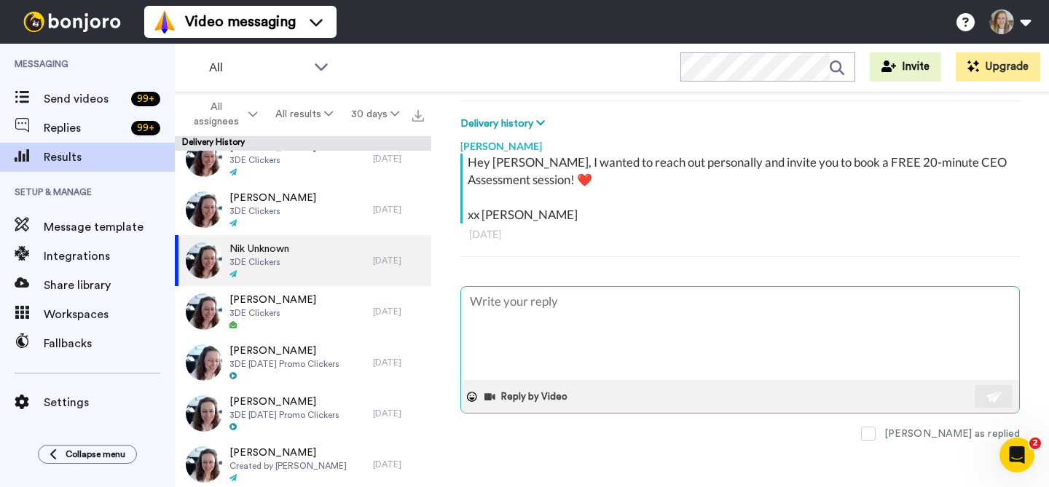
click at [584, 321] on textarea at bounding box center [740, 333] width 558 height 93
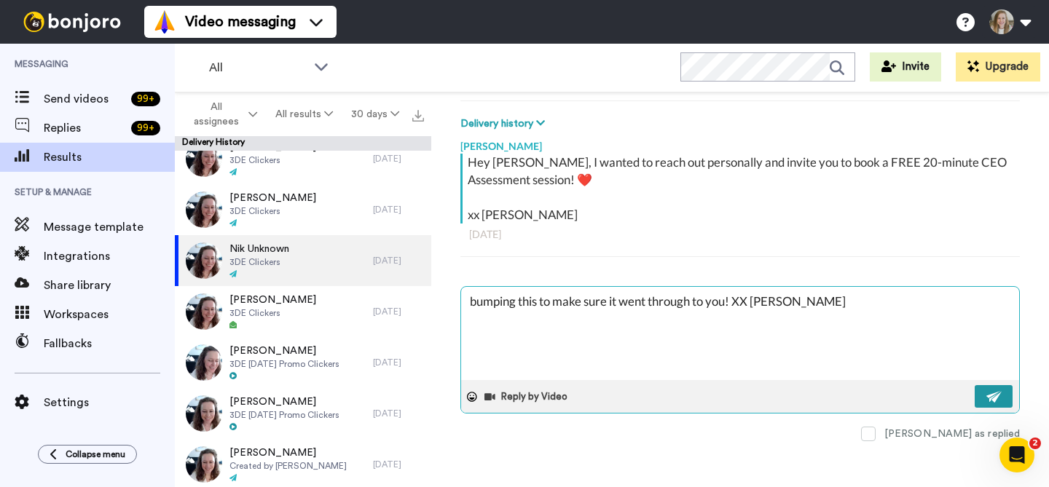
click at [986, 397] on img at bounding box center [994, 397] width 16 height 12
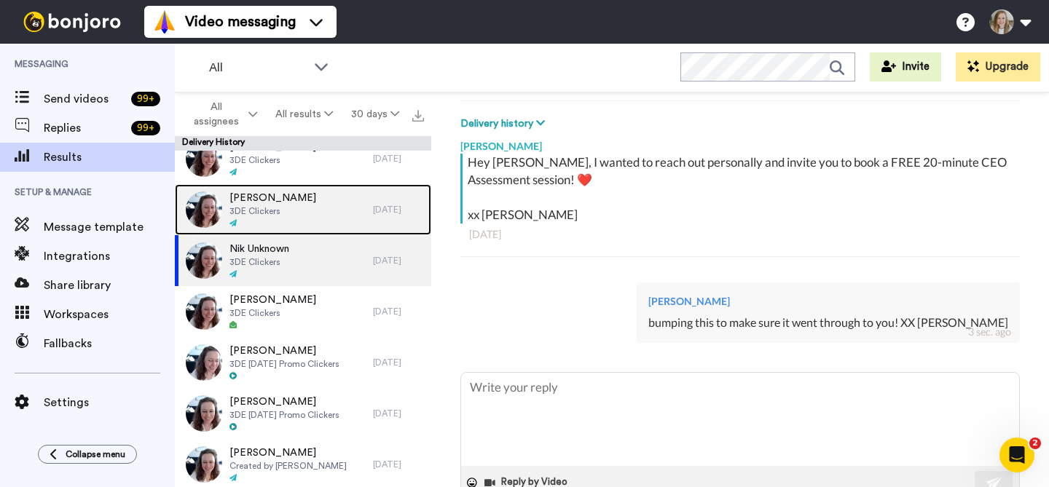
click at [334, 204] on div "Katrina Kaminaka 3DE Clickers" at bounding box center [274, 209] width 198 height 51
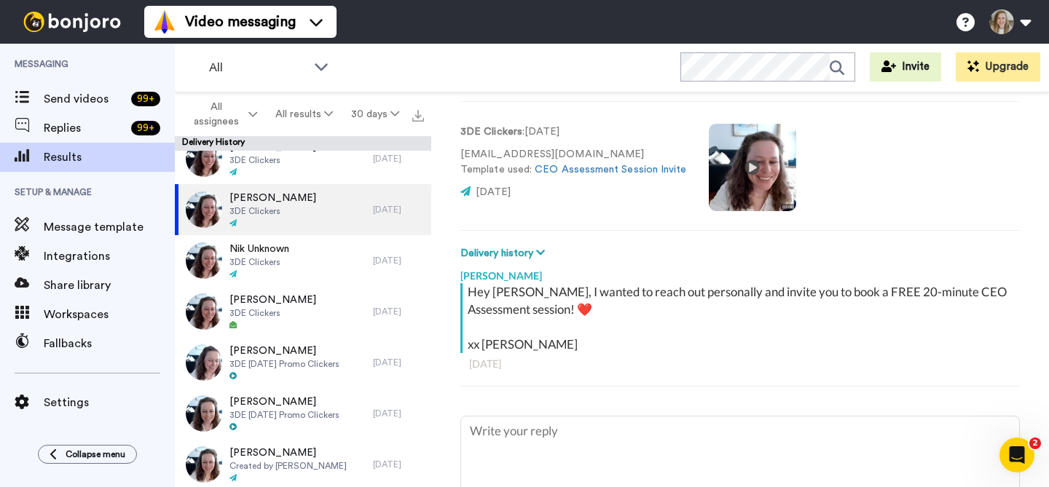
scroll to position [207, 0]
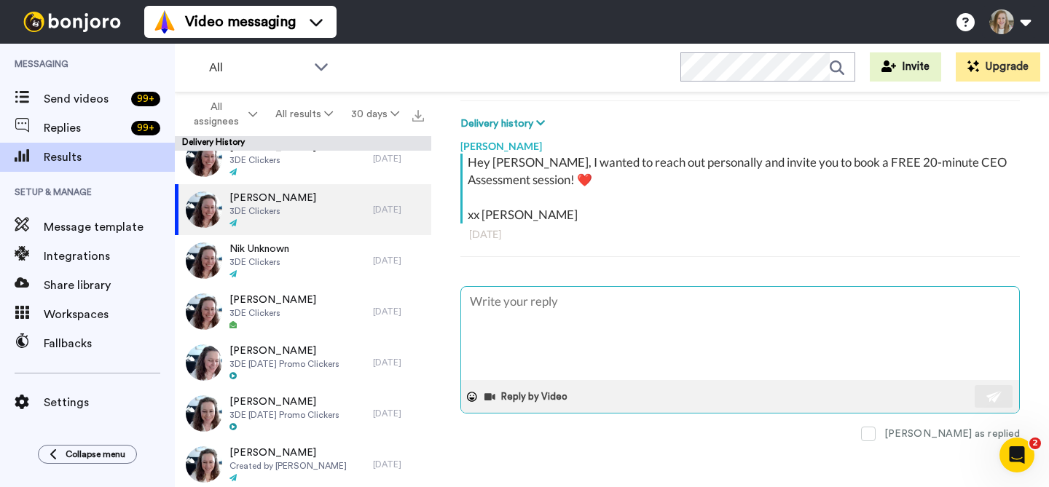
click at [618, 307] on textarea at bounding box center [740, 333] width 558 height 93
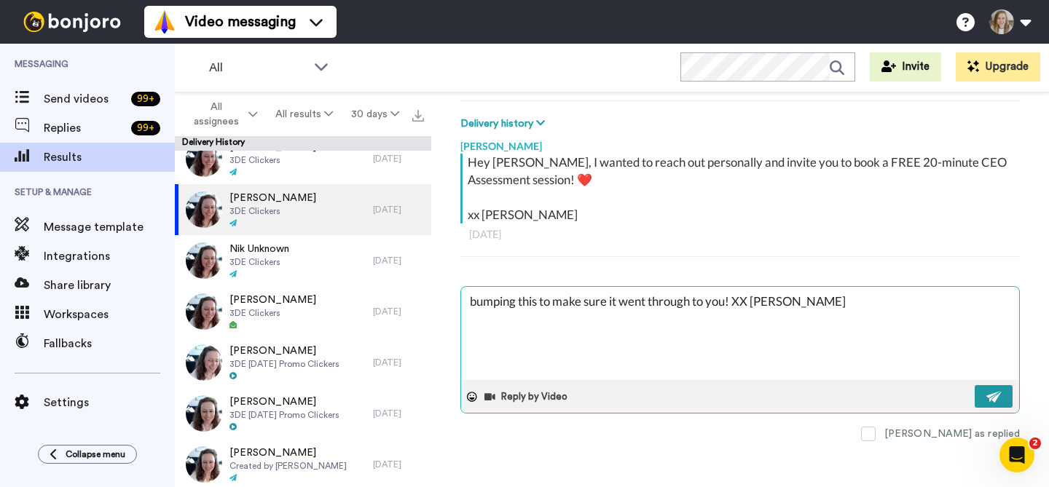
click at [975, 393] on button at bounding box center [994, 396] width 38 height 23
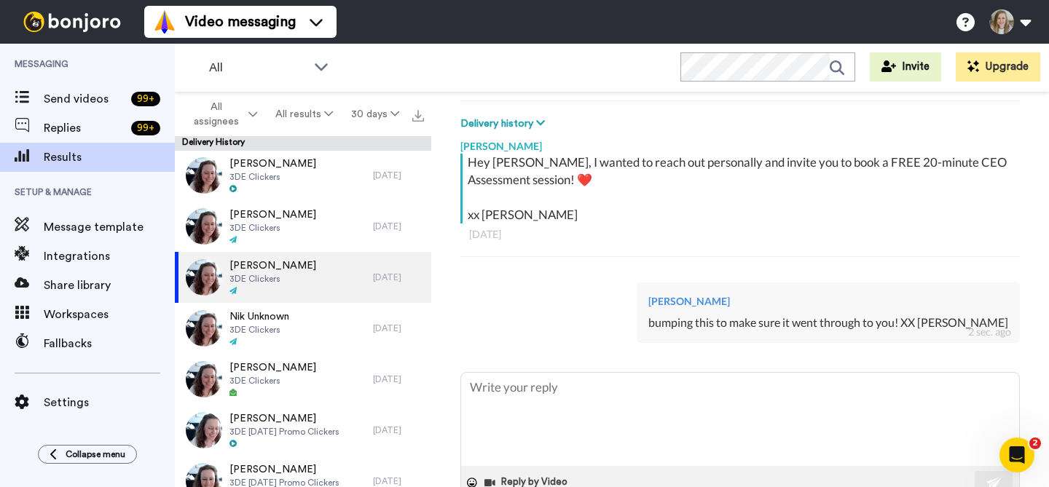
scroll to position [457, 0]
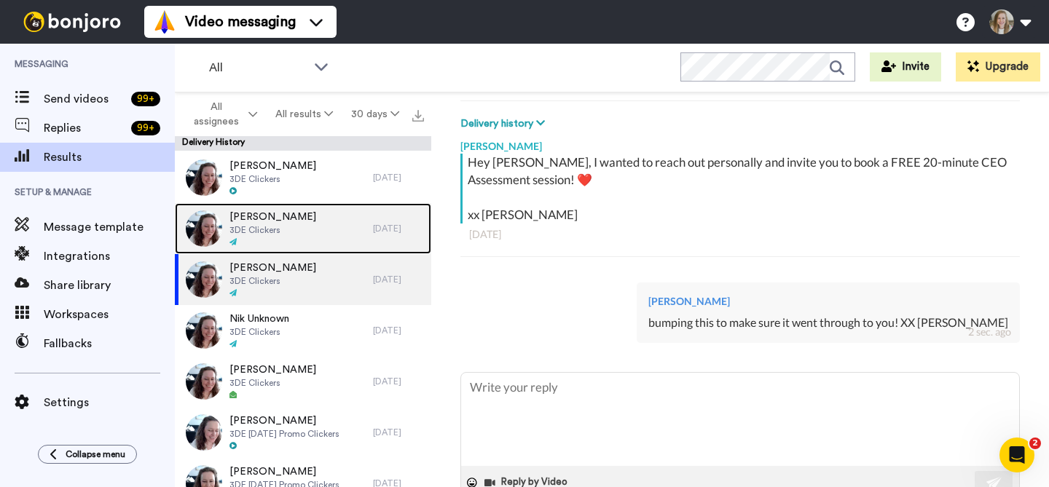
click at [301, 238] on div at bounding box center [272, 242] width 87 height 10
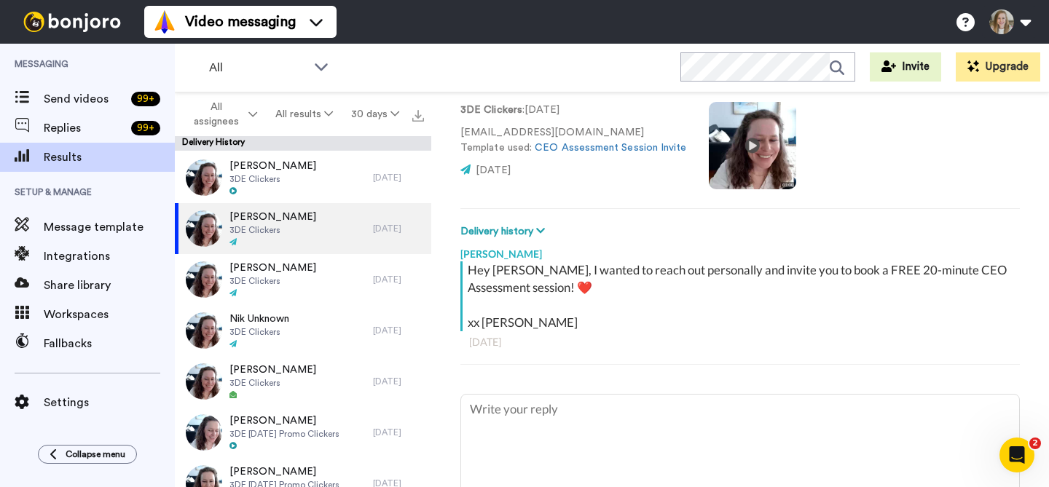
scroll to position [138, 0]
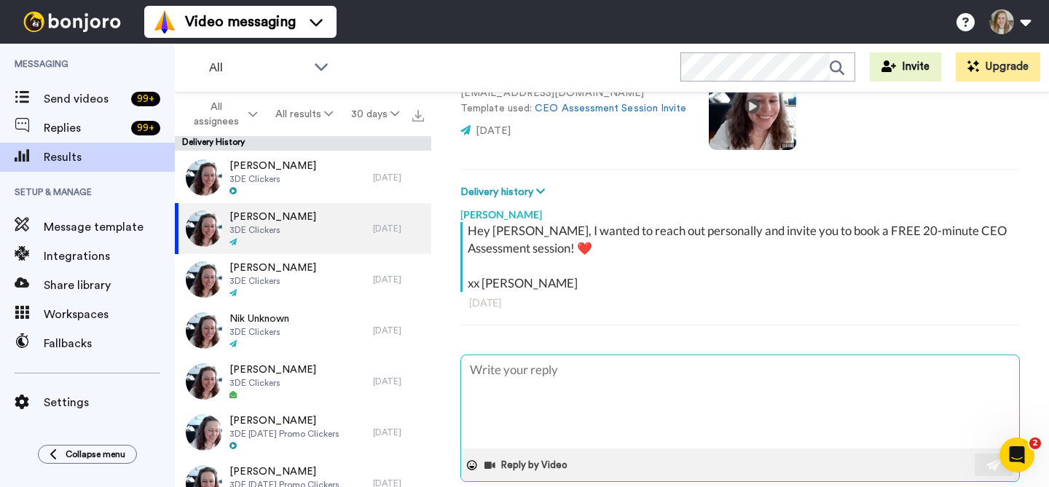
click at [592, 384] on textarea at bounding box center [740, 401] width 558 height 93
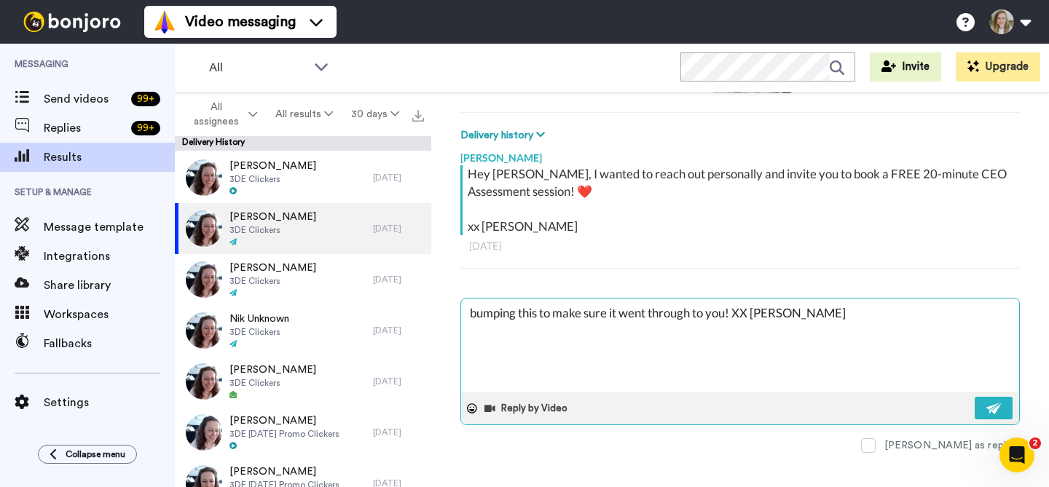
scroll to position [207, 0]
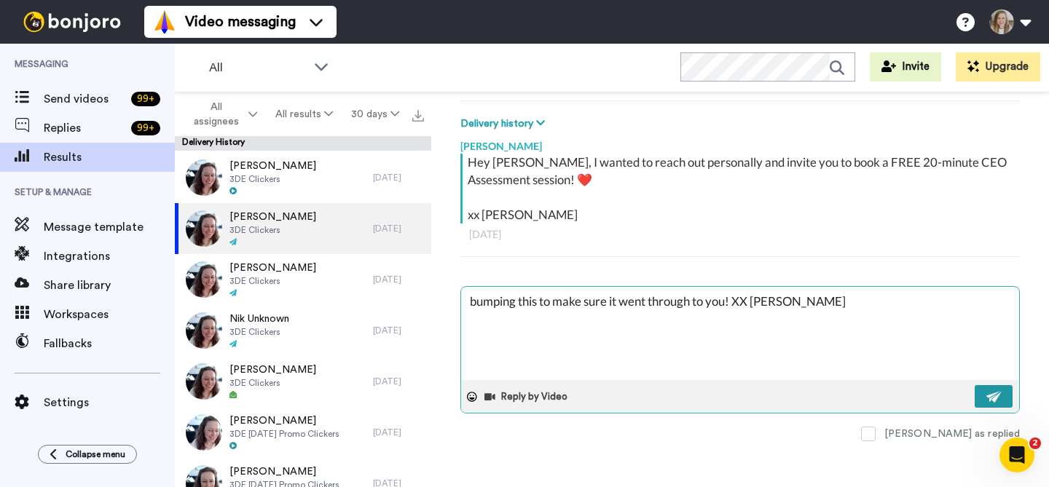
click at [975, 405] on button at bounding box center [994, 396] width 38 height 23
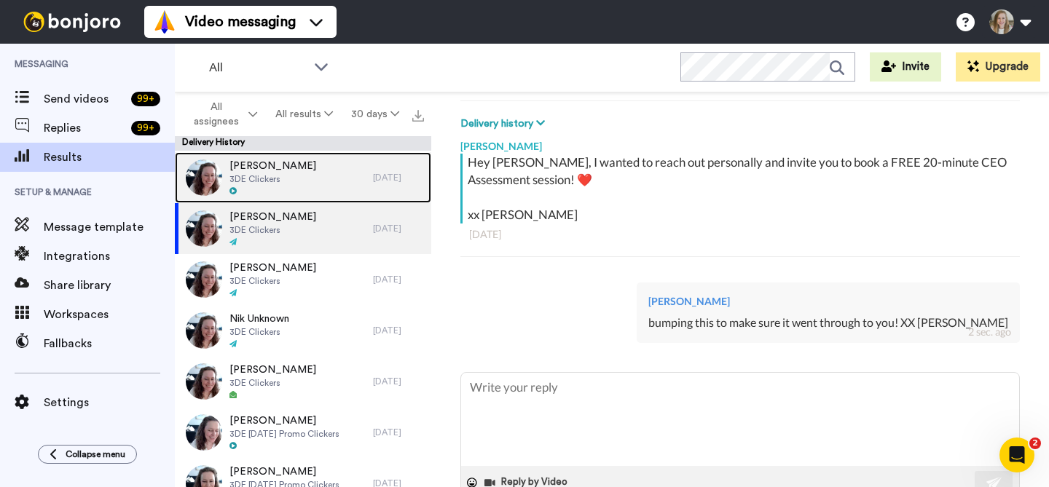
click at [278, 164] on span "Jessie Halvorsen" at bounding box center [272, 166] width 87 height 15
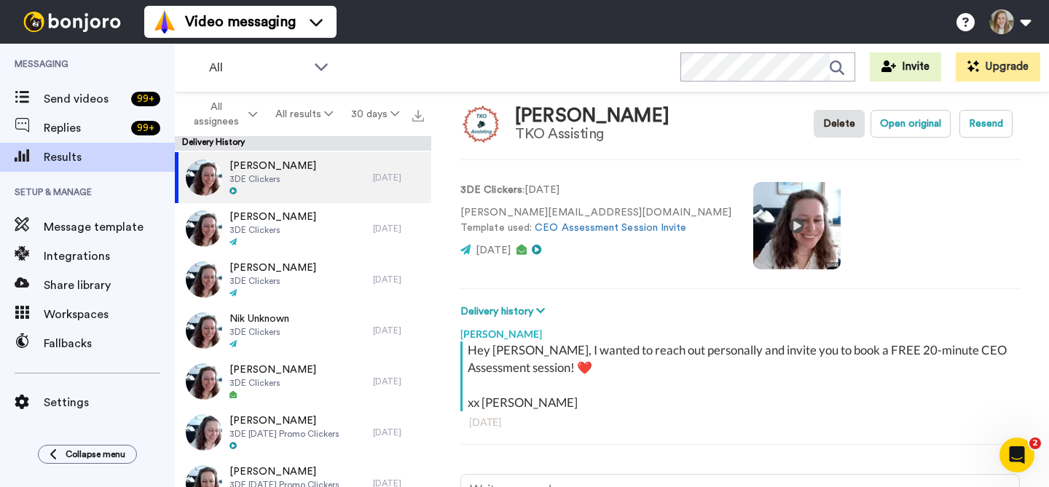
scroll to position [138, 0]
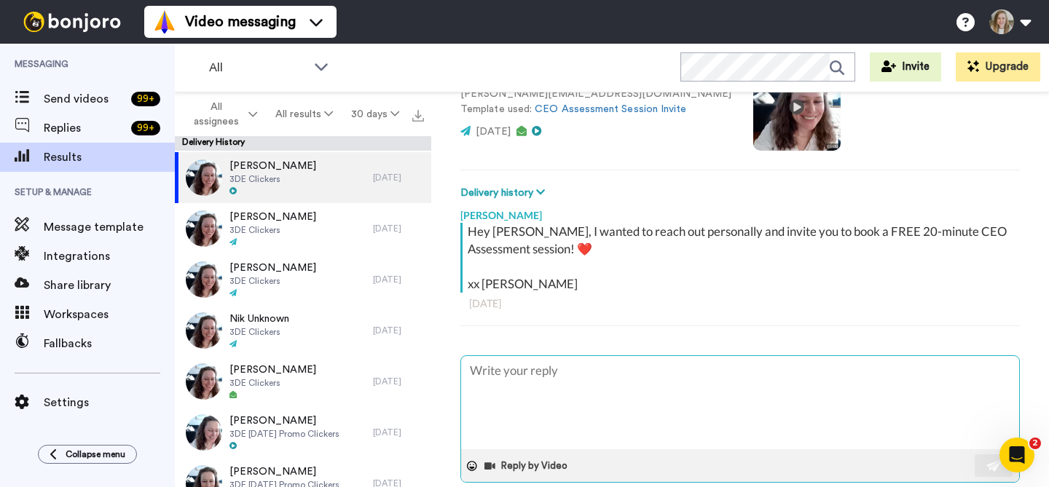
click at [636, 364] on textarea at bounding box center [740, 402] width 558 height 93
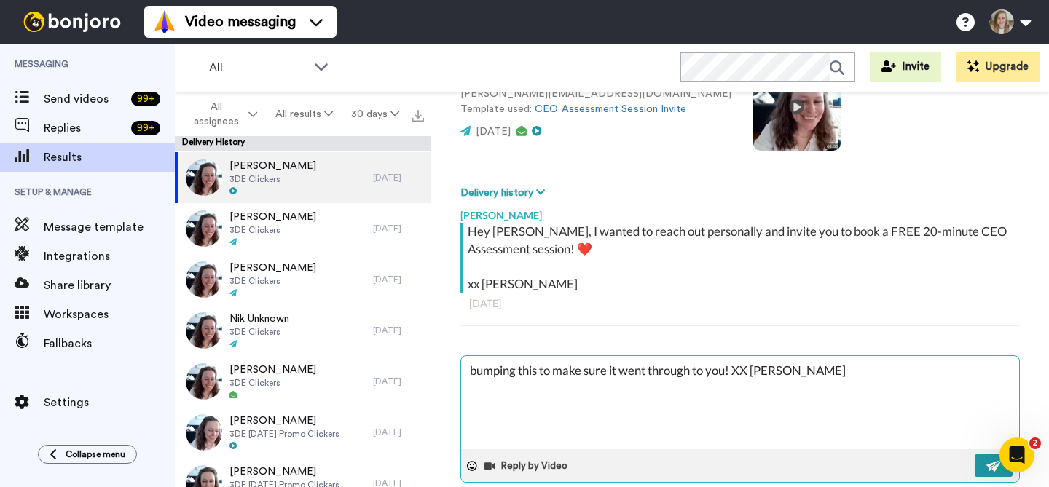
click at [975, 463] on button at bounding box center [994, 466] width 38 height 23
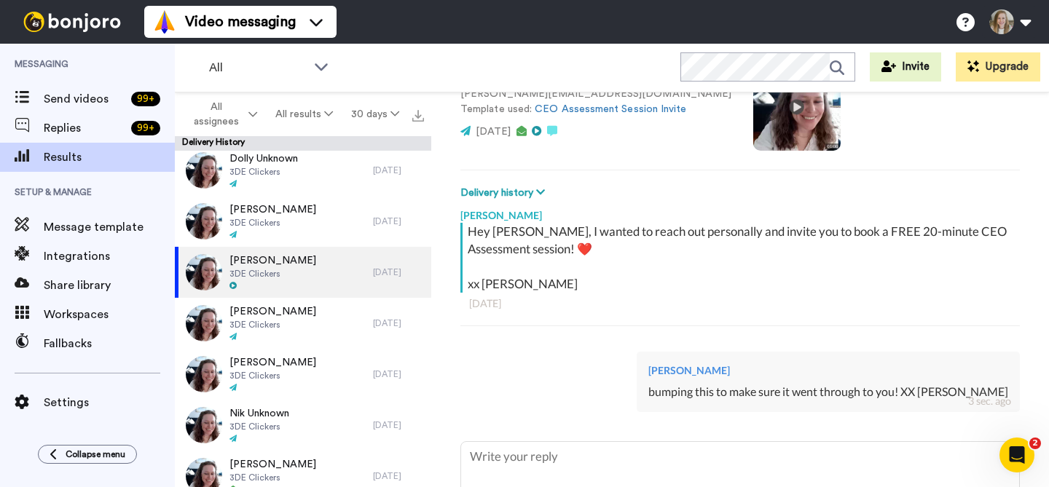
scroll to position [360, 0]
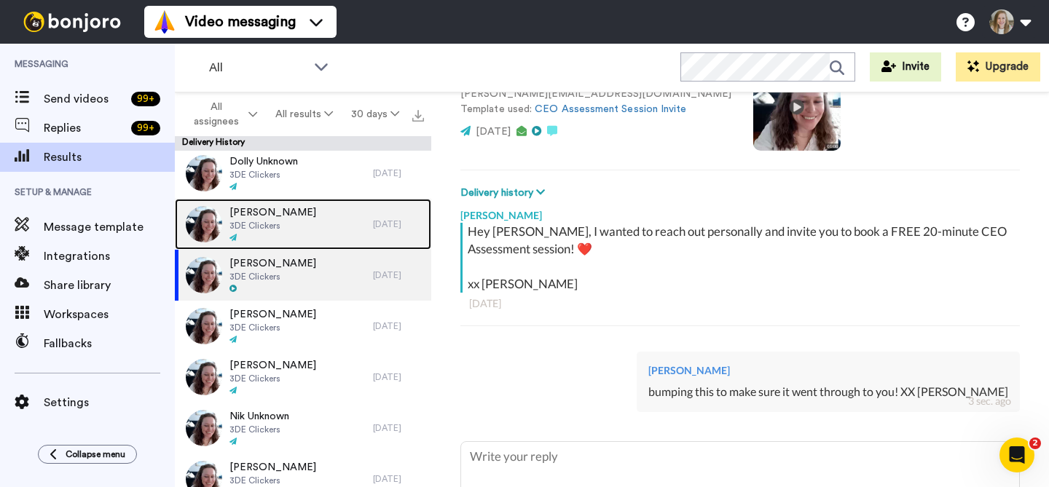
click at [303, 238] on div "Andrea Roseli 3DE Clickers" at bounding box center [274, 224] width 198 height 51
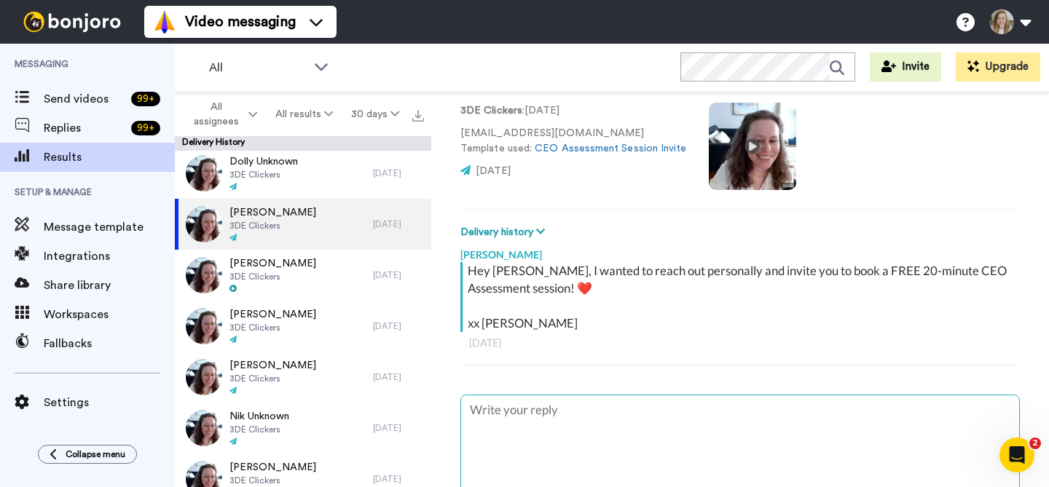
scroll to position [141, 0]
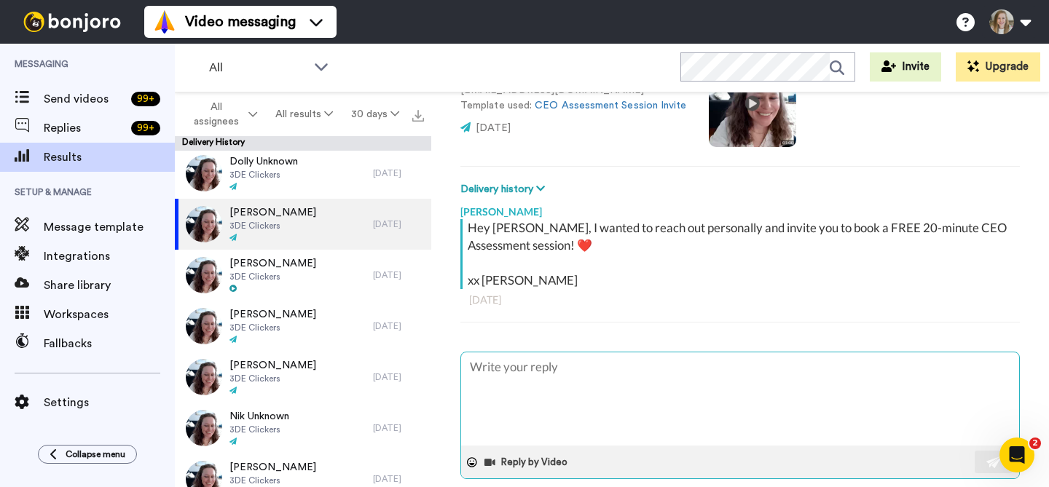
click at [576, 377] on textarea at bounding box center [740, 399] width 558 height 93
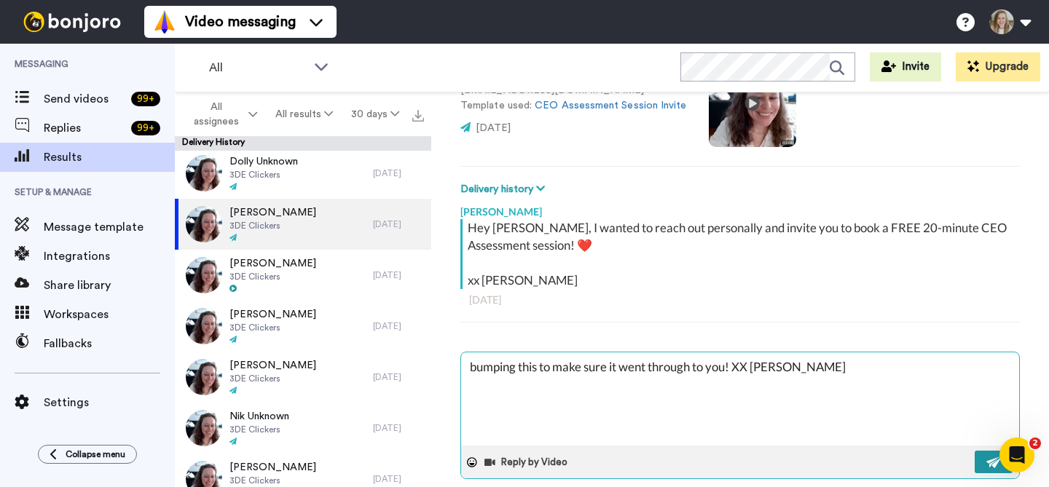
click at [975, 464] on button at bounding box center [994, 462] width 38 height 23
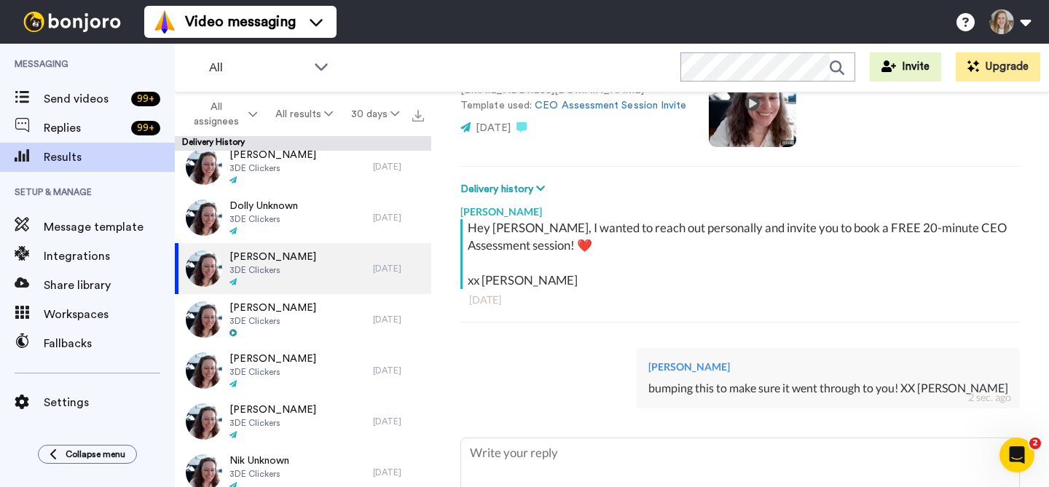
scroll to position [258, 0]
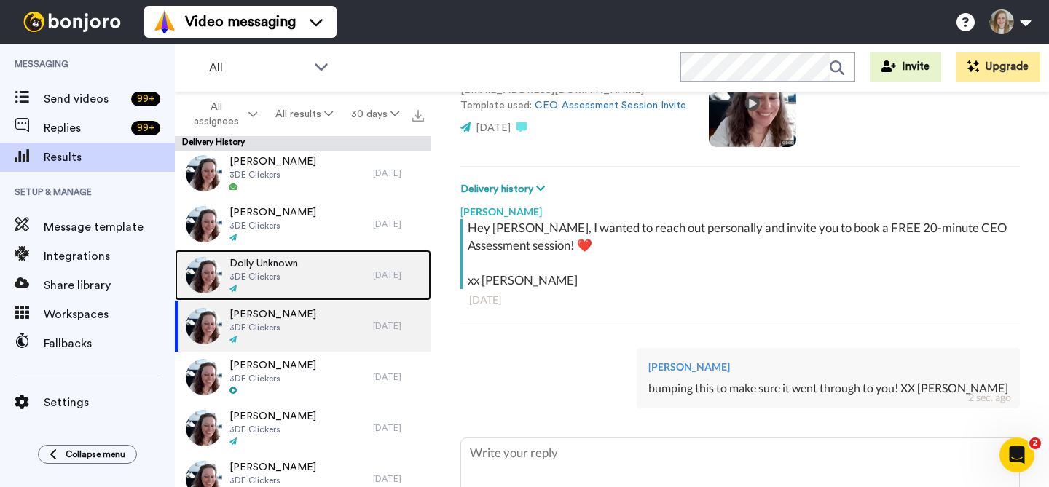
click at [317, 269] on div "Dolly Unknown 3DE Clickers" at bounding box center [274, 275] width 198 height 51
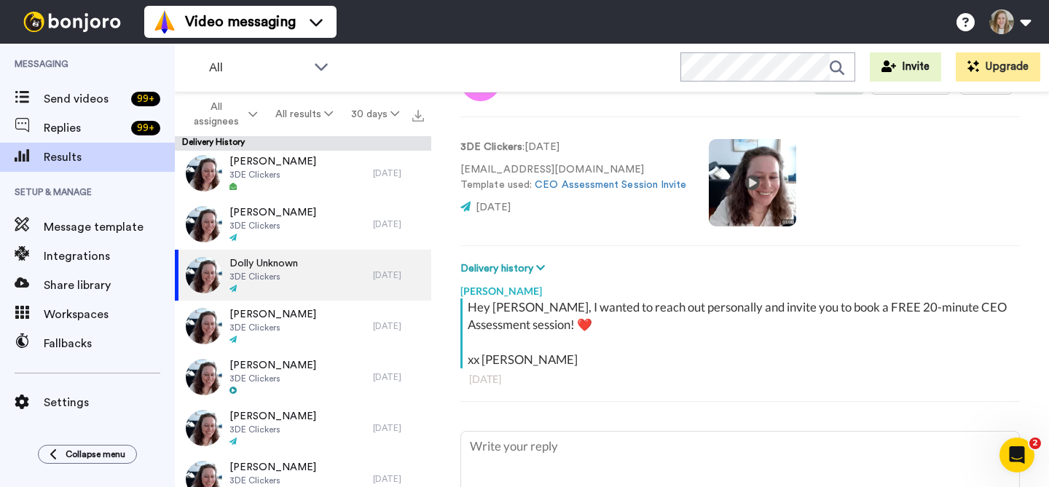
scroll to position [108, 0]
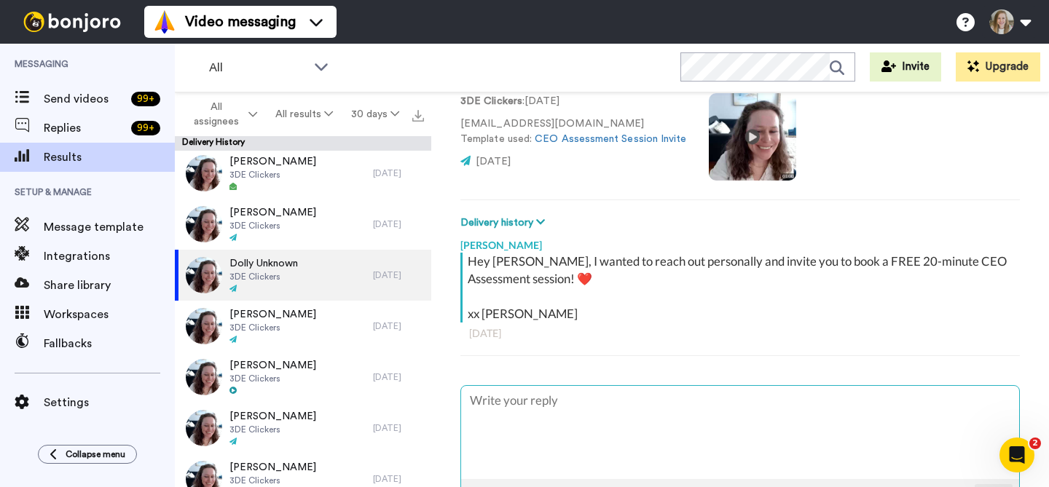
click at [616, 414] on textarea at bounding box center [740, 432] width 558 height 93
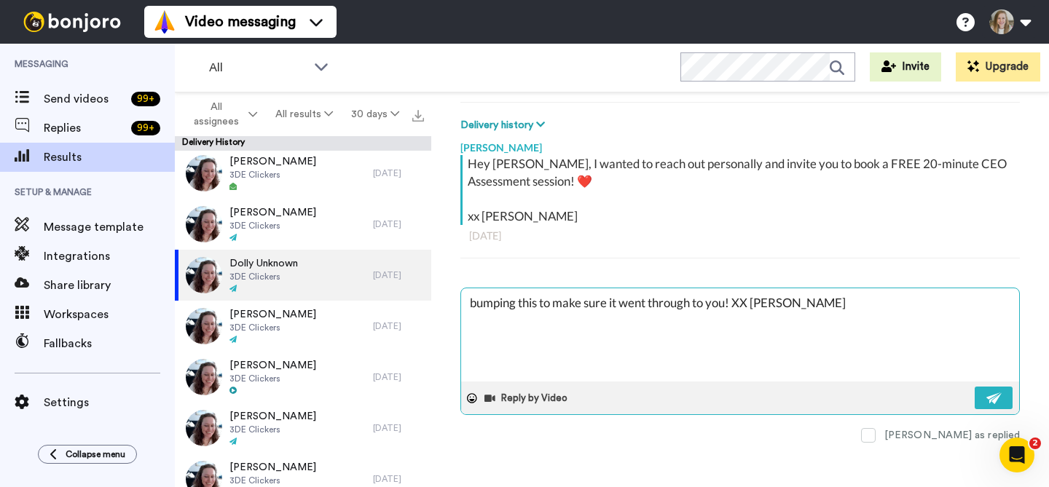
scroll to position [207, 0]
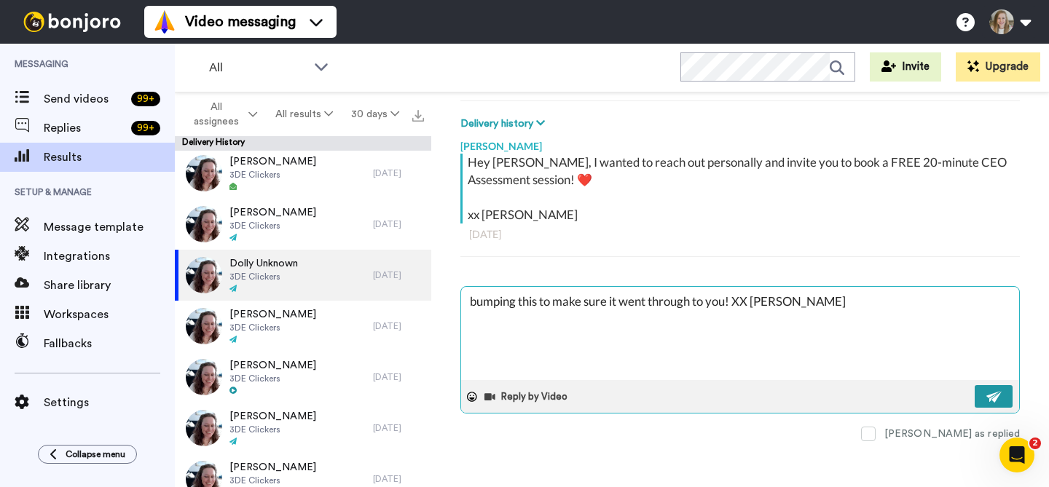
click at [986, 391] on img at bounding box center [994, 397] width 16 height 12
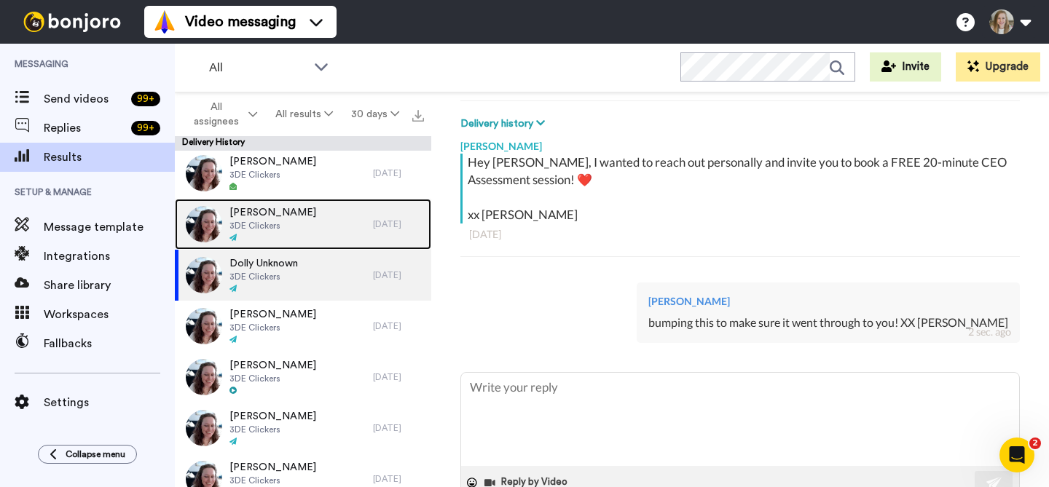
click at [314, 212] on div "Ashley Krout 3DE Clickers" at bounding box center [274, 224] width 198 height 51
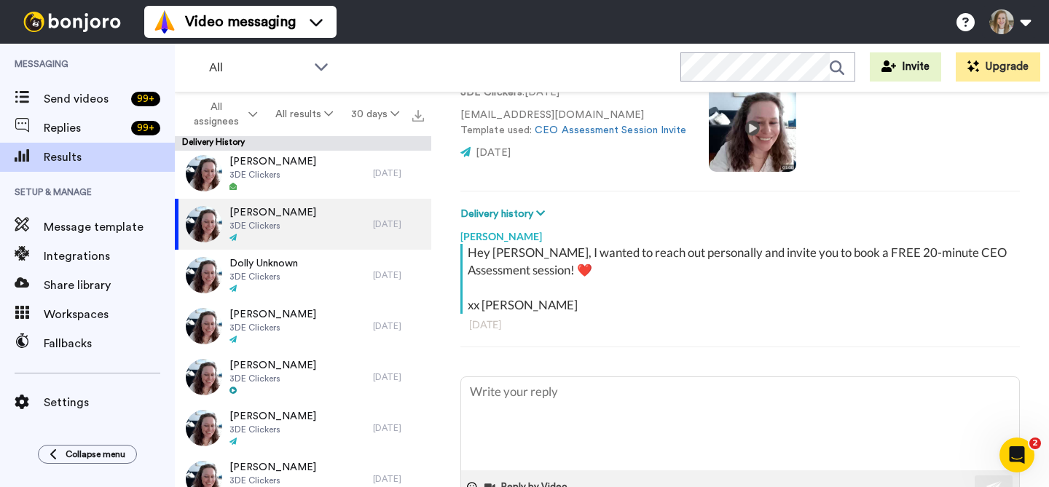
scroll to position [207, 0]
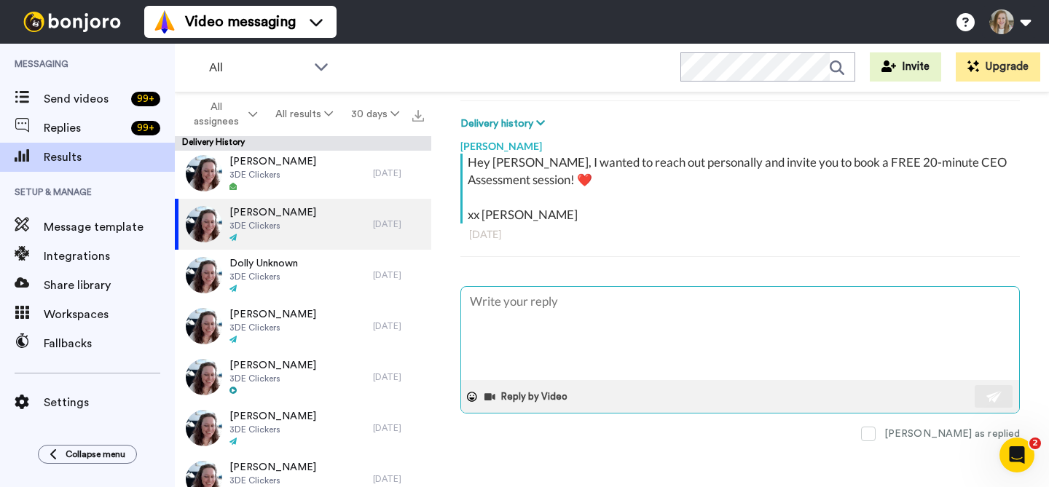
click at [656, 332] on textarea at bounding box center [740, 333] width 558 height 93
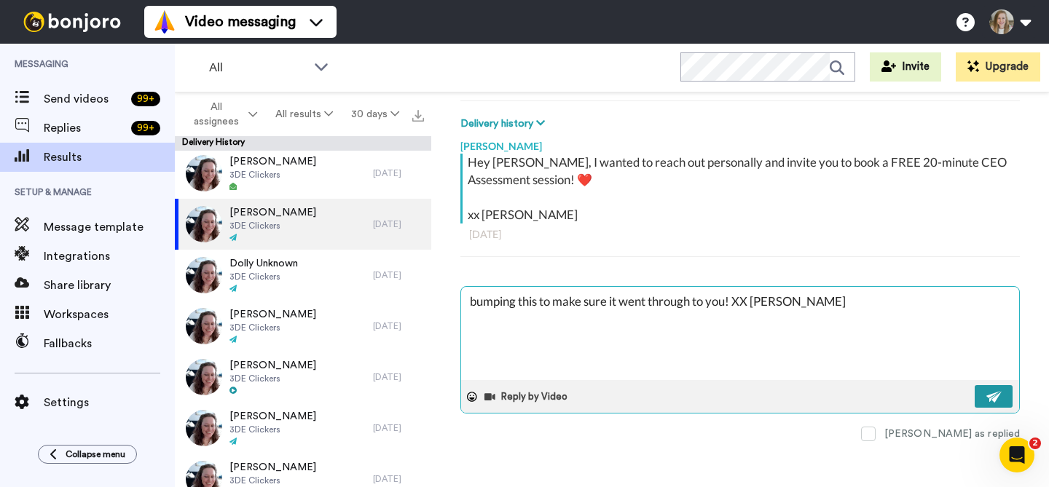
click at [986, 391] on img at bounding box center [994, 397] width 16 height 12
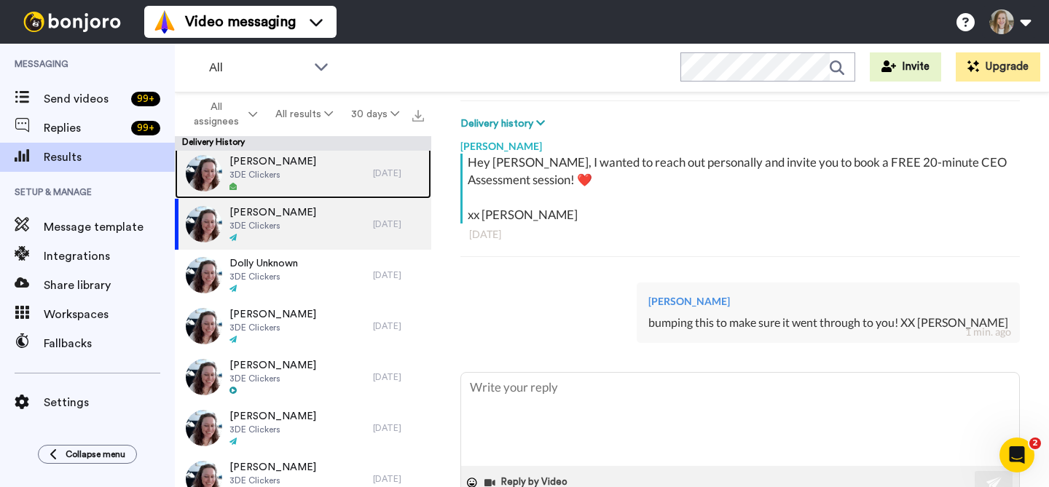
click at [291, 185] on div at bounding box center [272, 187] width 87 height 10
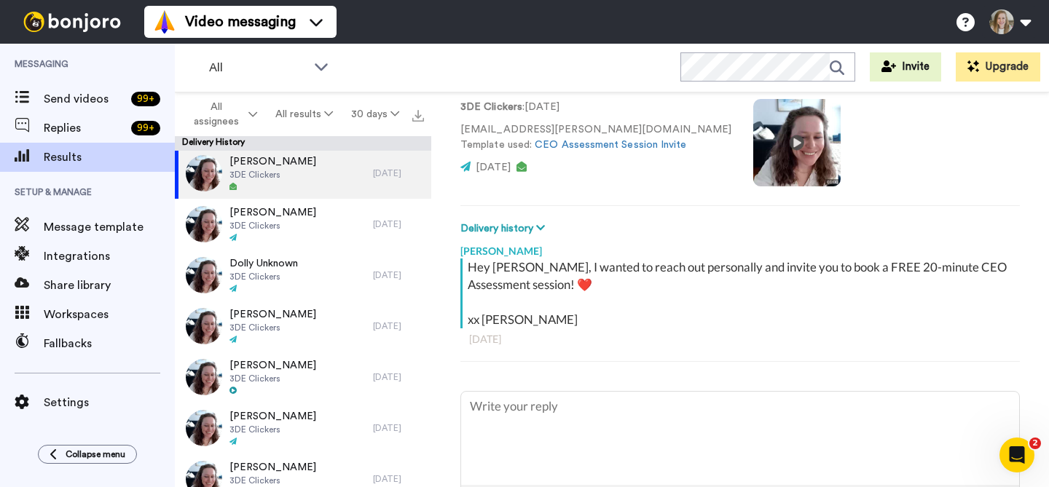
scroll to position [117, 0]
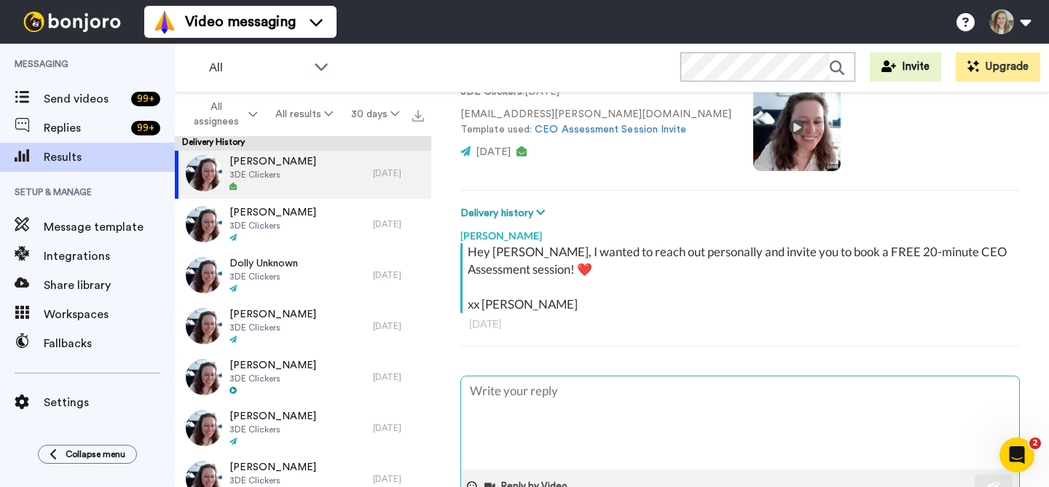
click at [621, 390] on textarea at bounding box center [740, 423] width 558 height 93
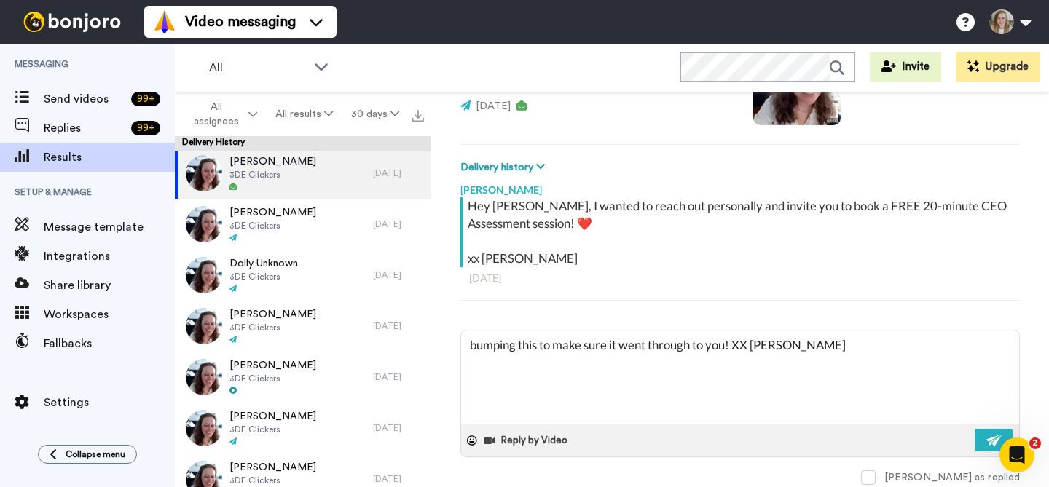
scroll to position [207, 0]
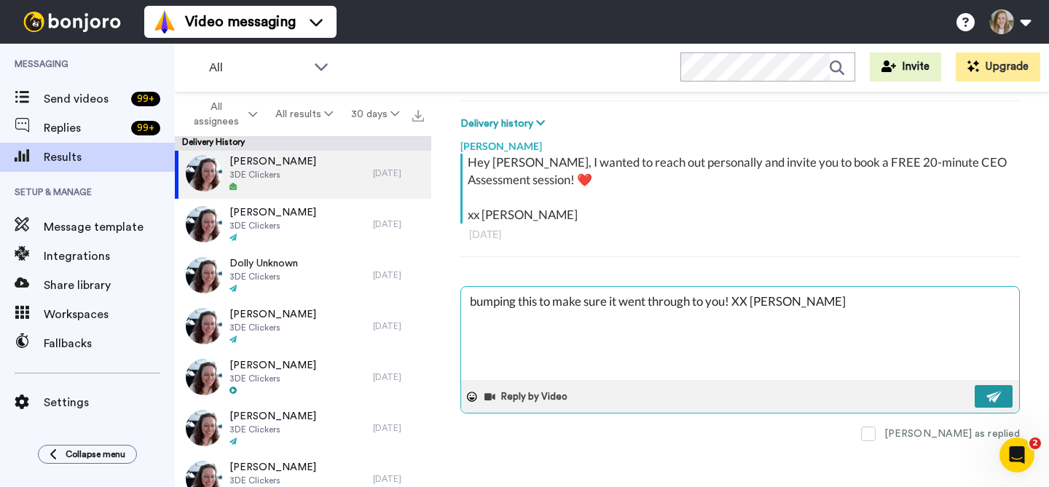
click at [980, 388] on button at bounding box center [994, 396] width 38 height 23
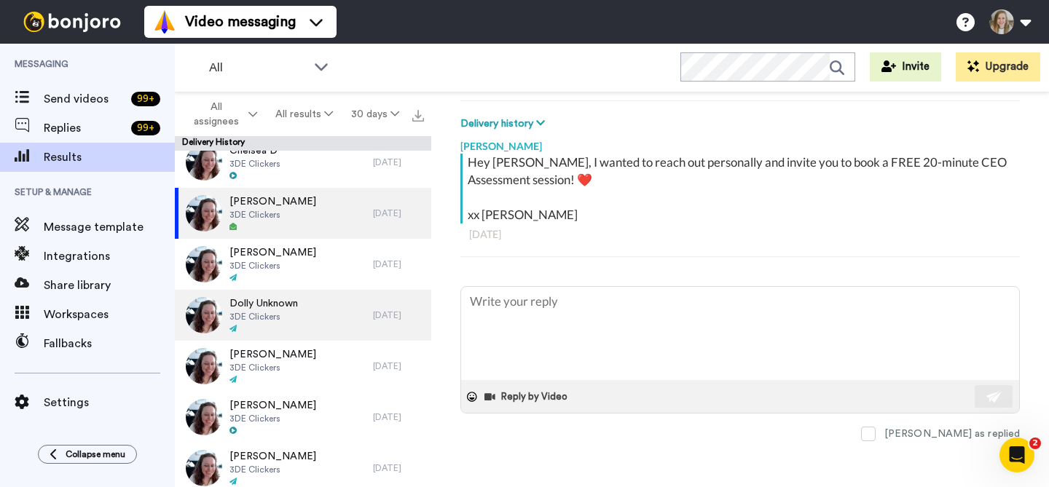
scroll to position [126, 0]
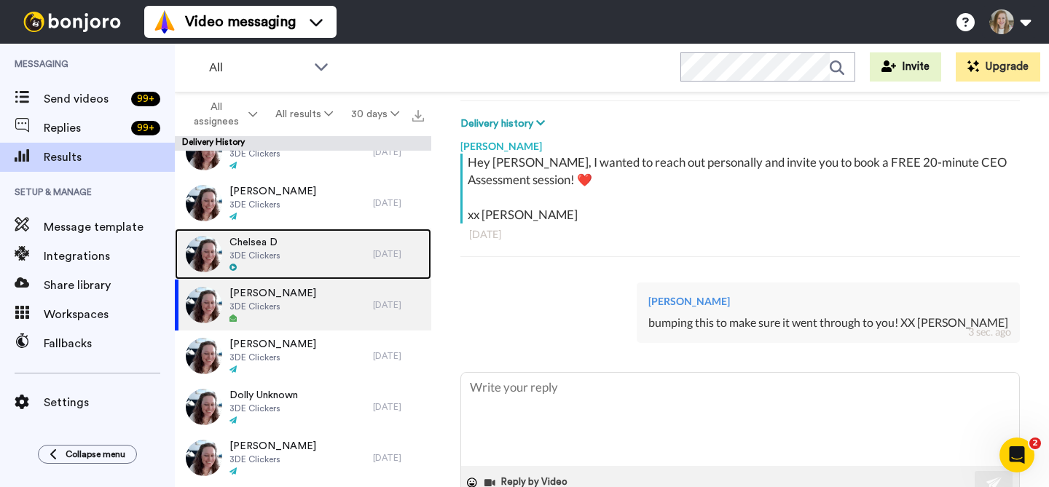
click at [307, 254] on div "Chelsea D 3DE Clickers" at bounding box center [274, 254] width 198 height 51
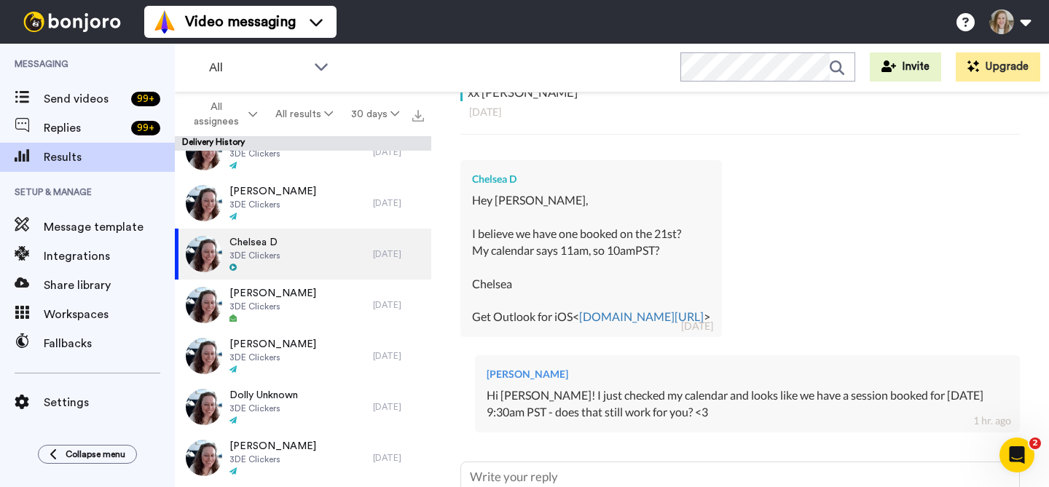
scroll to position [504, 0]
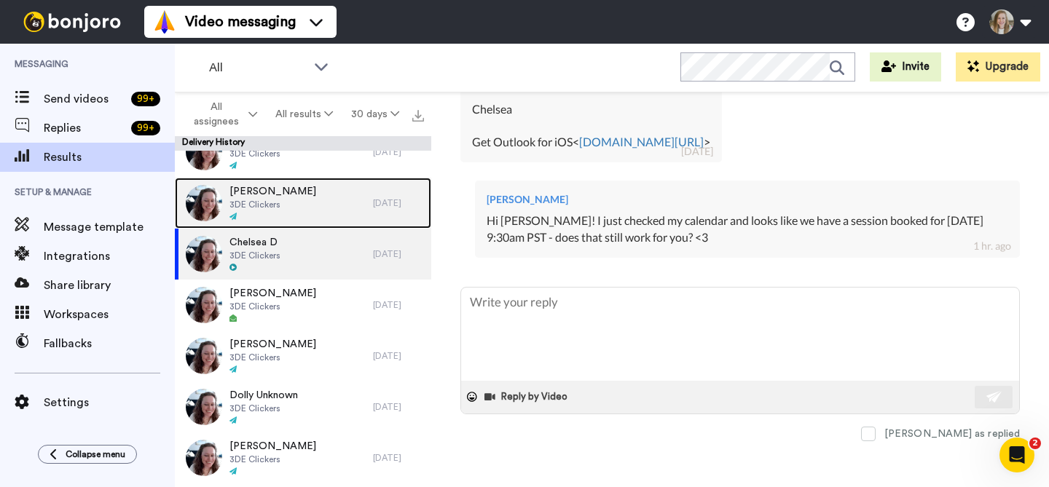
click at [313, 209] on div "Debbie Thurlow 3DE Clickers" at bounding box center [274, 203] width 198 height 51
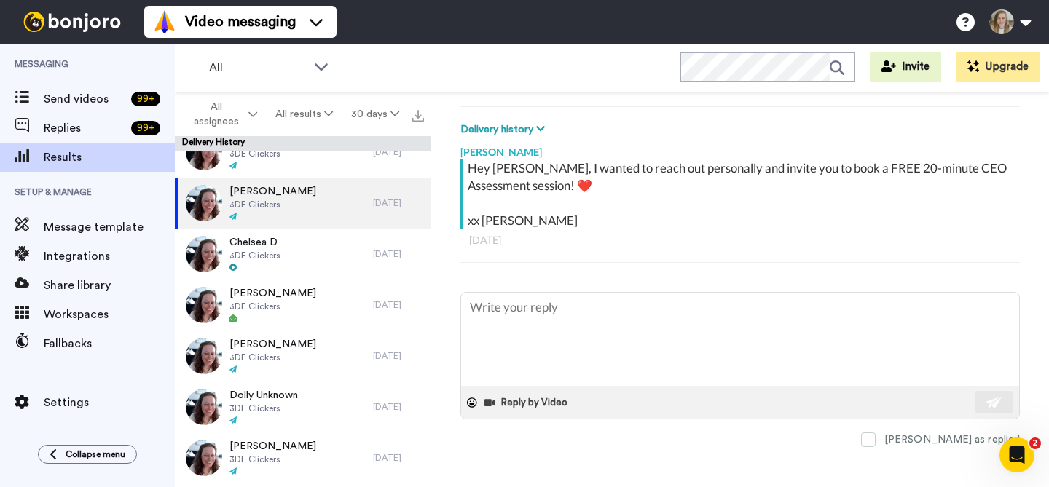
scroll to position [207, 0]
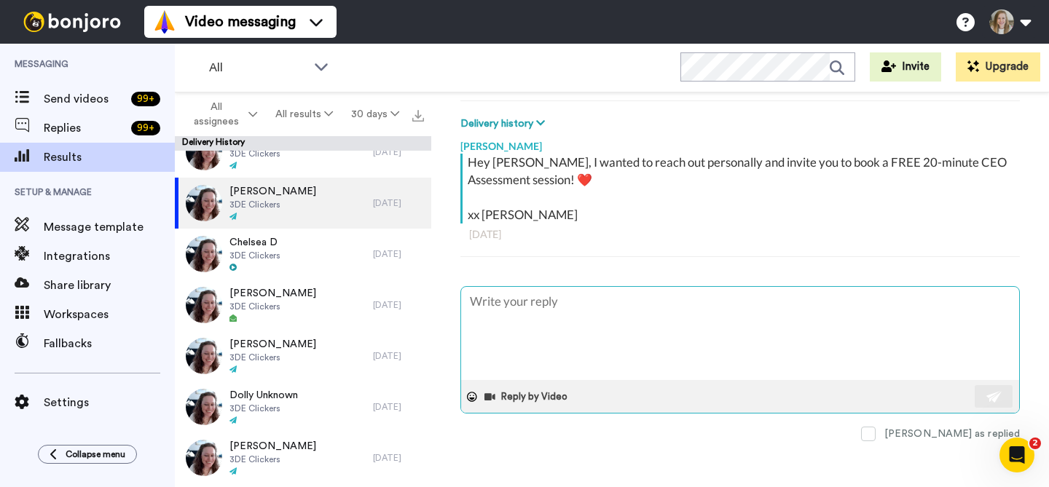
click at [730, 327] on textarea at bounding box center [740, 333] width 558 height 93
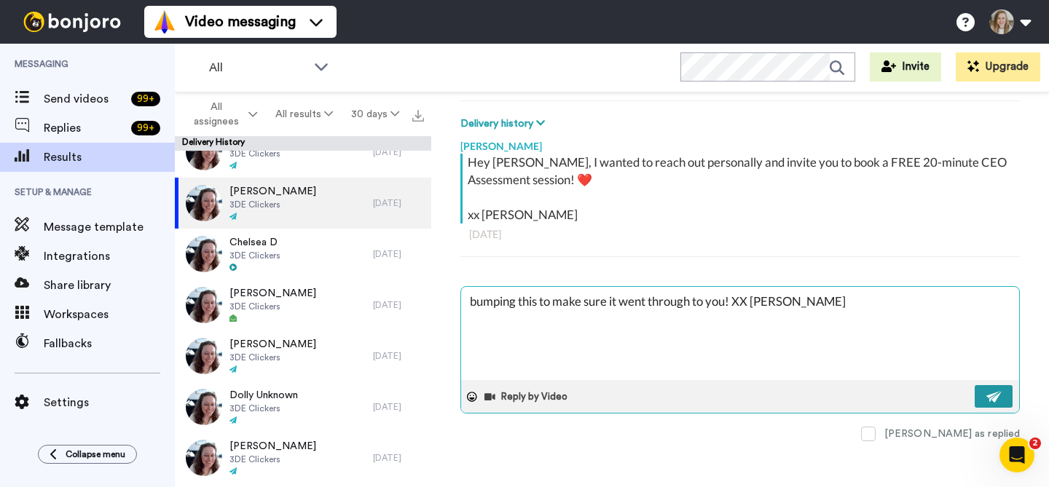
click at [986, 391] on img at bounding box center [994, 397] width 16 height 12
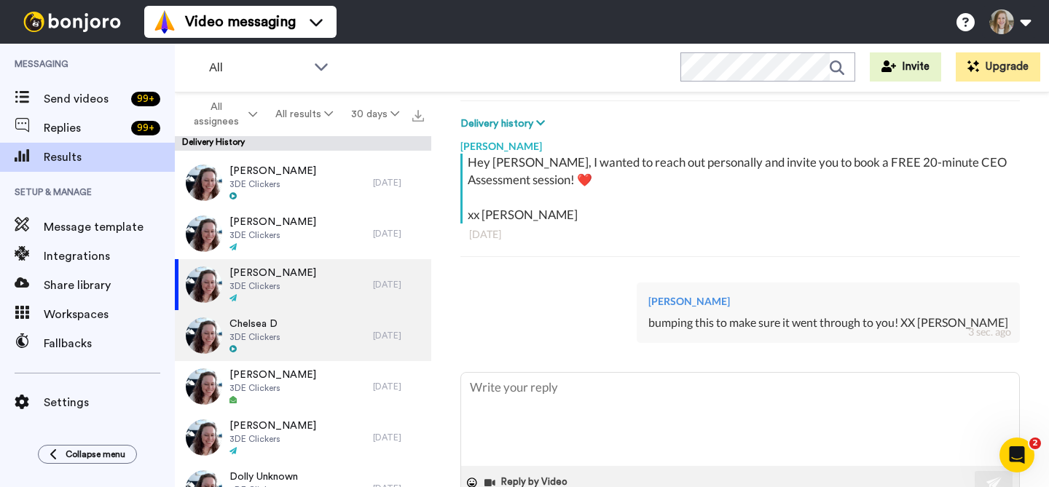
scroll to position [25, 0]
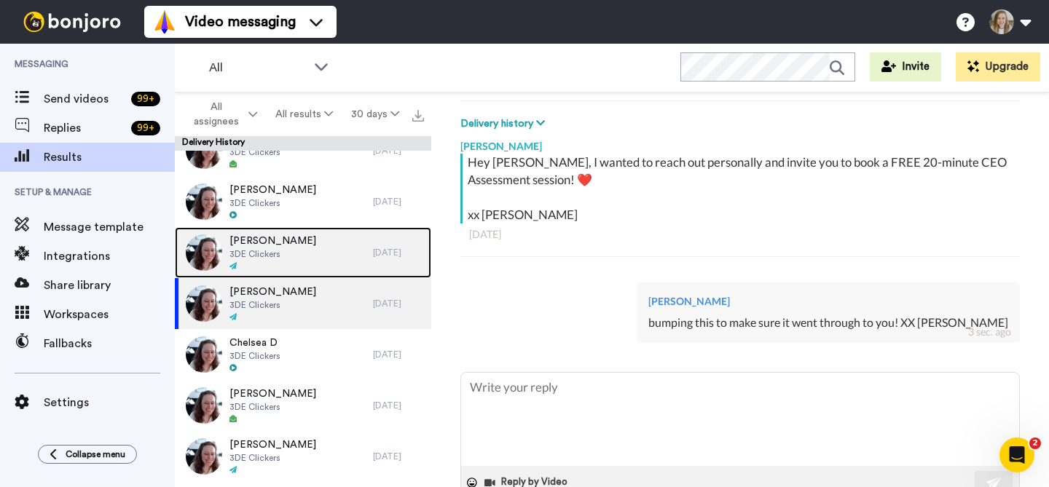
click at [300, 262] on div "Dee Jindal 3DE Clickers" at bounding box center [274, 252] width 198 height 51
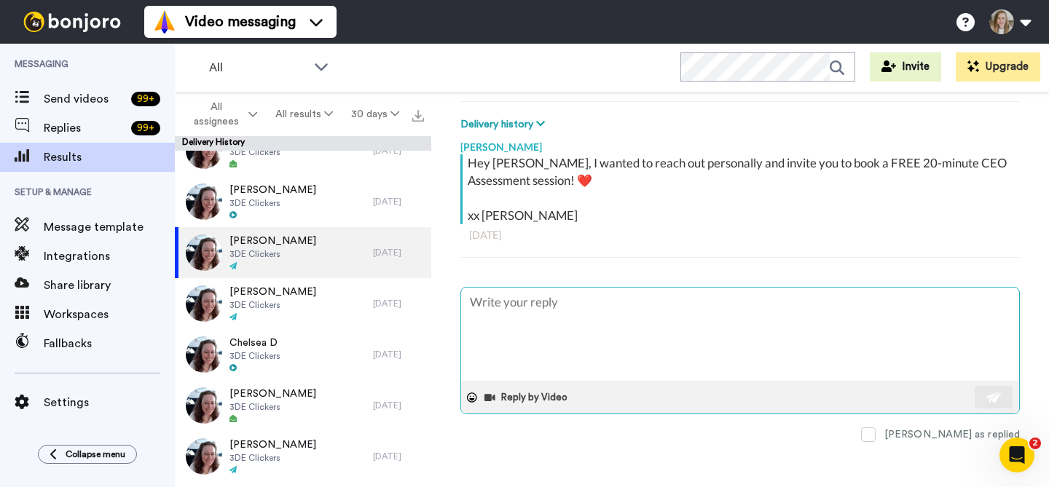
scroll to position [207, 0]
click at [542, 295] on textarea at bounding box center [740, 333] width 558 height 93
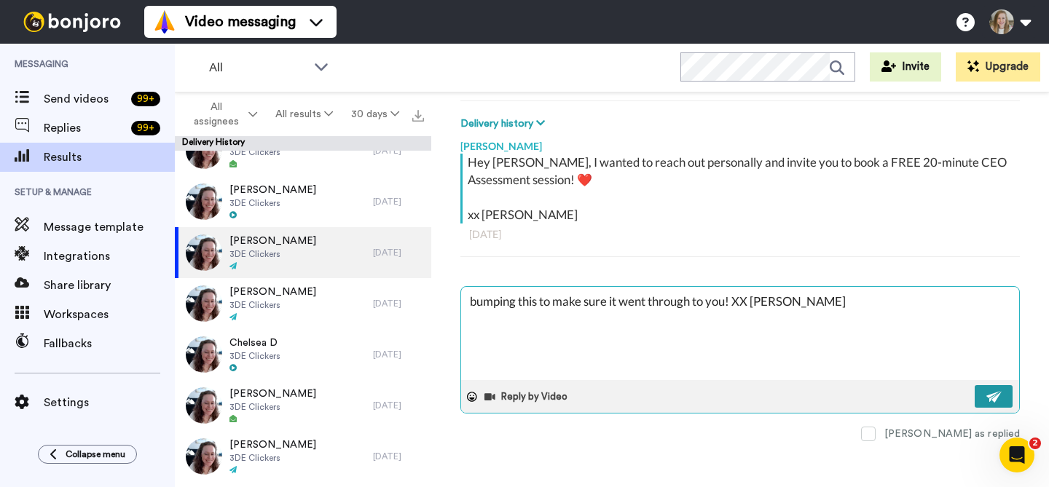
click at [986, 391] on img at bounding box center [994, 397] width 16 height 12
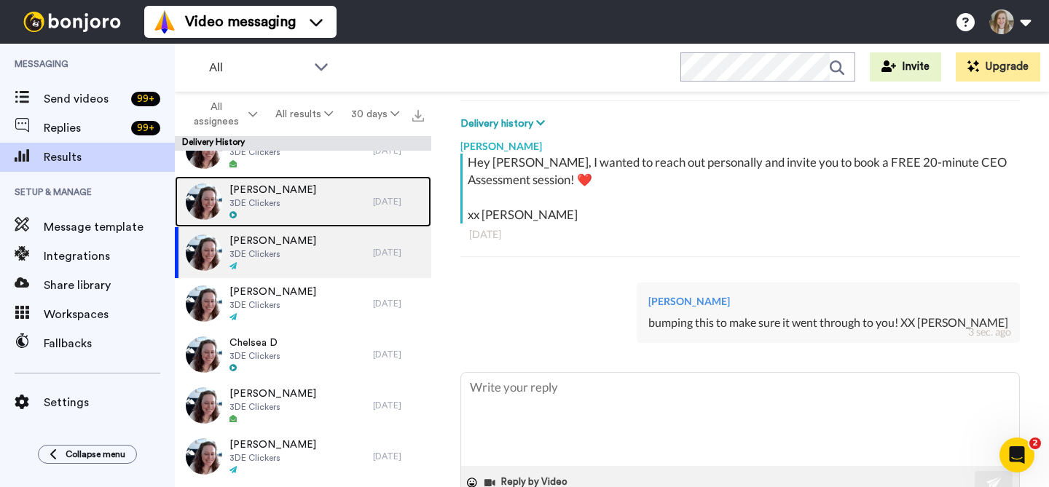
click at [318, 205] on div "Angela Bohl 3DE Clickers" at bounding box center [274, 201] width 198 height 51
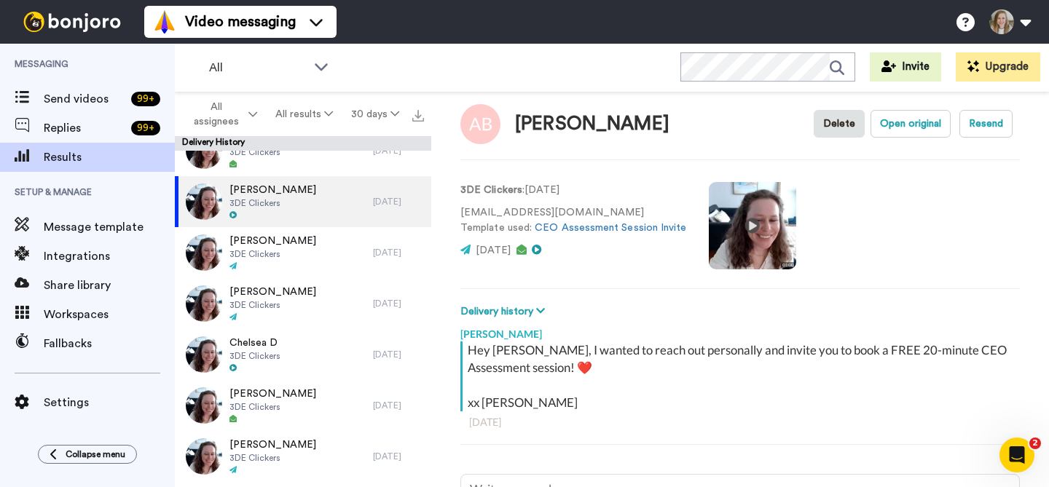
scroll to position [153, 0]
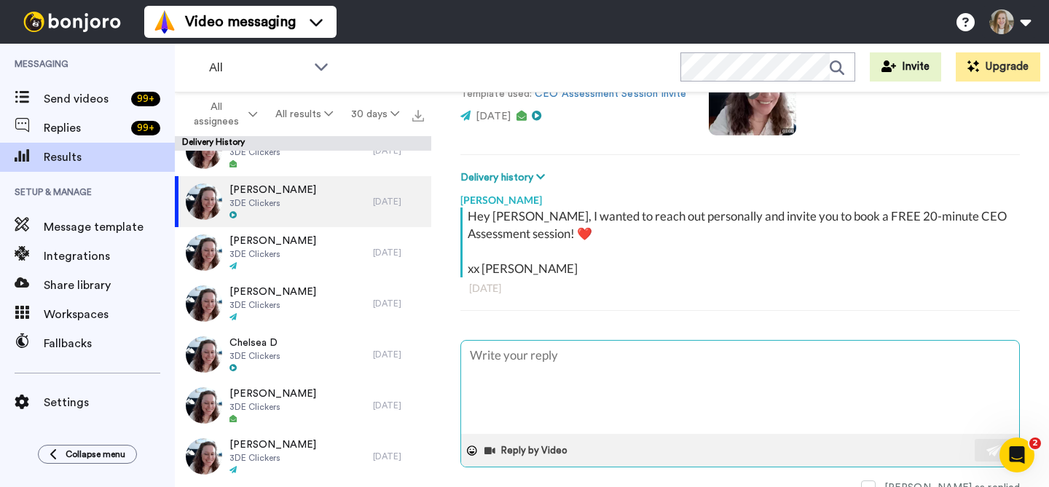
click at [567, 393] on textarea at bounding box center [740, 387] width 558 height 93
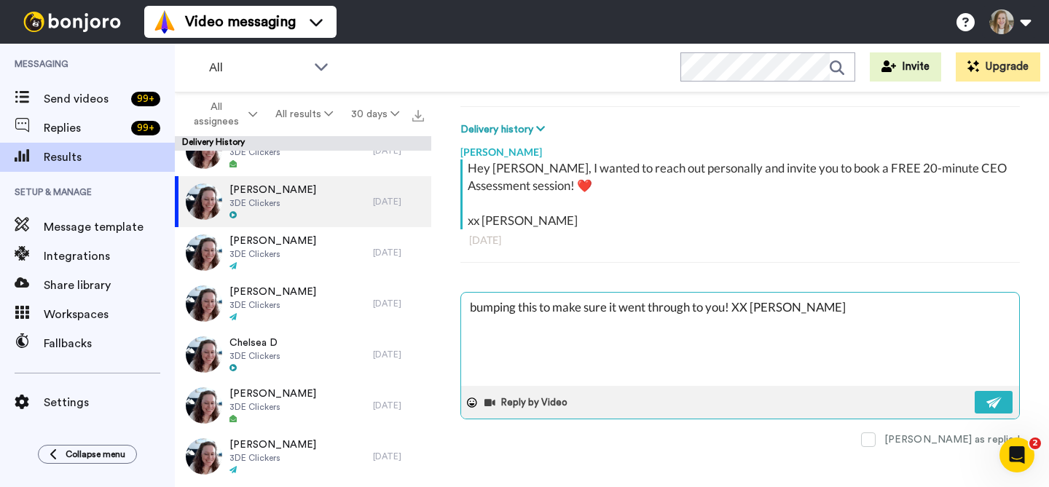
scroll to position [207, 0]
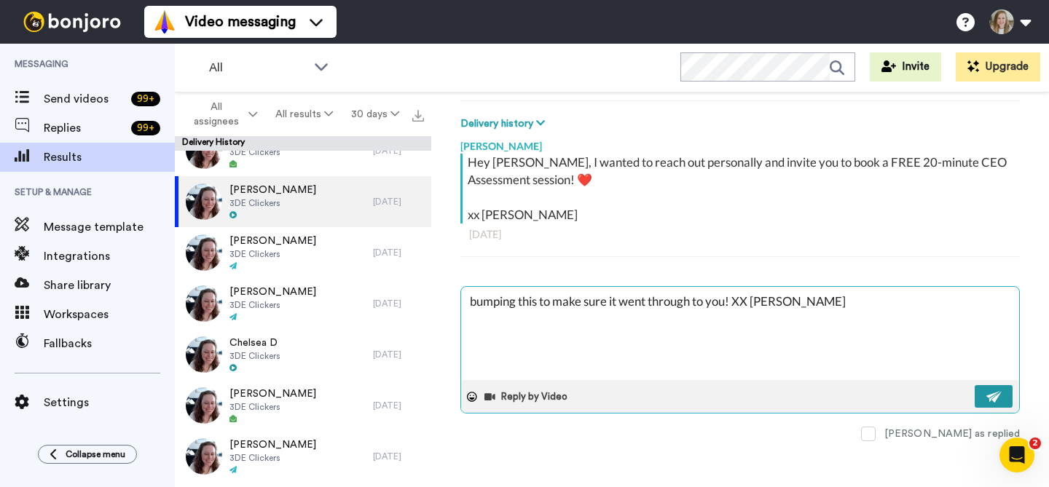
click at [981, 403] on button at bounding box center [994, 396] width 38 height 23
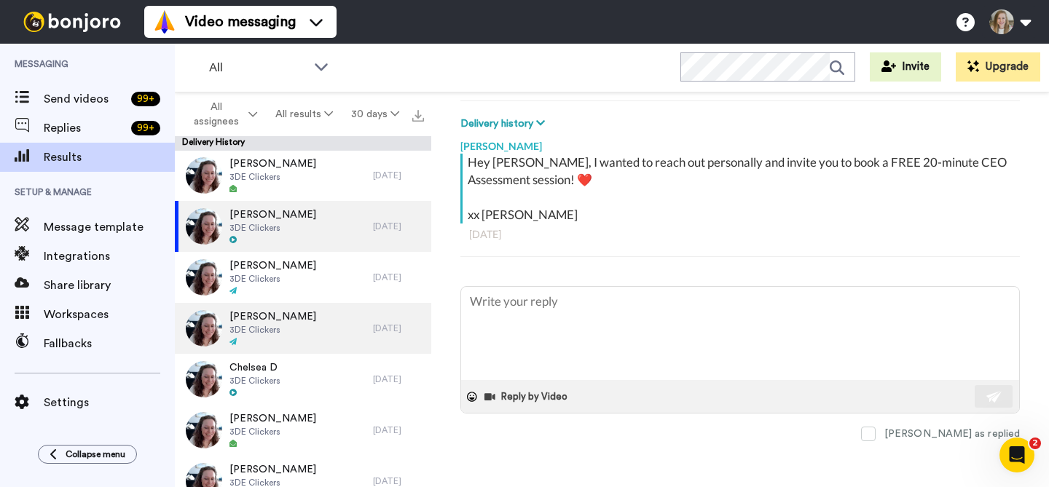
scroll to position [0, 0]
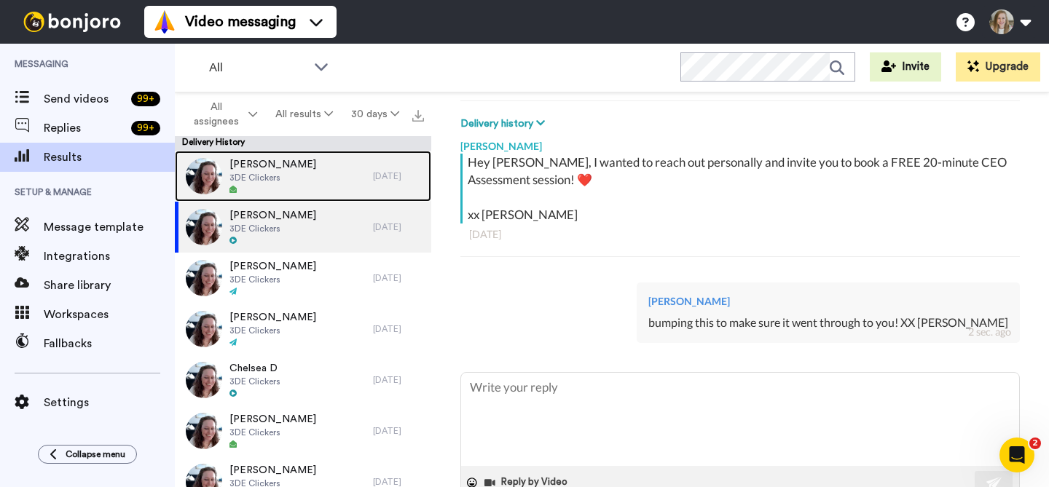
click at [296, 175] on span "3DE Clickers" at bounding box center [272, 178] width 87 height 12
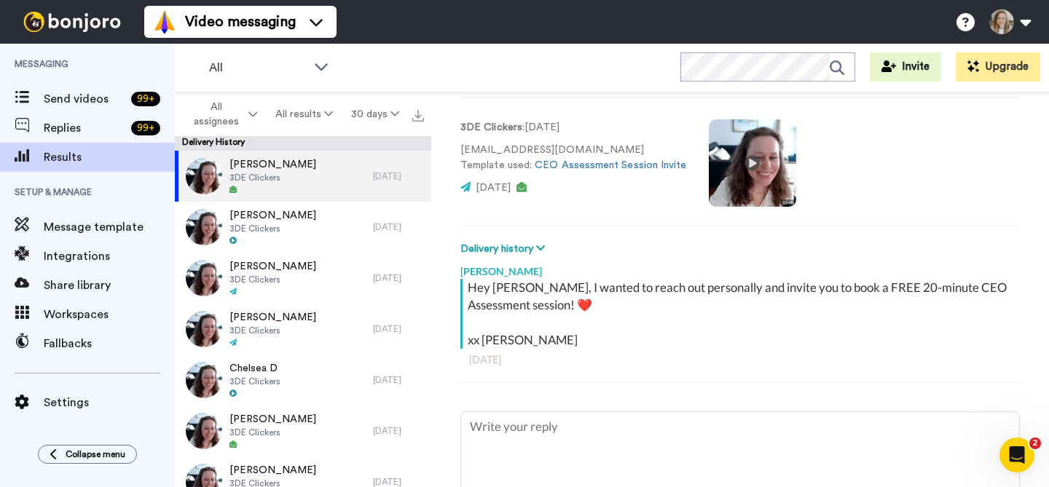
scroll to position [207, 0]
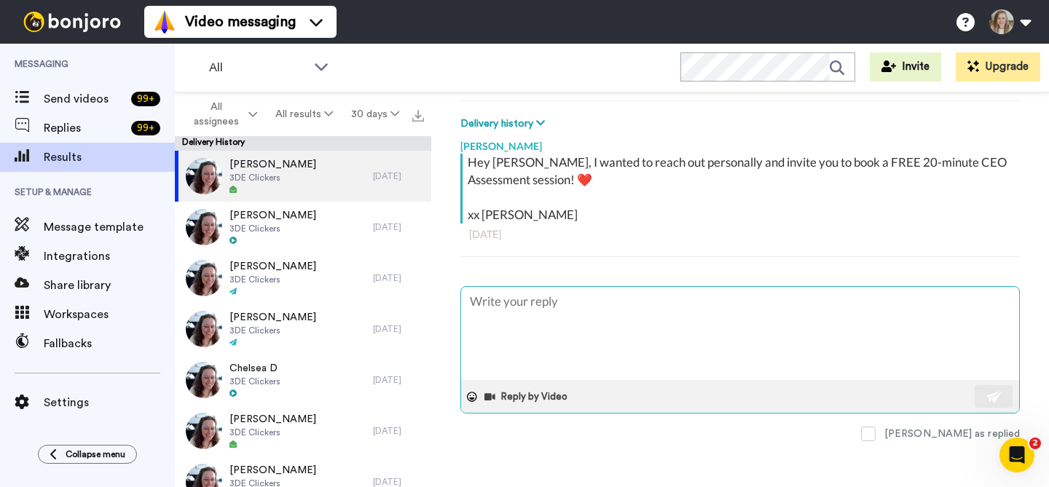
click at [605, 318] on textarea at bounding box center [740, 333] width 558 height 93
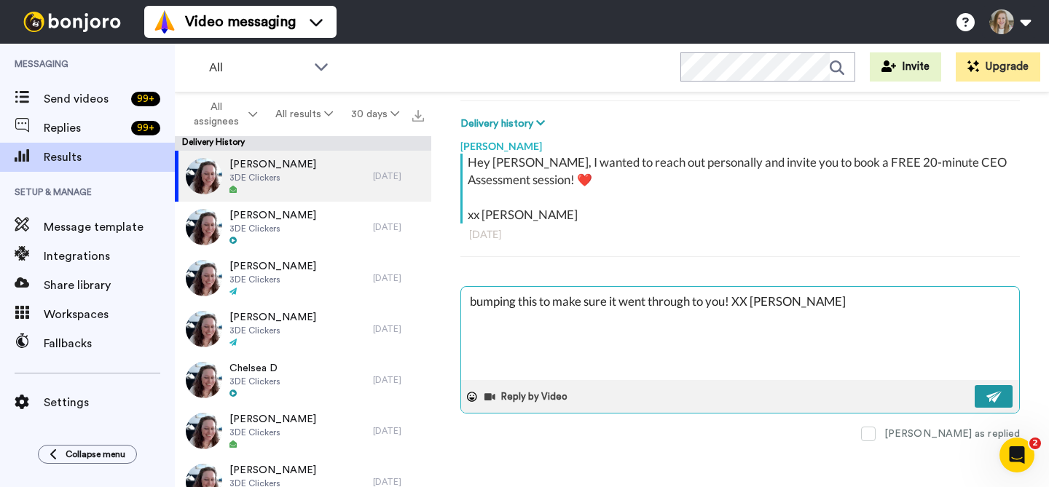
click at [986, 393] on img at bounding box center [994, 397] width 16 height 12
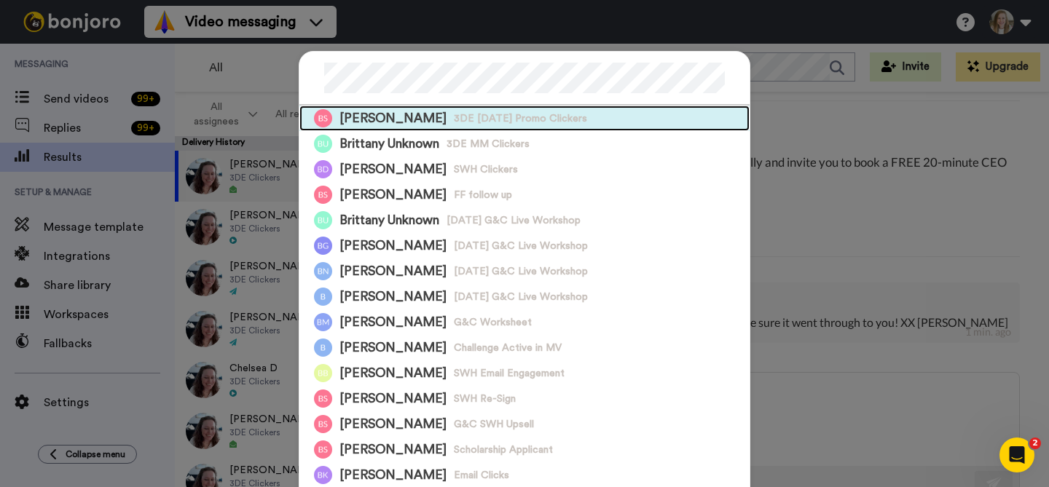
click at [557, 119] on span "3DE [DATE] Promo Clickers" at bounding box center [520, 118] width 133 height 15
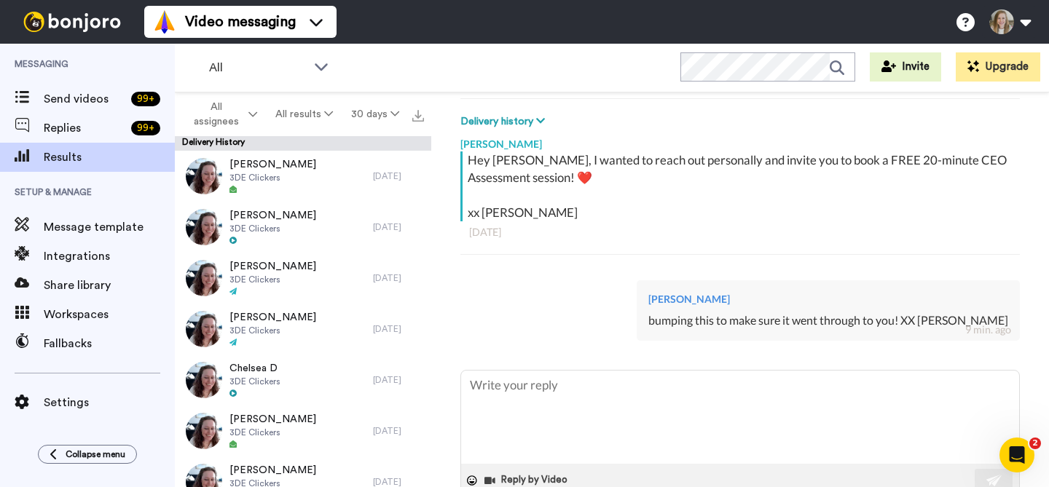
scroll to position [291, 0]
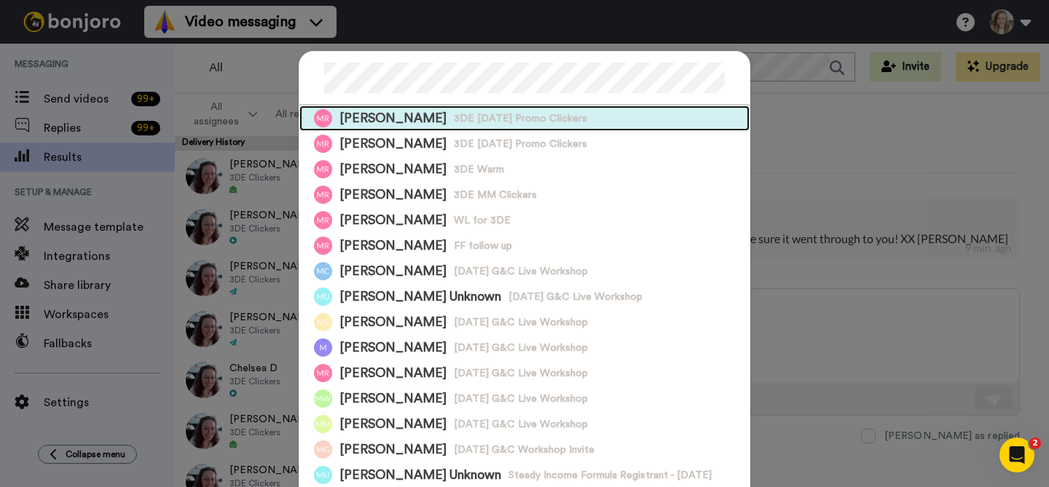
click at [599, 118] on div "Megan Rhein 3DE October 2025 Promo Clickers" at bounding box center [524, 118] width 450 height 25
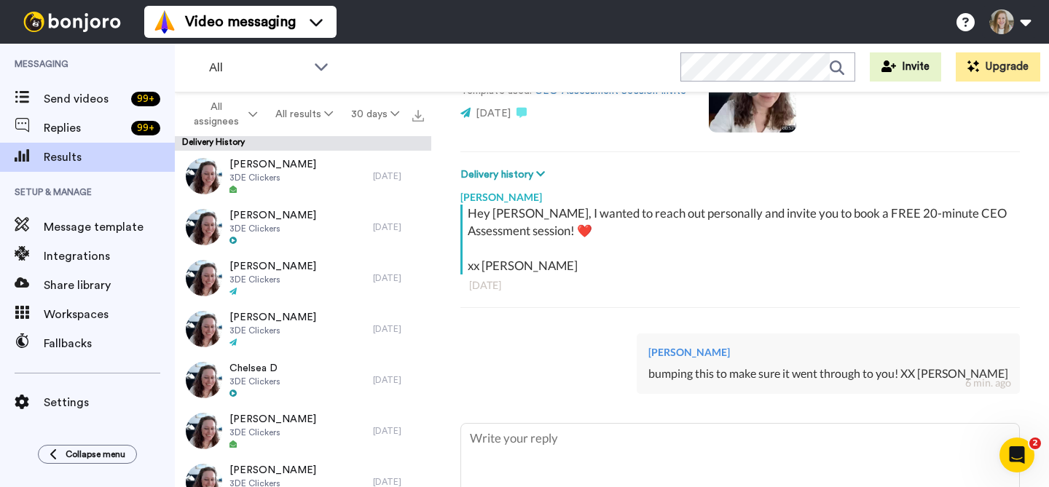
scroll to position [283, 0]
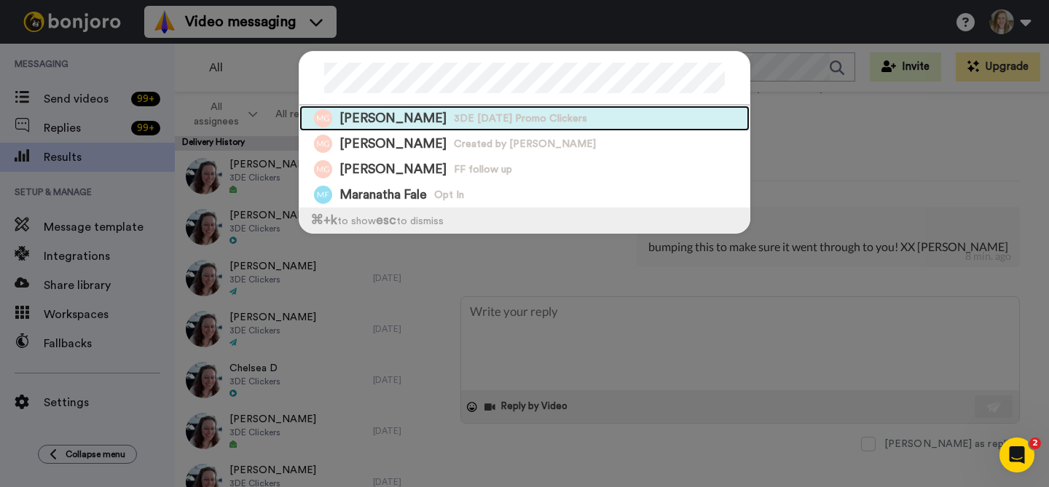
click at [454, 119] on span "3DE [DATE] Promo Clickers" at bounding box center [520, 118] width 133 height 15
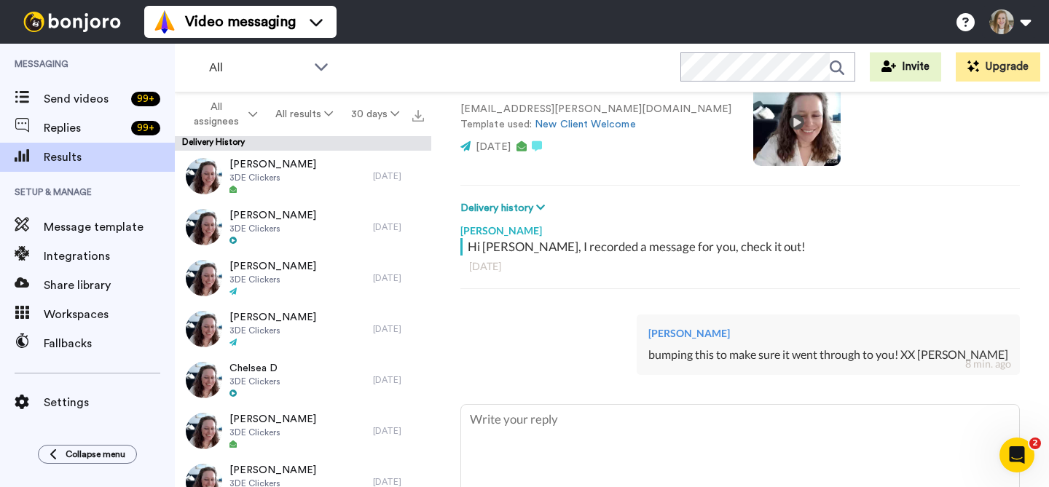
scroll to position [240, 0]
